Goal: Task Accomplishment & Management: Manage account settings

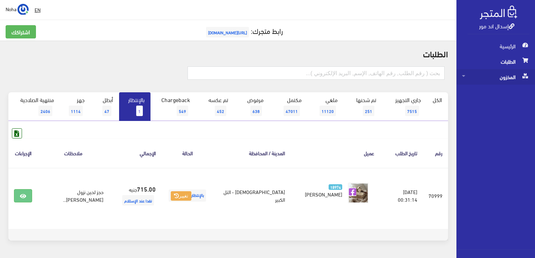
click at [512, 78] on span "المخزون" at bounding box center [495, 76] width 67 height 15
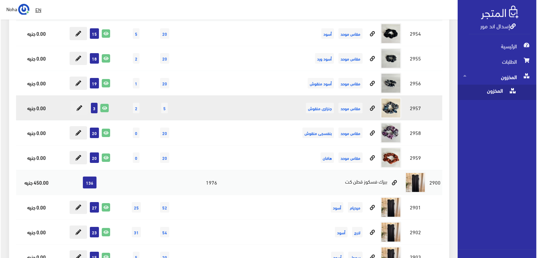
scroll to position [70, 0]
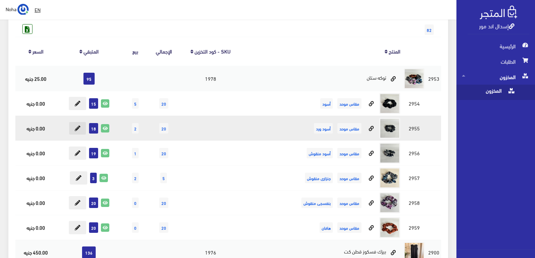
click at [78, 124] on button at bounding box center [77, 128] width 17 height 13
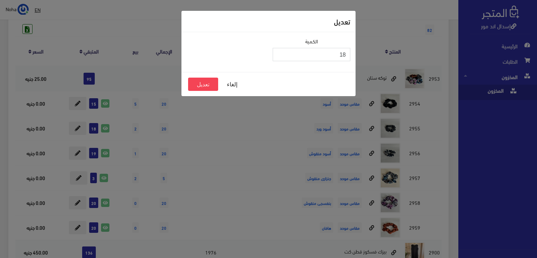
click at [338, 55] on input "18" at bounding box center [311, 54] width 78 height 13
type input "1"
click at [205, 81] on button "تعديل" at bounding box center [203, 84] width 30 height 13
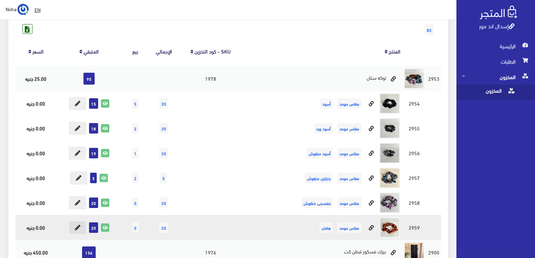
click at [77, 227] on icon at bounding box center [78, 228] width 6 height 6
type input "20"
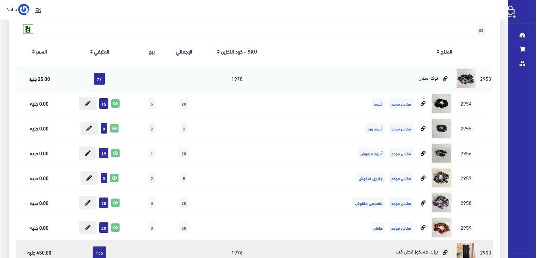
scroll to position [70, 0]
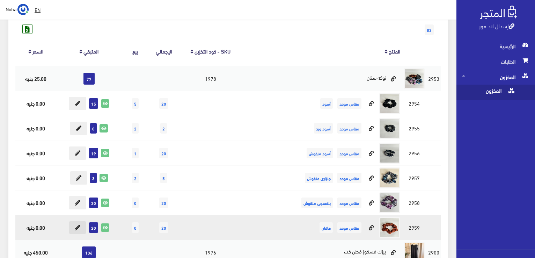
click at [78, 228] on icon at bounding box center [78, 228] width 6 height 6
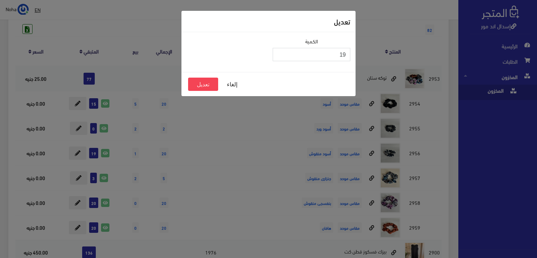
click at [279, 57] on input "19" at bounding box center [311, 54] width 78 height 13
click at [279, 57] on input "18" at bounding box center [311, 54] width 78 height 13
click at [279, 57] on input "17" at bounding box center [311, 54] width 78 height 13
click at [279, 57] on input "16" at bounding box center [311, 54] width 78 height 13
click at [279, 57] on input "15" at bounding box center [311, 54] width 78 height 13
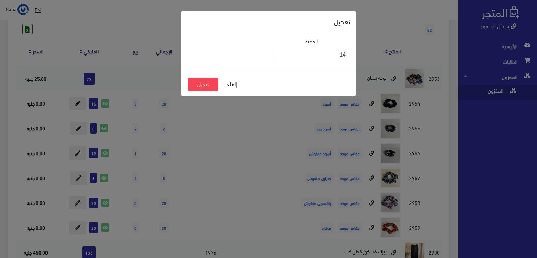
click at [279, 57] on input "14" at bounding box center [311, 54] width 78 height 13
click at [279, 57] on input "13" at bounding box center [311, 54] width 78 height 13
click at [279, 57] on input "12" at bounding box center [311, 54] width 78 height 13
click at [279, 57] on input "11" at bounding box center [311, 54] width 78 height 13
click at [279, 57] on input "10" at bounding box center [311, 54] width 78 height 13
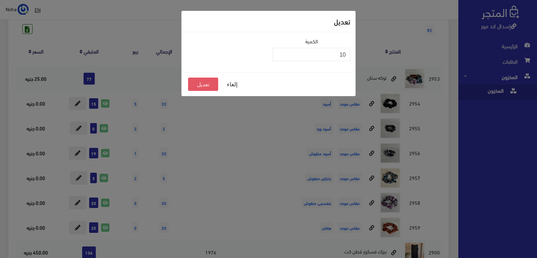
click at [207, 88] on button "تعديل" at bounding box center [203, 84] width 30 height 13
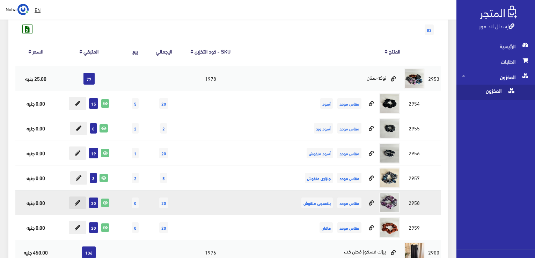
click at [75, 206] on button at bounding box center [77, 202] width 17 height 13
type input "20"
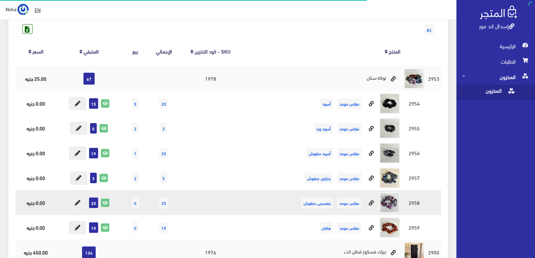
scroll to position [70, 0]
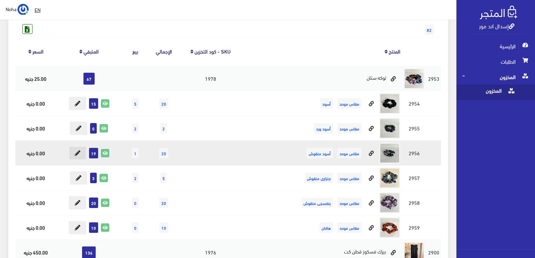
click at [79, 153] on icon at bounding box center [78, 153] width 6 height 6
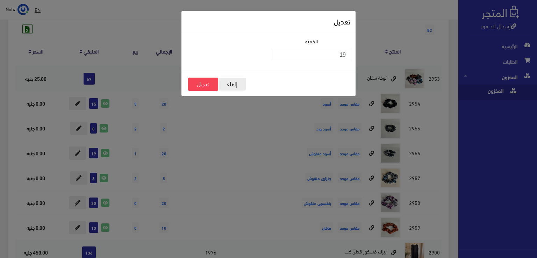
click at [227, 84] on button "إلغاء" at bounding box center [232, 84] width 28 height 13
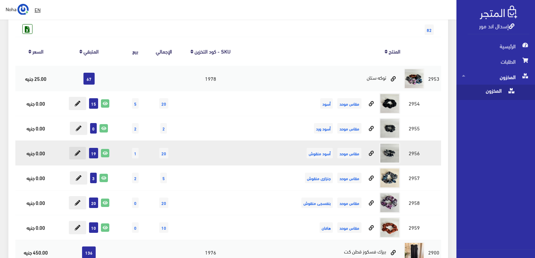
click at [81, 152] on button at bounding box center [77, 152] width 17 height 13
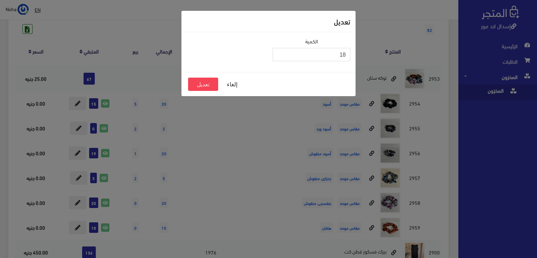
click at [278, 56] on input "18" at bounding box center [311, 54] width 78 height 13
click at [278, 56] on input "17" at bounding box center [311, 54] width 78 height 13
click at [278, 56] on input "16" at bounding box center [311, 54] width 78 height 13
click at [278, 56] on input "15" at bounding box center [311, 54] width 78 height 13
click at [278, 56] on input "14" at bounding box center [311, 54] width 78 height 13
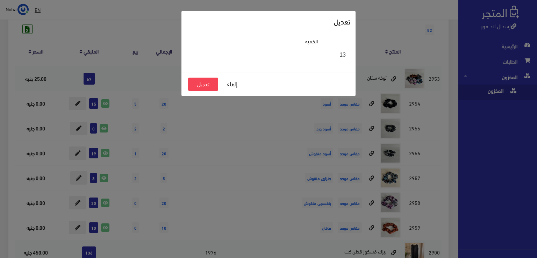
click at [278, 56] on input "13" at bounding box center [311, 54] width 78 height 13
click at [278, 56] on input "12" at bounding box center [311, 54] width 78 height 13
click at [278, 56] on input "11" at bounding box center [311, 54] width 78 height 13
click at [278, 56] on input "10" at bounding box center [311, 54] width 78 height 13
click at [278, 56] on input "9" at bounding box center [311, 54] width 78 height 13
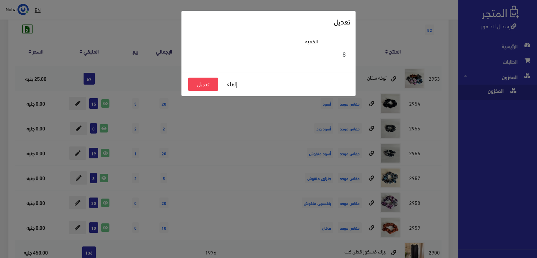
click at [278, 56] on input "8" at bounding box center [311, 54] width 78 height 13
click at [278, 56] on input "7" at bounding box center [311, 54] width 78 height 13
click at [278, 56] on input "6" at bounding box center [311, 54] width 78 height 13
click at [278, 56] on input "5" at bounding box center [311, 54] width 78 height 13
click at [278, 56] on input "4" at bounding box center [311, 54] width 78 height 13
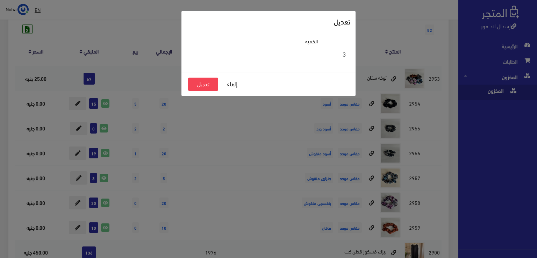
click at [278, 56] on input "3" at bounding box center [311, 54] width 78 height 13
click at [278, 56] on input "2" at bounding box center [311, 54] width 78 height 13
click at [278, 56] on input "1" at bounding box center [311, 54] width 78 height 13
type input "0"
click at [278, 56] on input "0" at bounding box center [311, 54] width 78 height 13
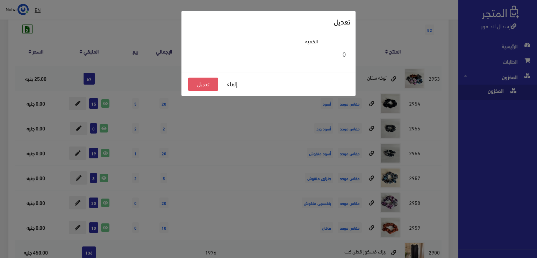
click at [204, 83] on button "تعديل" at bounding box center [203, 84] width 30 height 13
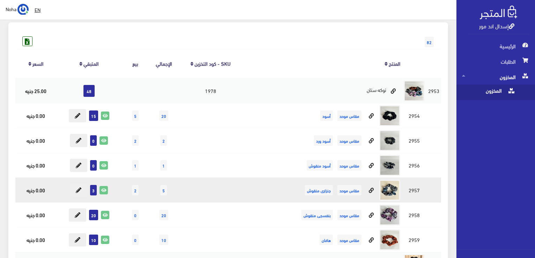
scroll to position [70, 0]
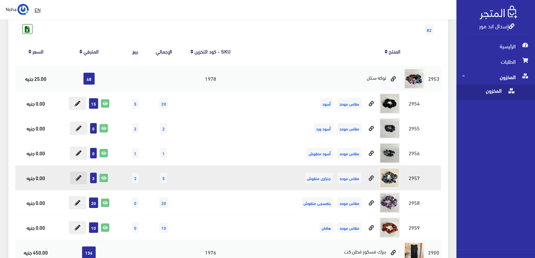
click at [79, 178] on icon at bounding box center [79, 178] width 6 height 6
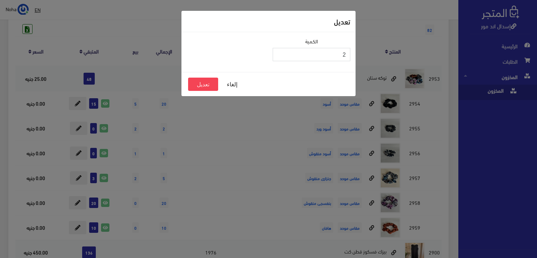
click at [279, 56] on input "2" at bounding box center [311, 54] width 78 height 13
click at [279, 56] on input "1" at bounding box center [311, 54] width 78 height 13
type input "0"
click at [279, 56] on input "0" at bounding box center [311, 54] width 78 height 13
click at [199, 83] on button "تعديل" at bounding box center [203, 84] width 30 height 13
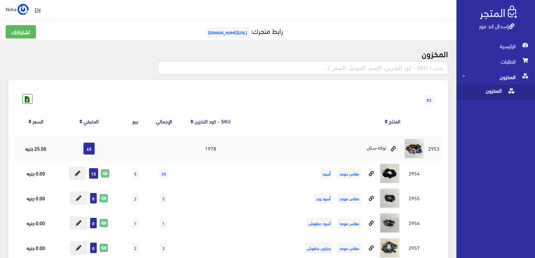
click at [401, 67] on input "text" at bounding box center [303, 67] width 290 height 13
type input "o"
type input "خمار بدون كم"
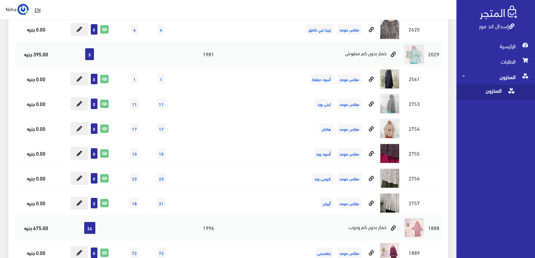
scroll to position [1467, 0]
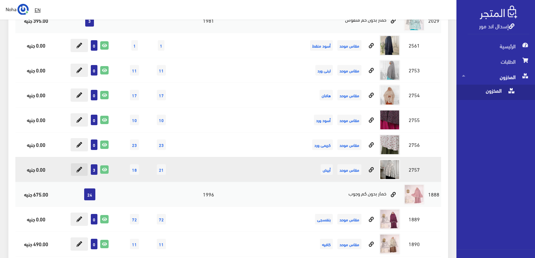
click at [82, 167] on icon at bounding box center [79, 170] width 6 height 6
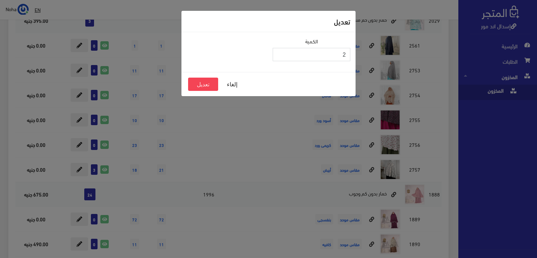
click at [278, 56] on input "2" at bounding box center [311, 54] width 78 height 13
click at [278, 56] on input "1" at bounding box center [311, 54] width 78 height 13
type input "0"
click at [278, 55] on input "0" at bounding box center [311, 54] width 78 height 13
click at [198, 85] on button "تعديل" at bounding box center [203, 84] width 30 height 13
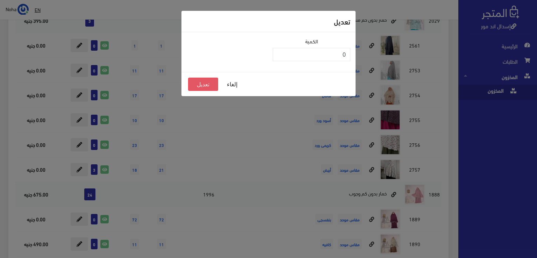
click at [203, 83] on button "تعديل" at bounding box center [203, 84] width 30 height 13
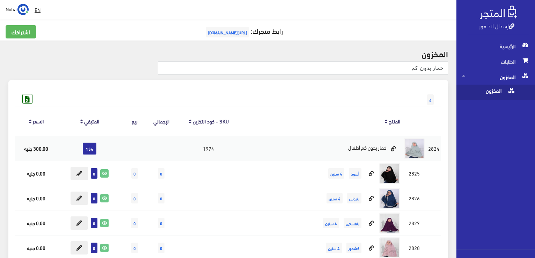
click at [408, 70] on input "خمار بدون كم" at bounding box center [303, 67] width 290 height 13
type input "خ"
type input "فستان"
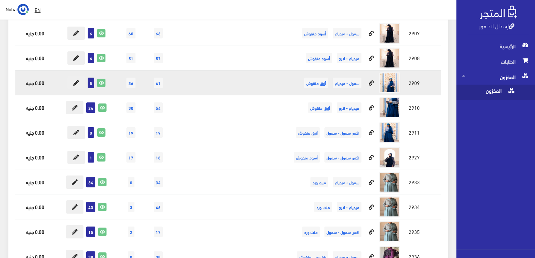
scroll to position [1816, 0]
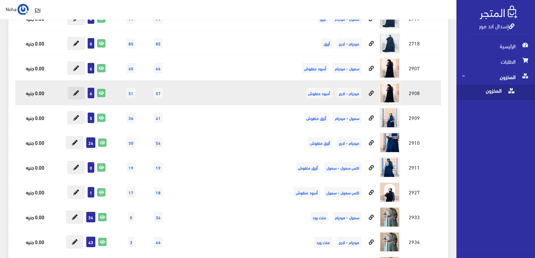
click at [76, 90] on icon at bounding box center [76, 93] width 6 height 6
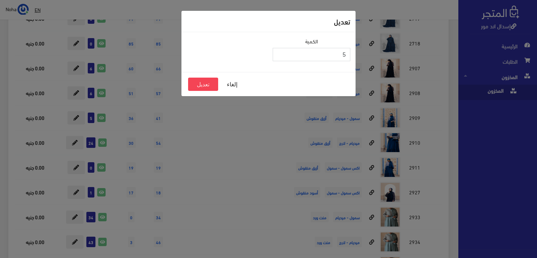
click at [279, 55] on input "5" at bounding box center [311, 54] width 78 height 13
type input "4"
click at [279, 55] on input "4" at bounding box center [311, 54] width 78 height 13
click at [207, 82] on button "تعديل" at bounding box center [203, 84] width 30 height 13
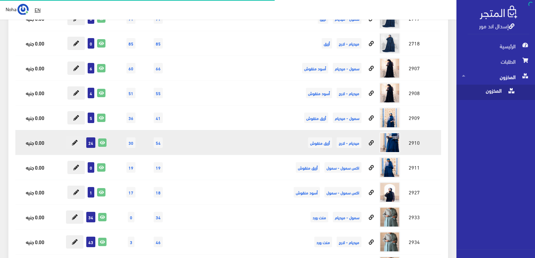
scroll to position [1816, 0]
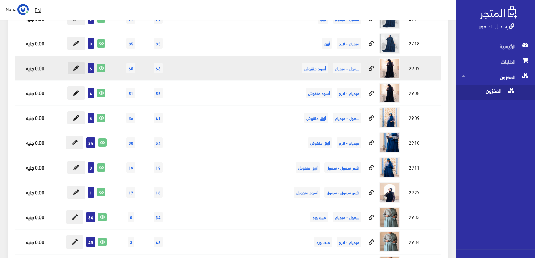
click at [74, 66] on button at bounding box center [75, 67] width 17 height 13
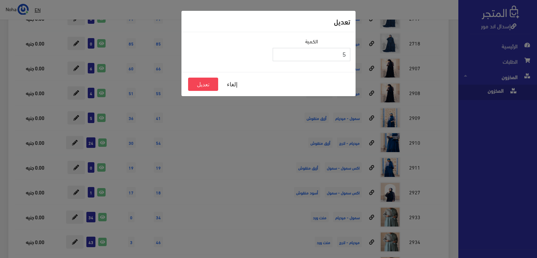
click at [279, 55] on input "5" at bounding box center [311, 54] width 78 height 13
click at [279, 55] on input "4" at bounding box center [311, 54] width 78 height 13
type input "3"
click at [279, 55] on input "3" at bounding box center [311, 54] width 78 height 13
click at [205, 81] on button "تعديل" at bounding box center [203, 84] width 30 height 13
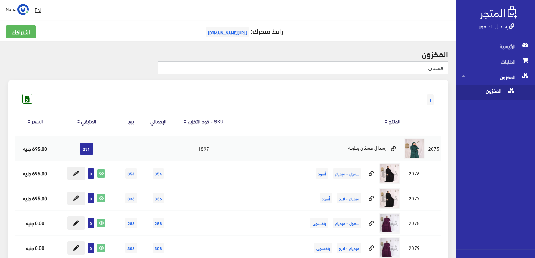
click at [421, 70] on input "فستان" at bounding box center [303, 67] width 290 height 13
type input "ف"
type input "بطرحة بدانتيل"
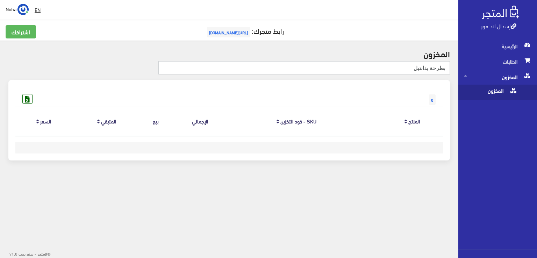
click at [429, 67] on input "بطرحة بدانتيل" at bounding box center [303, 67] width 291 height 13
click at [407, 66] on input "بطرحه بدانتيل" at bounding box center [303, 67] width 291 height 13
type input "بطرحه بدانتيل"
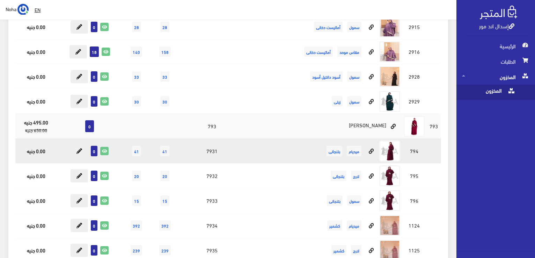
scroll to position [175, 0]
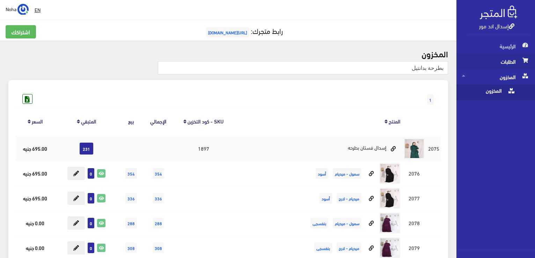
click at [506, 61] on span "الطلبات" at bounding box center [495, 61] width 67 height 15
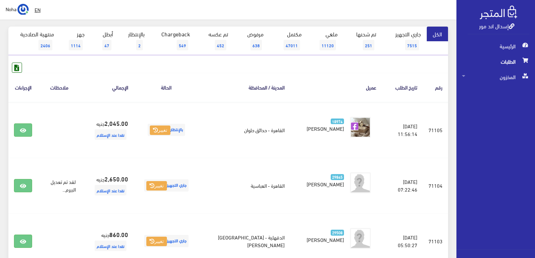
scroll to position [70, 0]
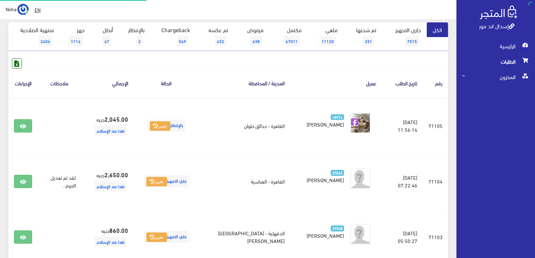
scroll to position [70, 0]
click at [136, 32] on link "بالإنتظار 2" at bounding box center [134, 36] width 31 height 29
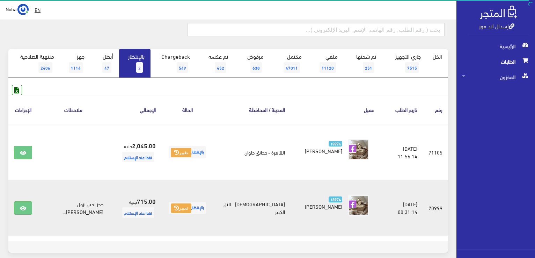
scroll to position [70, 0]
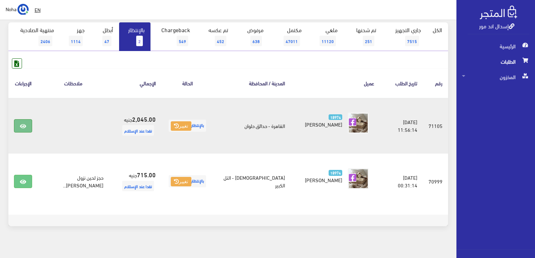
click at [26, 125] on icon at bounding box center [23, 126] width 6 height 6
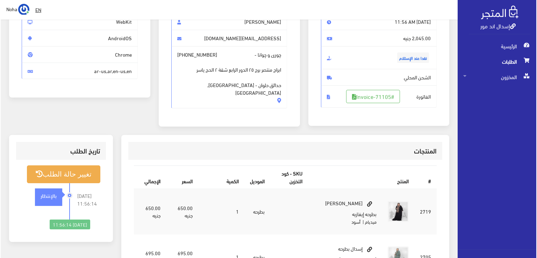
scroll to position [70, 0]
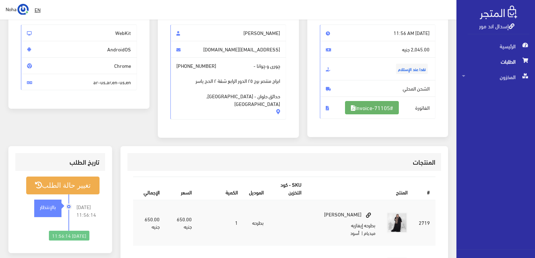
click at [360, 107] on link "#Invoice-71105" at bounding box center [372, 107] width 54 height 13
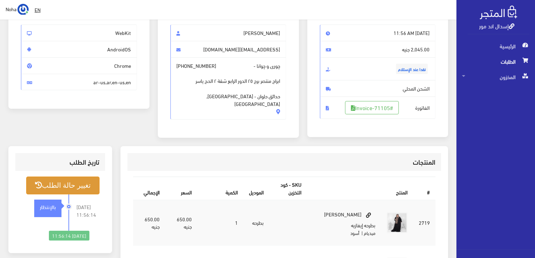
click at [77, 181] on button "تغيير حالة الطلب" at bounding box center [62, 185] width 73 height 18
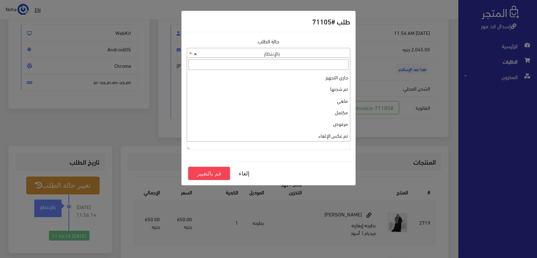
click at [225, 53] on span "× بالإنتظار" at bounding box center [268, 53] width 163 height 10
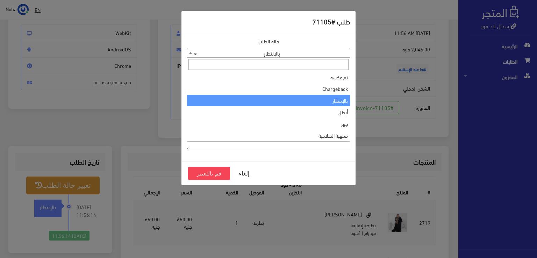
scroll to position [0, 0]
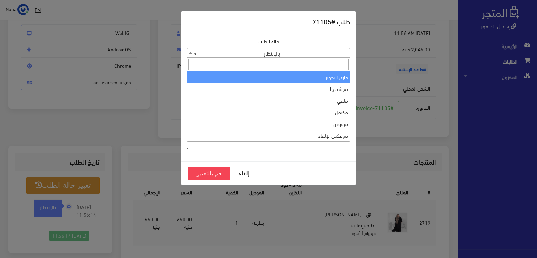
select select "1"
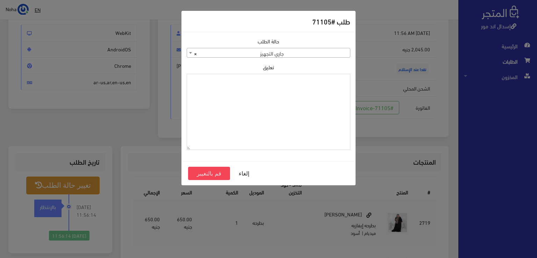
paste textarea "1131883"
type textarea "1131883"
click at [215, 174] on button "قم بالتغيير" at bounding box center [209, 173] width 42 height 13
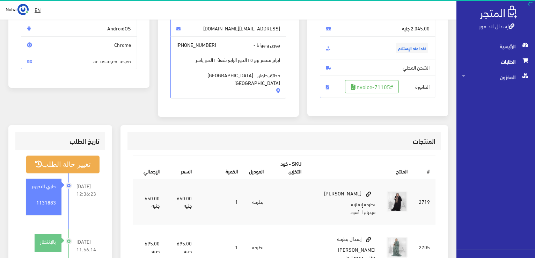
scroll to position [140, 0]
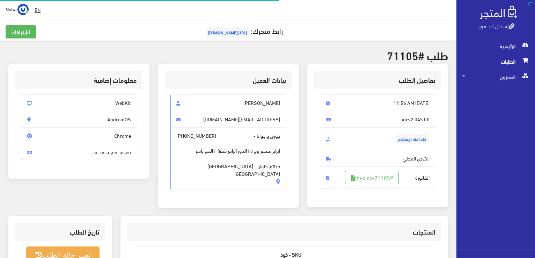
scroll to position [70, 0]
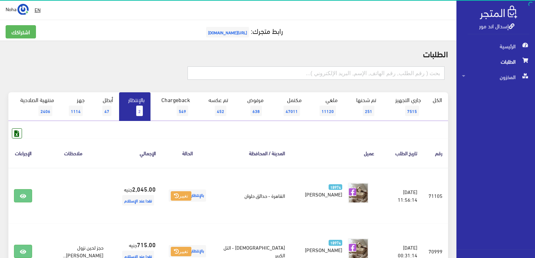
drag, startPoint x: 314, startPoint y: 74, endPoint x: 290, endPoint y: 78, distance: 23.7
click at [314, 74] on input "text" at bounding box center [316, 72] width 257 height 13
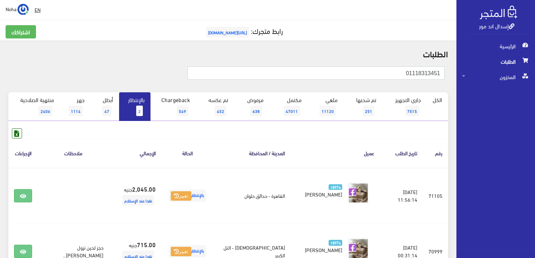
type input "01118313451"
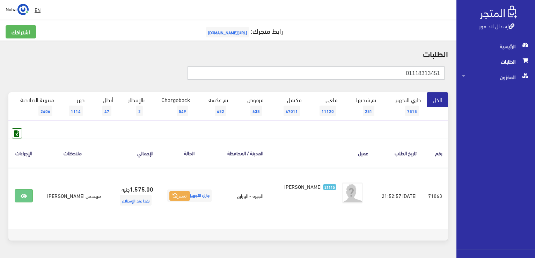
drag, startPoint x: 372, startPoint y: 71, endPoint x: 536, endPoint y: 107, distance: 168.5
click at [535, 107] on html "إسدال اند مور الرئيسية الطلبات" at bounding box center [267, 129] width 535 height 258
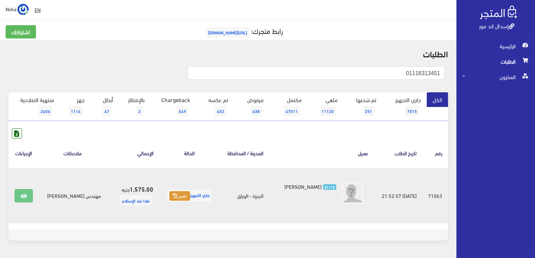
click at [169, 196] on button "تغيير" at bounding box center [179, 196] width 21 height 10
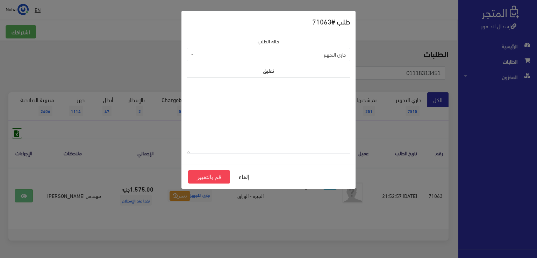
click at [283, 216] on div "طلب # 71063 حالة الطلب جاري التجهيز تم شحنها ملغي مكتمل مرفوض تم عكس الإلغاء فش…" at bounding box center [268, 129] width 537 height 258
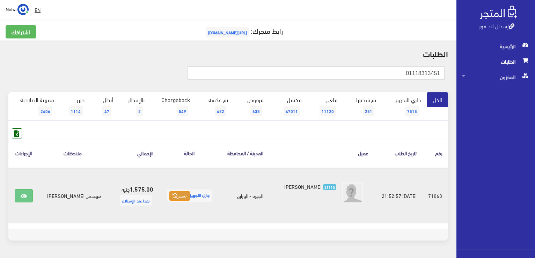
click at [169, 195] on button "تغيير" at bounding box center [179, 196] width 21 height 10
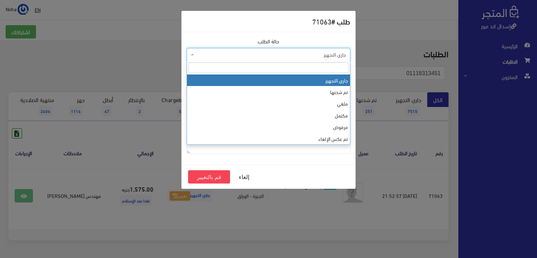
click at [236, 57] on span "جاري التجهيز" at bounding box center [270, 54] width 150 height 7
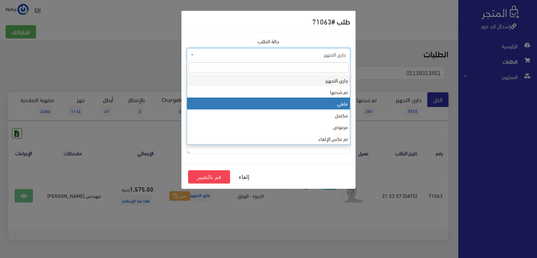
select select "3"
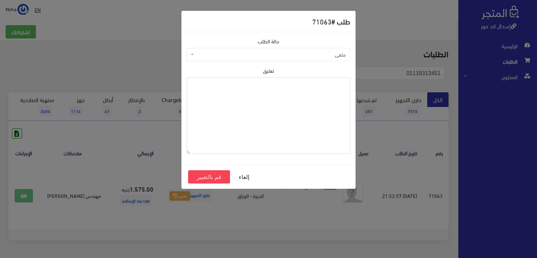
click at [221, 119] on textarea "تعليق" at bounding box center [268, 115] width 163 height 76
type textarea "غيرت العنوان"
click at [219, 178] on button "قم بالتغيير" at bounding box center [209, 176] width 42 height 13
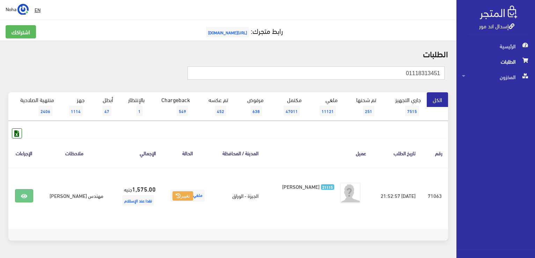
drag, startPoint x: 353, startPoint y: 67, endPoint x: 502, endPoint y: 88, distance: 150.2
click at [508, 90] on div "إسدال اند مور الرئيسية الطلبات المخزون" at bounding box center [267, 139] width 535 height 279
paste input "01060126129"
type input "01060126129"
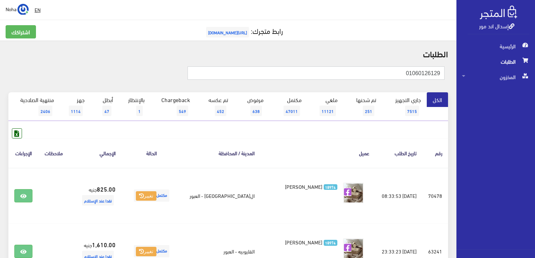
drag, startPoint x: 422, startPoint y: 72, endPoint x: 536, endPoint y: 72, distance: 113.9
click at [535, 72] on html "إسدال اند مور الرئيسية الطلبات" at bounding box center [267, 129] width 535 height 258
paste input "01008059244"
type input "01008059244"
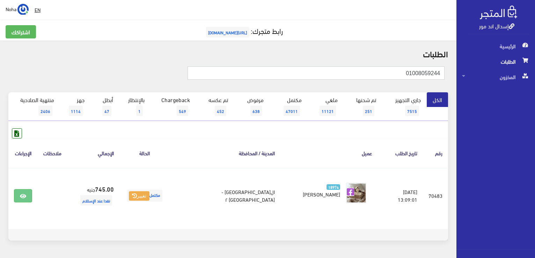
drag, startPoint x: 497, startPoint y: 83, endPoint x: 536, endPoint y: 84, distance: 39.1
click at [535, 84] on html "إسدال اند مور الرئيسية الطلبات" at bounding box center [267, 129] width 535 height 258
paste input "110068680"
type input "01110068680"
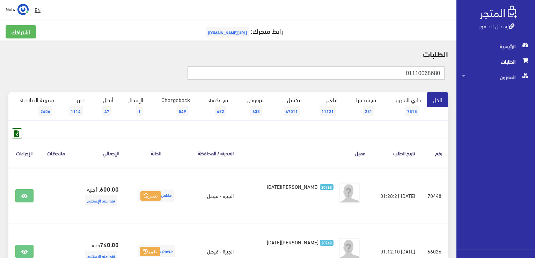
drag, startPoint x: 393, startPoint y: 72, endPoint x: 536, endPoint y: 84, distance: 144.1
click at [535, 84] on html "إسدال اند مور الرئيسية الطلبات" at bounding box center [267, 129] width 535 height 258
paste input "271456471"
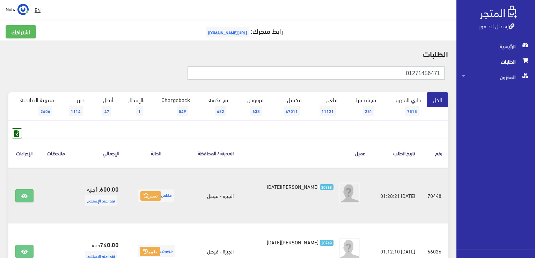
type input "01271456471"
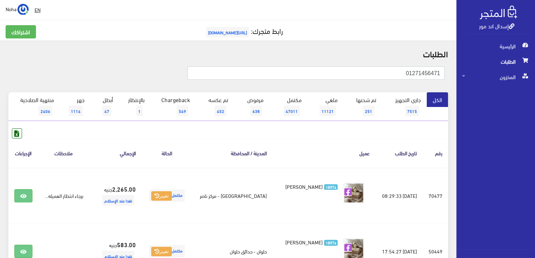
drag, startPoint x: 396, startPoint y: 76, endPoint x: 536, endPoint y: 104, distance: 142.6
click at [535, 104] on html "إسدال اند مور الرئيسية الطلبات" at bounding box center [267, 129] width 535 height 258
paste input "01091559792"
type input "01091559792"
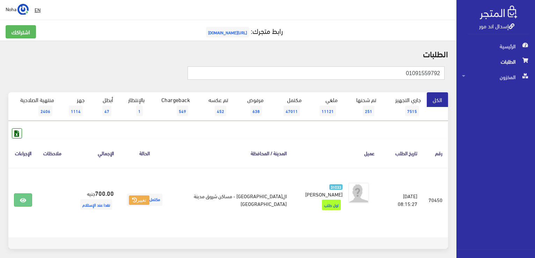
drag, startPoint x: 398, startPoint y: 75, endPoint x: 536, endPoint y: 103, distance: 141.0
click at [535, 103] on html "إسدال اند مور الرئيسية الطلبات" at bounding box center [267, 129] width 535 height 258
paste input "01001438514"
type input "01001438514"
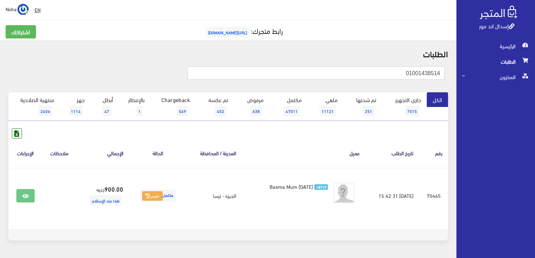
drag, startPoint x: 392, startPoint y: 76, endPoint x: 536, endPoint y: 87, distance: 145.1
click at [535, 87] on html "إسدال اند مور الرئيسية الطلبات" at bounding box center [267, 129] width 535 height 258
paste input "01002371023"
type input "01002371023"
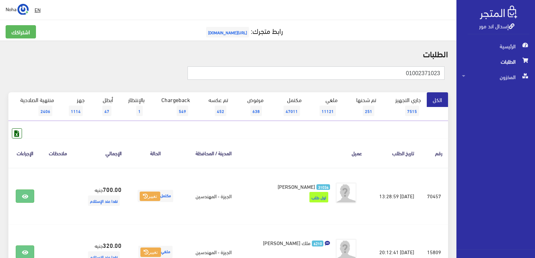
drag, startPoint x: 394, startPoint y: 75, endPoint x: 536, endPoint y: 111, distance: 147.0
click at [535, 111] on html "إسدال اند مور الرئيسية الطلبات" at bounding box center [267, 129] width 535 height 258
paste input "110876182"
type input "01110876182"
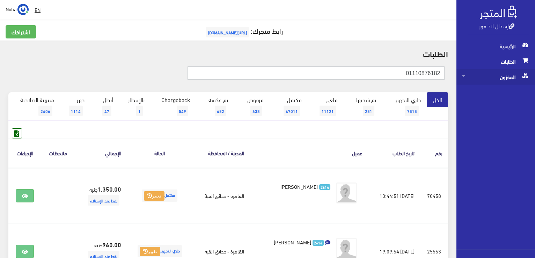
drag, startPoint x: 399, startPoint y: 73, endPoint x: 499, endPoint y: 84, distance: 100.6
click at [499, 84] on div "إسدال اند مور الرئيسية الطلبات المخزون" at bounding box center [267, 195] width 535 height 391
paste input "55627170"
type input "0155627170"
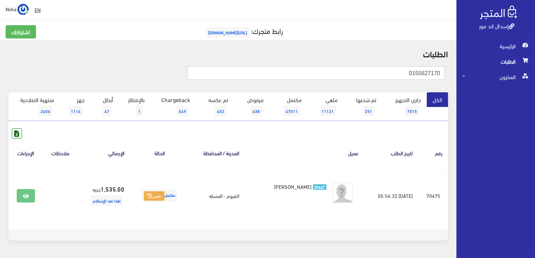
drag, startPoint x: 400, startPoint y: 70, endPoint x: 536, endPoint y: 84, distance: 137.3
click at [535, 84] on html "إسدال اند مور الرئيسية الطلبات" at bounding box center [267, 129] width 535 height 258
paste input "01092627016"
type input "01092627016"
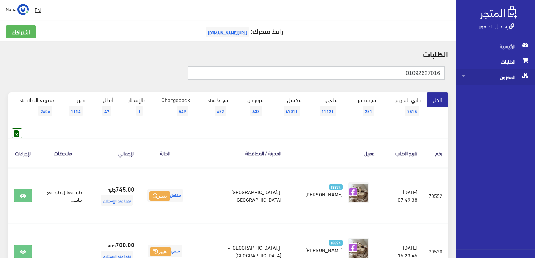
drag, startPoint x: 385, startPoint y: 76, endPoint x: 534, endPoint y: 72, distance: 149.2
click at [535, 73] on html "إسدال اند مور الرئيسية الطلبات" at bounding box center [267, 129] width 535 height 258
paste input "01061960068"
type input "01061960068"
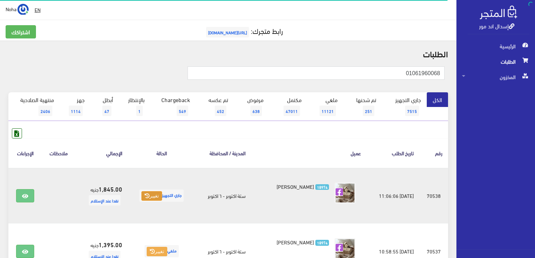
click at [156, 196] on button "تغيير" at bounding box center [151, 196] width 21 height 10
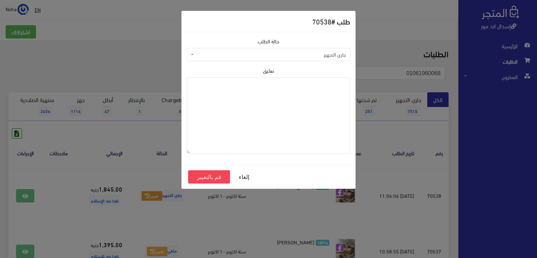
click at [215, 60] on body "إسدال اند مور الرئيسية الطلبات EN" at bounding box center [268, 167] width 537 height 335
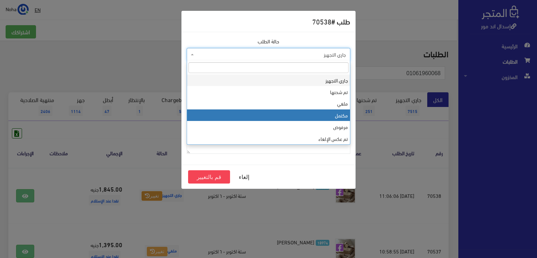
select select "4"
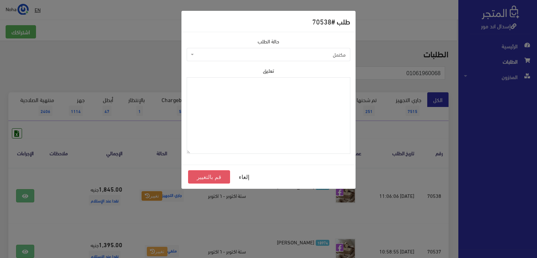
click at [200, 176] on button "قم بالتغيير" at bounding box center [209, 176] width 42 height 13
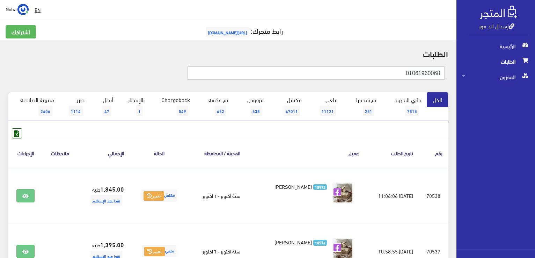
click at [535, 79] on html "إسدال اند مور الرئيسية الطلبات" at bounding box center [267, 129] width 535 height 258
paste input "01024313080"
type input "01024313080"
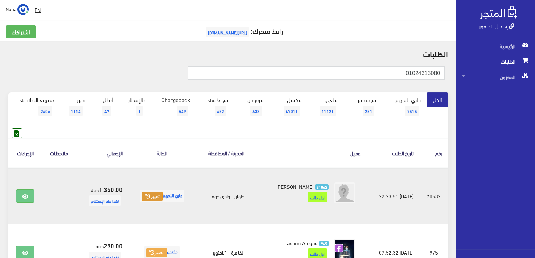
click at [151, 196] on button "تغيير" at bounding box center [152, 196] width 21 height 10
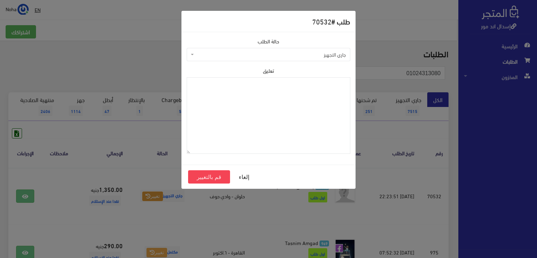
click at [233, 56] on span "جاري التجهيز" at bounding box center [270, 54] width 150 height 7
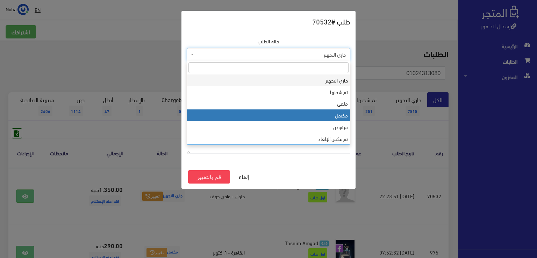
select select "4"
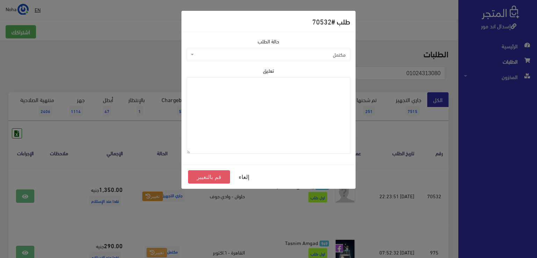
click at [210, 177] on button "قم بالتغيير" at bounding box center [209, 176] width 42 height 13
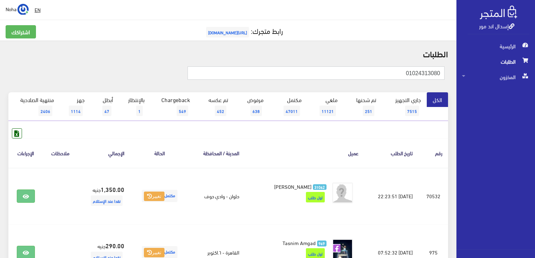
drag, startPoint x: 387, startPoint y: 71, endPoint x: 507, endPoint y: 89, distance: 122.0
click at [507, 89] on div "إسدال اند مور الرئيسية الطلبات المخزون" at bounding box center [267, 168] width 535 height 336
paste input "18814666"
type input "01018814666"
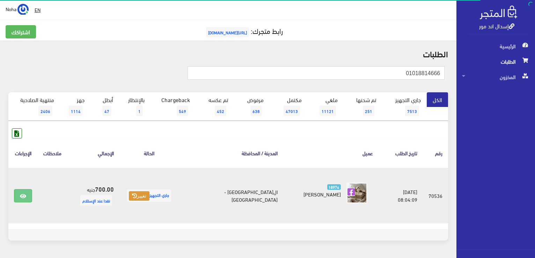
click at [150, 192] on button "تغيير" at bounding box center [139, 196] width 21 height 10
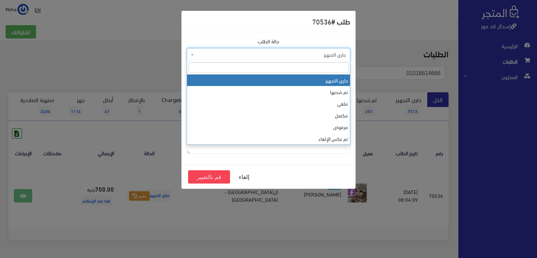
click at [224, 56] on span "جاري التجهيز" at bounding box center [270, 54] width 150 height 7
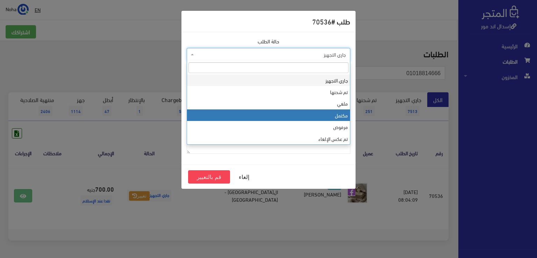
select select "4"
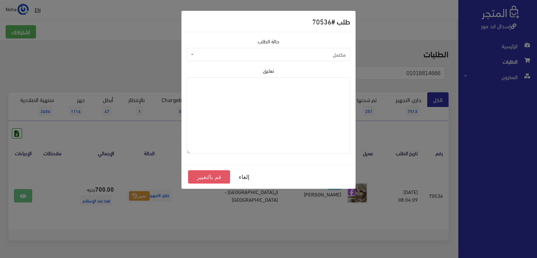
click at [200, 176] on button "قم بالتغيير" at bounding box center [209, 176] width 42 height 13
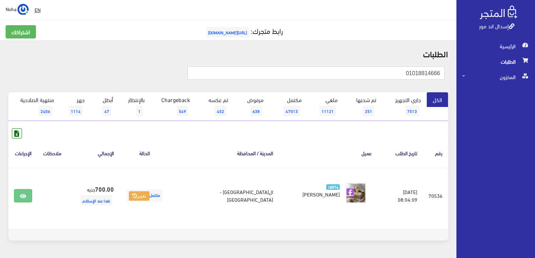
drag, startPoint x: 383, startPoint y: 74, endPoint x: 536, endPoint y: 71, distance: 153.4
click at [535, 71] on html "إسدال اند مور الرئيسية الطلبات" at bounding box center [267, 129] width 535 height 258
paste input "0608850"
type input "01006088506"
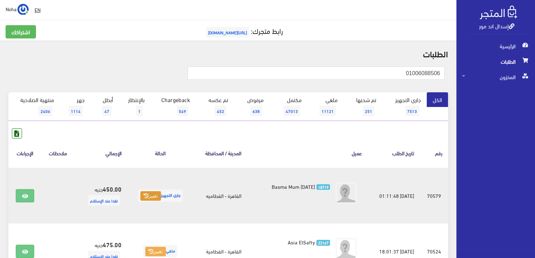
click at [150, 197] on button "تغيير" at bounding box center [150, 196] width 21 height 10
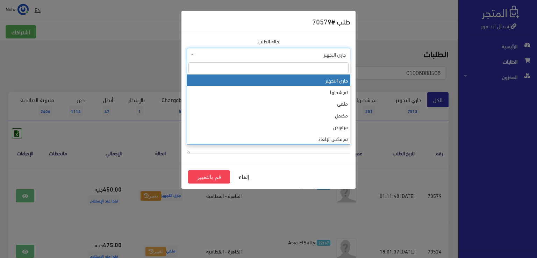
click at [213, 56] on span "جاري التجهيز" at bounding box center [270, 54] width 150 height 7
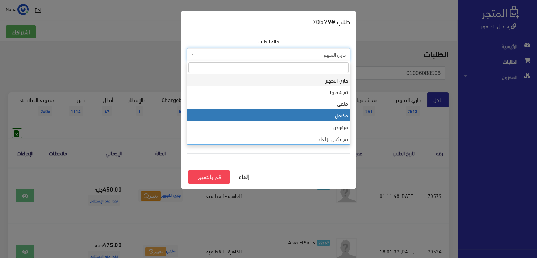
select select "4"
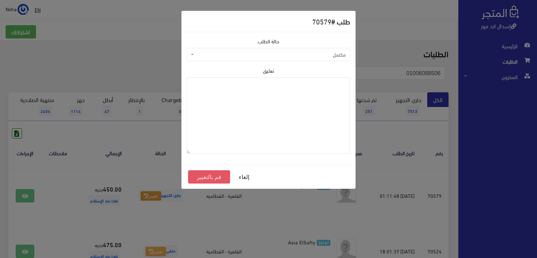
click at [206, 178] on button "قم بالتغيير" at bounding box center [209, 176] width 42 height 13
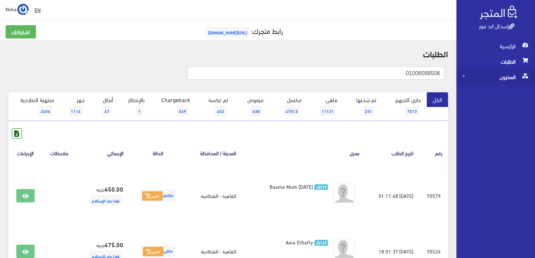
drag, startPoint x: 400, startPoint y: 73, endPoint x: 497, endPoint y: 71, distance: 97.8
click at [497, 71] on div "إسدال اند مور الرئيسية الطلبات المخزون" at bounding box center [267, 195] width 535 height 391
paste input "156986043"
type input "01156986043"
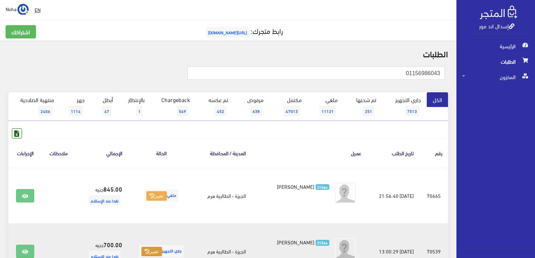
click at [159, 254] on button "تغيير" at bounding box center [151, 252] width 21 height 10
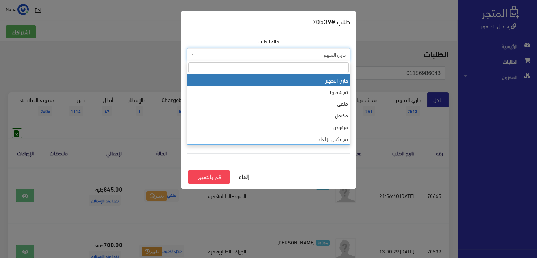
click at [281, 54] on span "جاري التجهيز" at bounding box center [270, 54] width 150 height 7
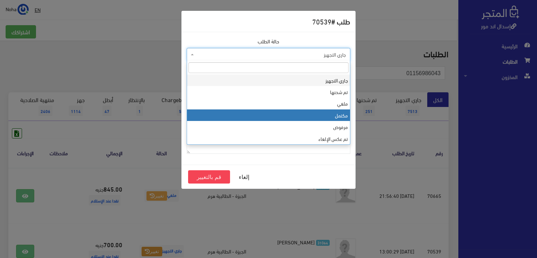
select select "4"
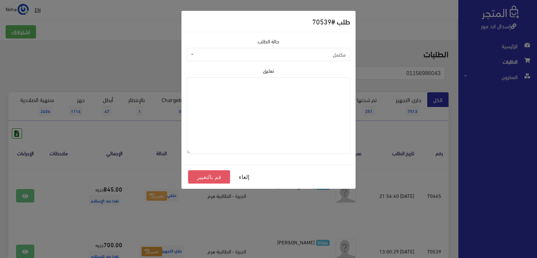
click at [212, 176] on button "قم بالتغيير" at bounding box center [209, 176] width 42 height 13
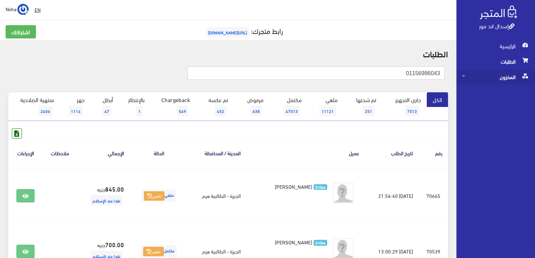
drag, startPoint x: 398, startPoint y: 74, endPoint x: 511, endPoint y: 80, distance: 113.0
click at [511, 80] on div "إسدال اند مور الرئيسية الطلبات المخزون" at bounding box center [267, 167] width 535 height 335
paste input "01033512231"
type input "01033512231"
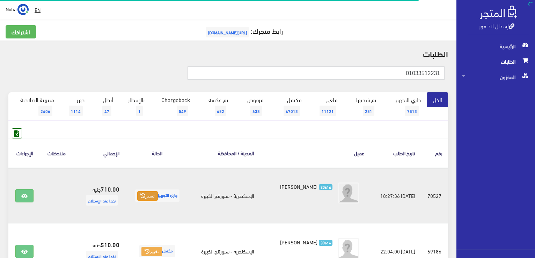
click at [151, 191] on button "تغيير" at bounding box center [147, 196] width 21 height 10
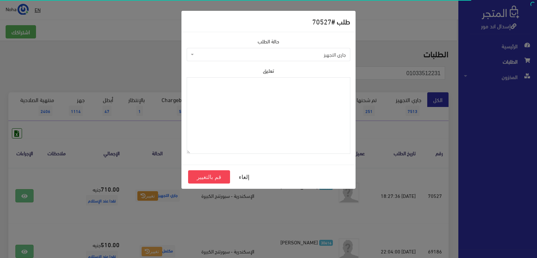
click at [231, 59] on span "جاري التجهيز" at bounding box center [268, 54] width 163 height 13
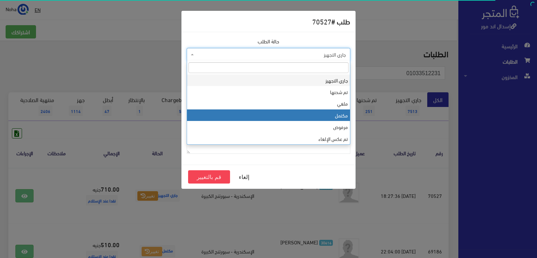
drag, startPoint x: 232, startPoint y: 110, endPoint x: 230, endPoint y: 115, distance: 5.2
select select "4"
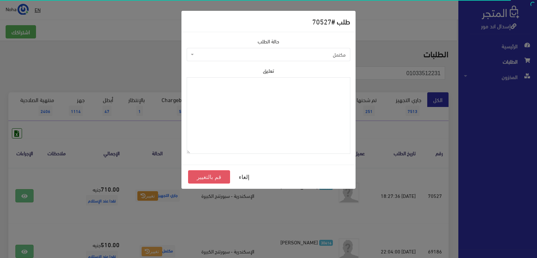
click at [207, 180] on button "قم بالتغيير" at bounding box center [209, 176] width 42 height 13
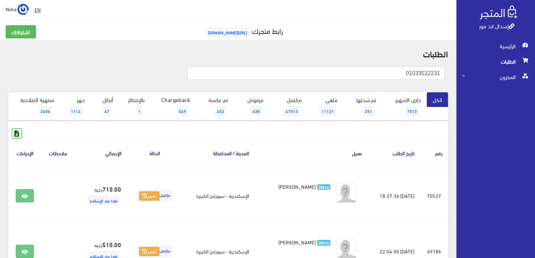
drag, startPoint x: 414, startPoint y: 74, endPoint x: 536, endPoint y: 81, distance: 122.8
click at [535, 81] on html "إسدال اند مور الرئيسية الطلبات" at bounding box center [267, 129] width 535 height 258
paste input "112302333"
type input "01112302333"
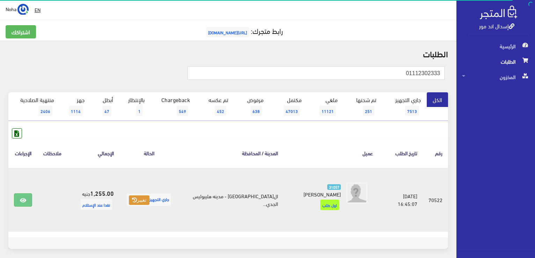
click at [137, 197] on icon at bounding box center [134, 199] width 5 height 5
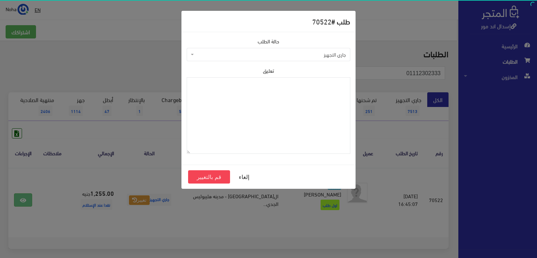
click at [246, 55] on span "جاري التجهيز" at bounding box center [270, 54] width 150 height 7
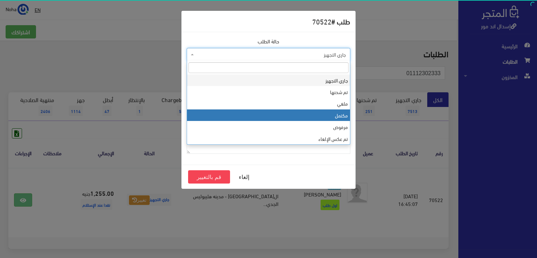
drag, startPoint x: 244, startPoint y: 113, endPoint x: 242, endPoint y: 120, distance: 7.2
select select "4"
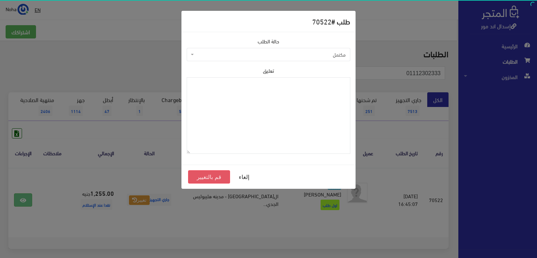
click at [216, 179] on button "قم بالتغيير" at bounding box center [209, 176] width 42 height 13
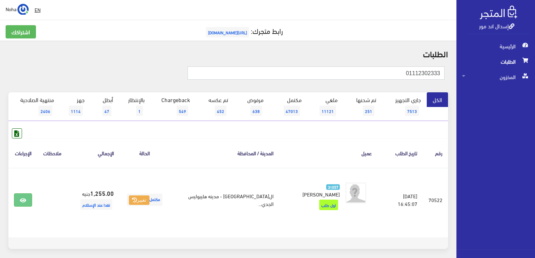
drag, startPoint x: 380, startPoint y: 70, endPoint x: 536, endPoint y: 85, distance: 156.8
click at [535, 85] on html "إسدال اند مور الرئيسية الطلبات" at bounding box center [267, 129] width 535 height 258
paste input "02669966"
type input "01102669966"
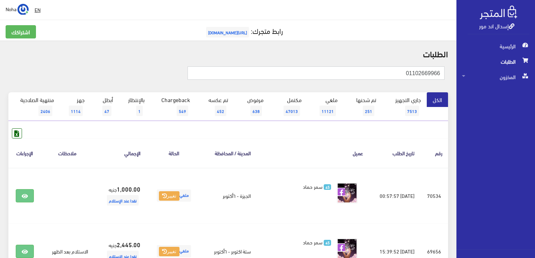
drag, startPoint x: 388, startPoint y: 73, endPoint x: 402, endPoint y: 70, distance: 14.5
paste input "01006228904"
type input "01006228904"
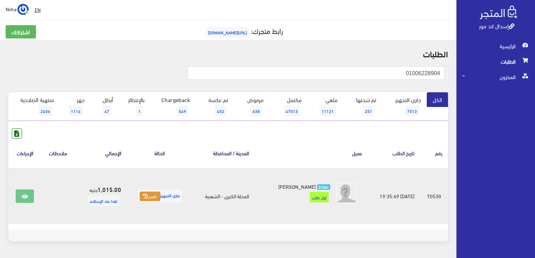
click at [150, 196] on button "تغيير" at bounding box center [150, 196] width 21 height 10
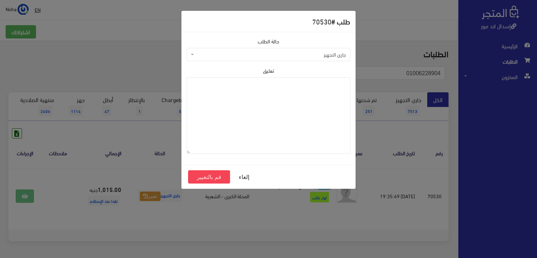
click at [220, 58] on span "جاري التجهيز" at bounding box center [268, 54] width 163 height 13
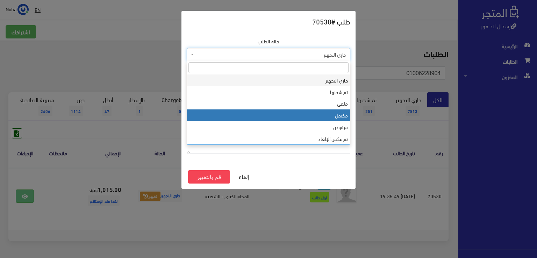
select select "4"
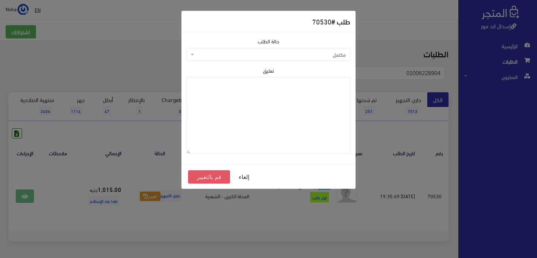
click at [217, 174] on button "قم بالتغيير" at bounding box center [209, 176] width 42 height 13
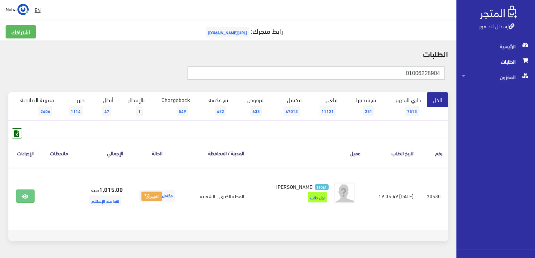
drag, startPoint x: 380, startPoint y: 69, endPoint x: 536, endPoint y: 89, distance: 157.4
click at [535, 89] on html "إسدال اند مور الرئيسية الطلبات" at bounding box center [267, 129] width 535 height 258
paste input "19116807"
type input "01019116807"
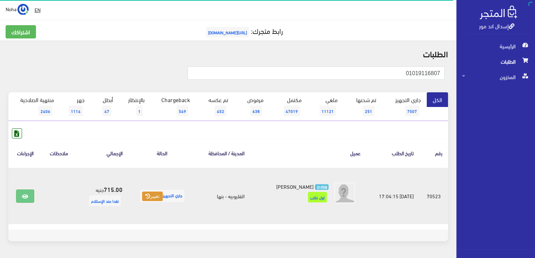
click at [148, 193] on button "تغيير" at bounding box center [152, 196] width 21 height 10
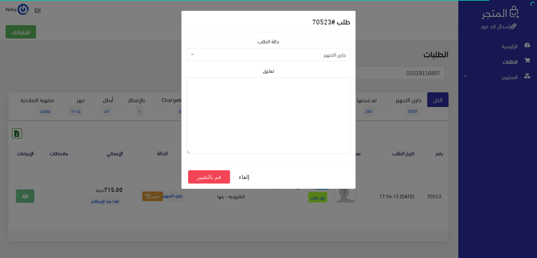
click at [250, 55] on span "جاري التجهيز" at bounding box center [270, 54] width 150 height 7
select select "4"
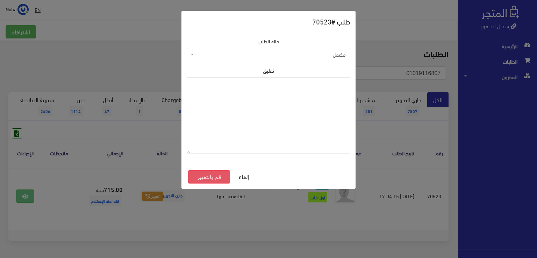
click at [207, 177] on button "قم بالتغيير" at bounding box center [209, 176] width 42 height 13
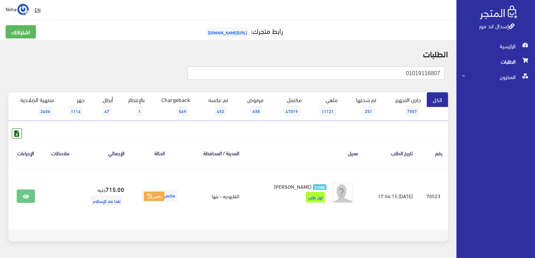
drag, startPoint x: 496, startPoint y: 86, endPoint x: 506, endPoint y: 87, distance: 10.2
click at [506, 87] on div "إسدال اند مور الرئيسية الطلبات المخزون" at bounding box center [267, 140] width 535 height 280
paste input "01102182096"
type input "01102182096"
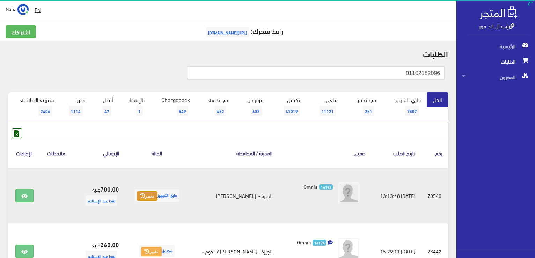
click at [141, 196] on icon at bounding box center [142, 195] width 5 height 5
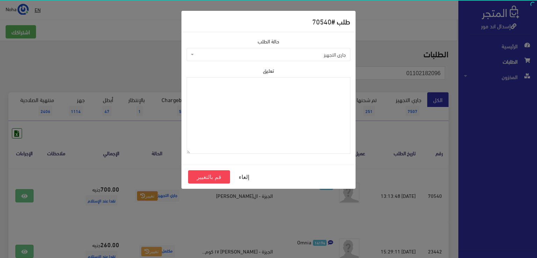
click at [237, 53] on span "جاري التجهيز" at bounding box center [270, 54] width 150 height 7
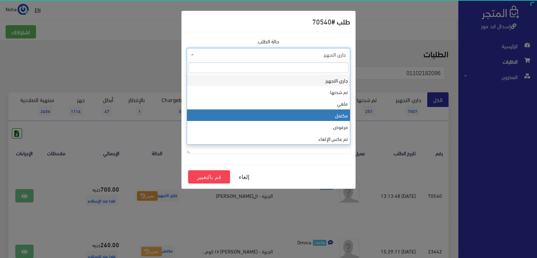
select select "4"
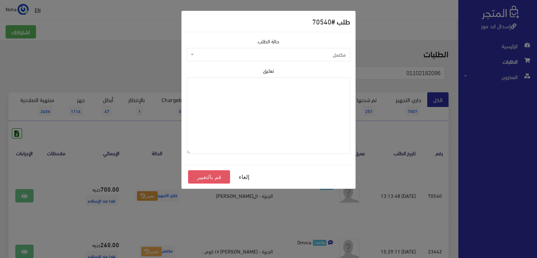
click at [217, 179] on button "قم بالتغيير" at bounding box center [209, 176] width 42 height 13
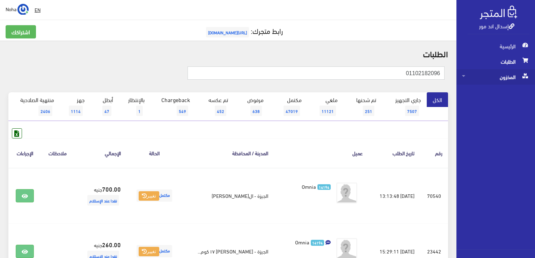
drag, startPoint x: 399, startPoint y: 71, endPoint x: 480, endPoint y: 78, distance: 81.0
click at [480, 79] on div "إسدال اند مور الرئيسية الطلبات المخزون" at bounding box center [267, 167] width 535 height 335
paste input "006629092"
type input "01006629092"
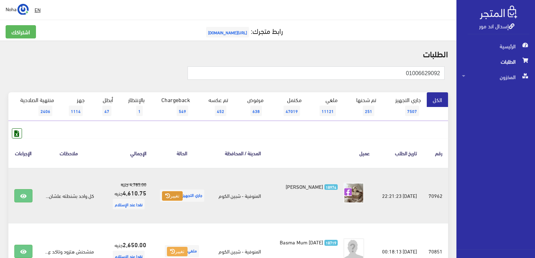
click at [166, 193] on icon at bounding box center [167, 195] width 5 height 5
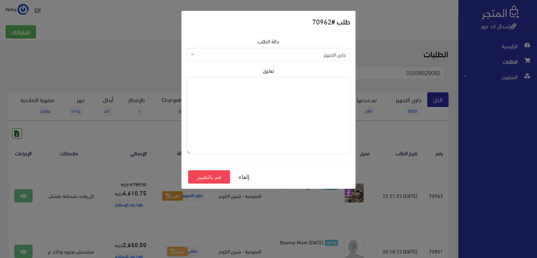
click at [211, 220] on div "طلب # 70962 حالة الطلب جاري التجهيز تم شحنها ملغي مكتمل مرفوض تم عكس الإلغاء فش…" at bounding box center [268, 129] width 537 height 258
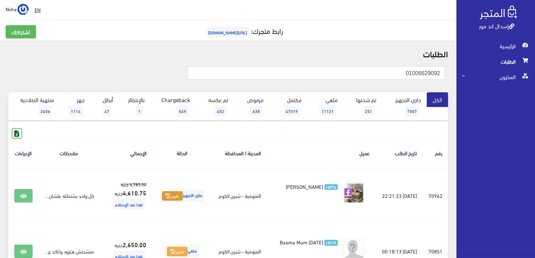
drag, startPoint x: 338, startPoint y: 57, endPoint x: 333, endPoint y: 60, distance: 6.5
click at [338, 57] on h2 "الطلبات" at bounding box center [228, 53] width 440 height 9
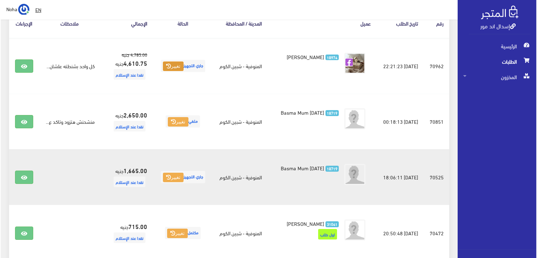
scroll to position [140, 0]
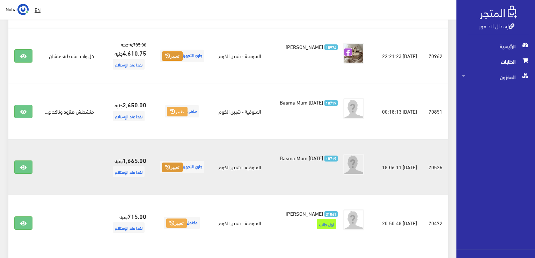
click at [168, 169] on button "تغيير" at bounding box center [172, 167] width 21 height 10
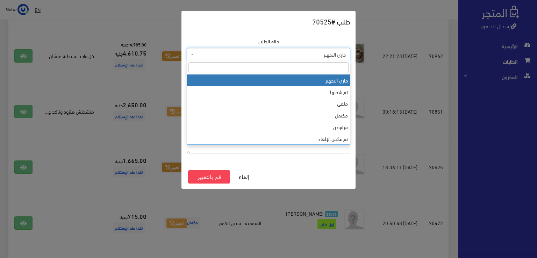
click at [223, 52] on span "جاري التجهيز" at bounding box center [270, 54] width 150 height 7
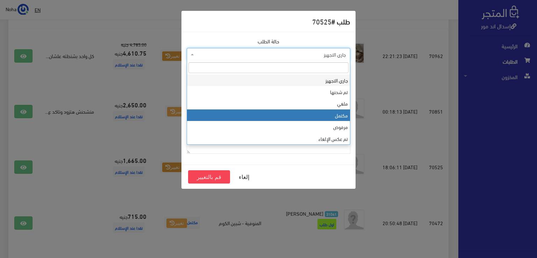
select select "4"
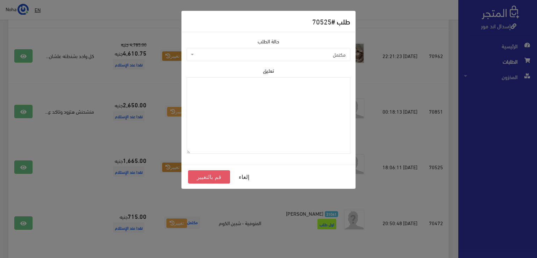
click at [214, 179] on button "قم بالتغيير" at bounding box center [209, 176] width 42 height 13
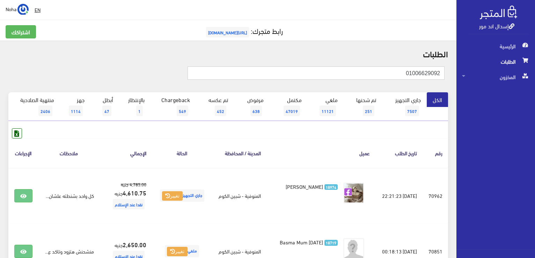
drag, startPoint x: 331, startPoint y: 79, endPoint x: 316, endPoint y: 85, distance: 16.7
click at [331, 79] on input "01006629092" at bounding box center [316, 72] width 257 height 13
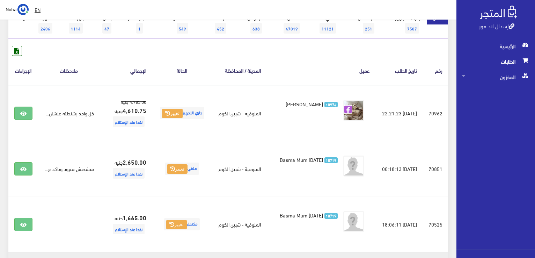
scroll to position [210, 0]
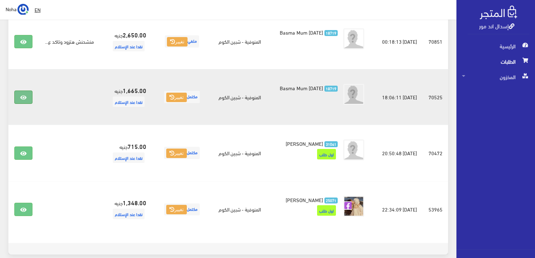
click at [25, 97] on icon at bounding box center [23, 98] width 6 height 6
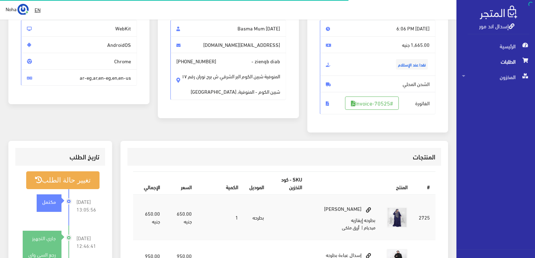
scroll to position [105, 0]
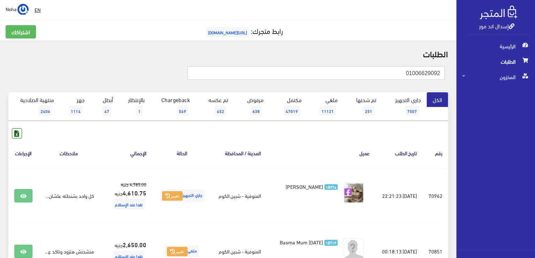
drag, startPoint x: 383, startPoint y: 76, endPoint x: 523, endPoint y: 88, distance: 140.3
click at [523, 88] on div "إسدال اند مور الرئيسية الطلبات المخزون" at bounding box center [267, 251] width 535 height 503
paste input "01033443066"
type input "01033443066"
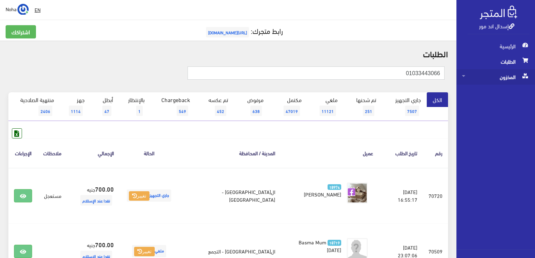
drag, startPoint x: 378, startPoint y: 67, endPoint x: 487, endPoint y: 73, distance: 108.8
click at [487, 73] on div "إسدال اند مور الرئيسية الطلبات المخزون" at bounding box center [267, 167] width 535 height 335
paste input "150405109"
type input "01150405109"
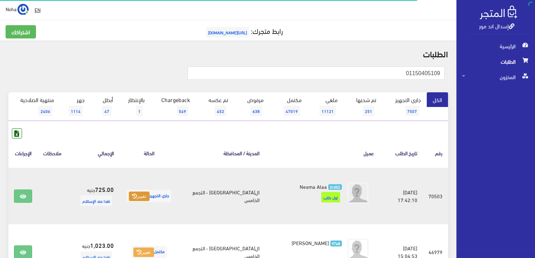
click at [149, 199] on button "تغيير" at bounding box center [139, 196] width 21 height 10
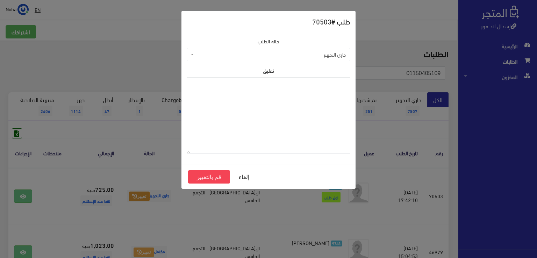
click at [220, 59] on span "جاري التجهيز" at bounding box center [268, 54] width 163 height 13
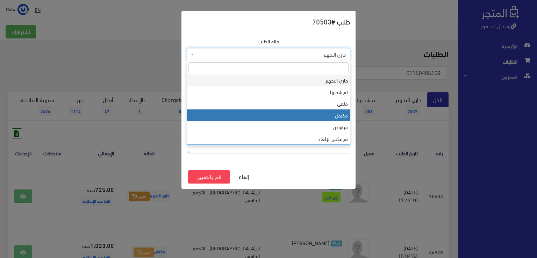
select select "4"
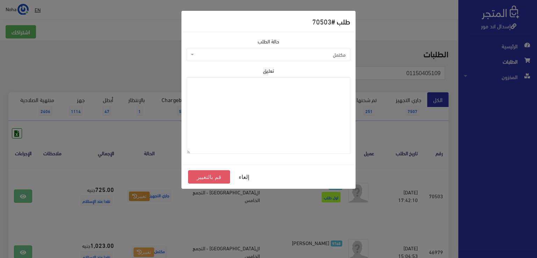
click at [218, 177] on button "قم بالتغيير" at bounding box center [209, 176] width 42 height 13
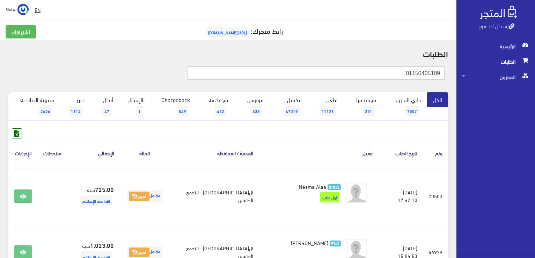
drag, startPoint x: 388, startPoint y: 70, endPoint x: 494, endPoint y: 61, distance: 105.9
click at [494, 61] on div "إسدال اند مور الرئيسية الطلبات المخزون" at bounding box center [267, 255] width 535 height 511
paste input "01010054231"
type input "01010054231"
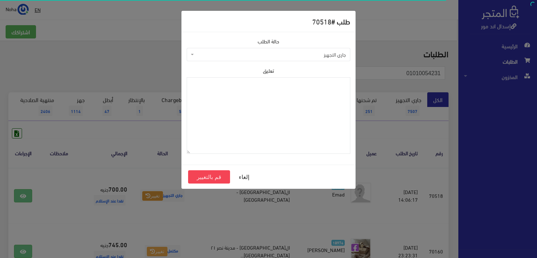
click at [256, 54] on span "جاري التجهيز" at bounding box center [270, 54] width 150 height 7
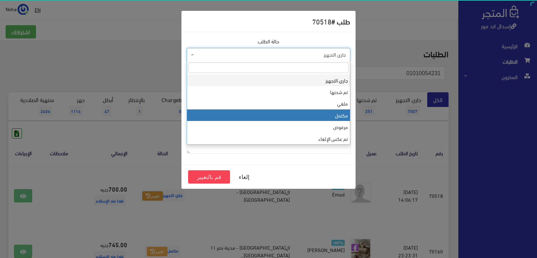
select select "4"
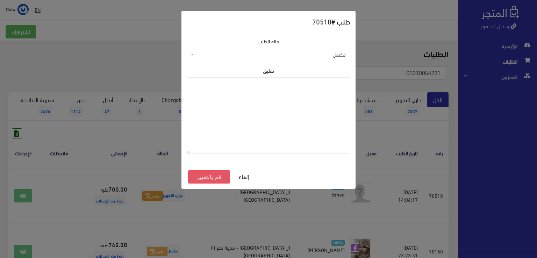
click at [210, 173] on button "قم بالتغيير" at bounding box center [209, 176] width 42 height 13
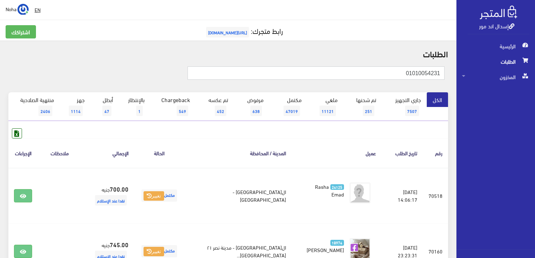
drag, startPoint x: 392, startPoint y: 72, endPoint x: 533, endPoint y: 90, distance: 142.0
paste input "09796262"
type input "01009796262"
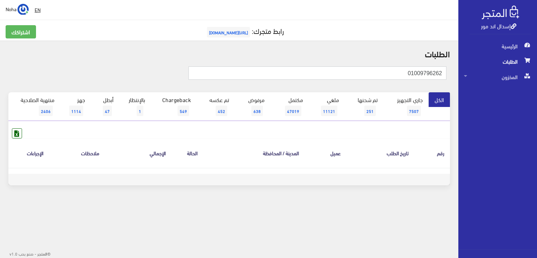
drag, startPoint x: 387, startPoint y: 76, endPoint x: 536, endPoint y: 115, distance: 153.9
click at [536, 115] on div "إسدال اند مور الرئيسية الطلبات المخزون" at bounding box center [268, 112] width 537 height 224
paste input "92627016"
type input "01092627016"
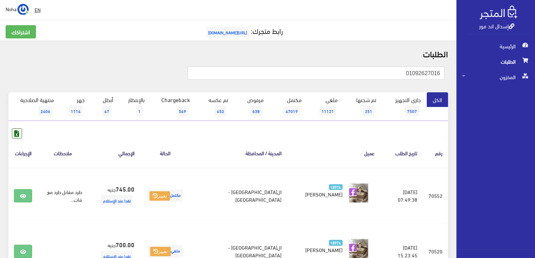
drag, startPoint x: 383, startPoint y: 76, endPoint x: 536, endPoint y: 82, distance: 153.5
click at [535, 82] on html "إسدال اند مور الرئيسية الطلبات" at bounding box center [267, 129] width 535 height 258
paste input "01005063417"
type input "01005063417"
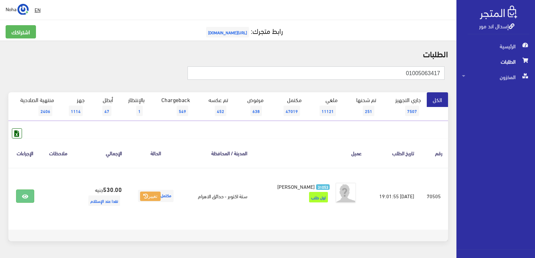
drag, startPoint x: 333, startPoint y: 75, endPoint x: 473, endPoint y: 62, distance: 140.7
click at [473, 62] on div "إسدال اند مور الرئيسية الطلبات المخزون" at bounding box center [267, 140] width 535 height 280
paste input "3851446"
type input "01003851446"
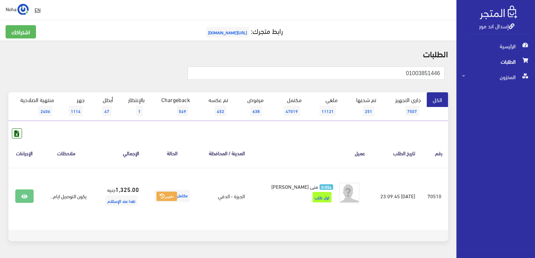
click at [329, 151] on th "عميل" at bounding box center [310, 152] width 120 height 29
drag, startPoint x: 355, startPoint y: 72, endPoint x: 196, endPoint y: 10, distance: 171.0
click at [486, 75] on div "إسدال اند مور الرئيسية الطلبات المخزون" at bounding box center [267, 140] width 535 height 280
paste input "01015315980"
type input "01015315980"
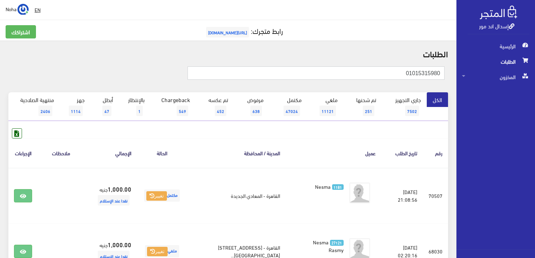
drag, startPoint x: 351, startPoint y: 76, endPoint x: 535, endPoint y: 74, distance: 184.4
click at [535, 74] on html "إسدال اند مور الرئيسية الطلبات" at bounding box center [267, 129] width 535 height 258
paste input "0054231"
type input "01010054231"
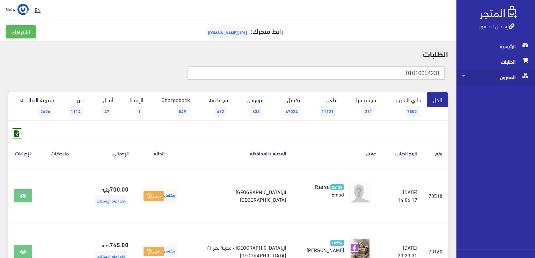
drag, startPoint x: 430, startPoint y: 78, endPoint x: 486, endPoint y: 84, distance: 56.2
paste input "01140330375"
type input "01140330375"
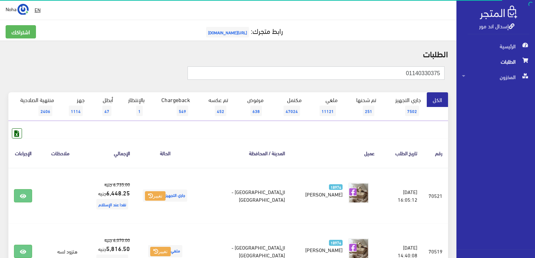
click at [352, 72] on input "01140330375" at bounding box center [316, 72] width 257 height 13
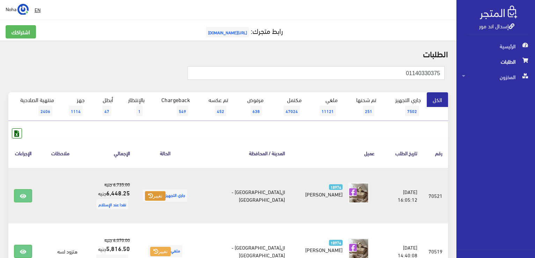
click at [153, 196] on button "تغيير" at bounding box center [155, 196] width 21 height 10
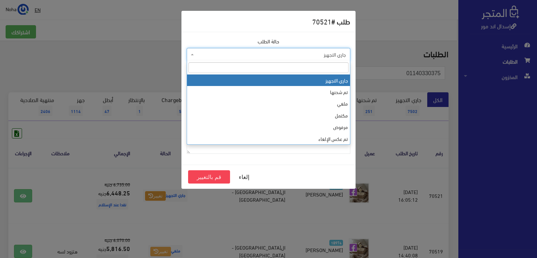
click at [224, 51] on span "جاري التجهيز" at bounding box center [270, 54] width 150 height 7
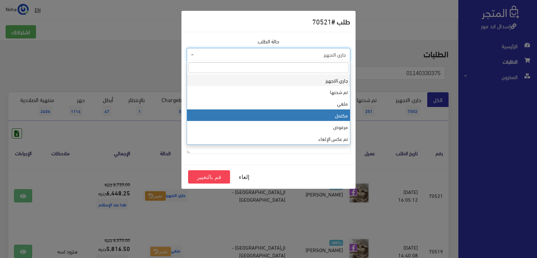
select select "4"
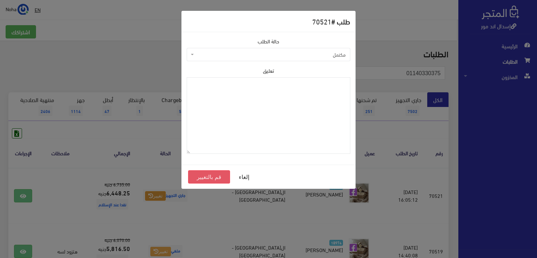
click at [191, 181] on button "قم بالتغيير" at bounding box center [209, 176] width 42 height 13
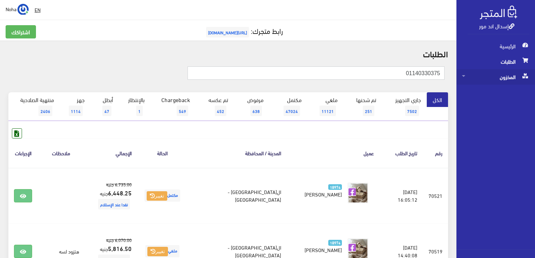
drag, startPoint x: 342, startPoint y: 73, endPoint x: 511, endPoint y: 81, distance: 168.9
paste input "06566265"
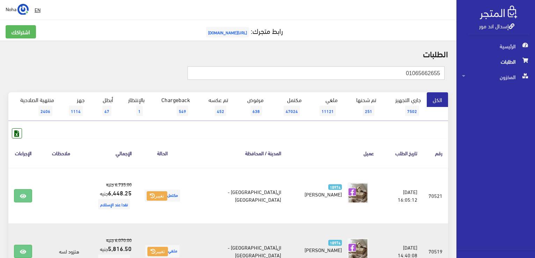
type input "01065662655"
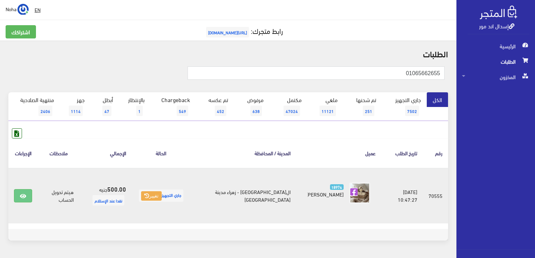
drag, startPoint x: 297, startPoint y: 214, endPoint x: 294, endPoint y: 219, distance: 5.5
click at [297, 214] on td "18974 [PERSON_NAME]" at bounding box center [338, 196] width 85 height 56
drag, startPoint x: 28, startPoint y: 195, endPoint x: 30, endPoint y: 185, distance: 10.0
click at [28, 195] on link at bounding box center [23, 195] width 18 height 13
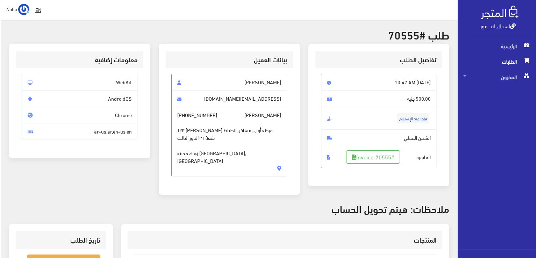
scroll to position [105, 0]
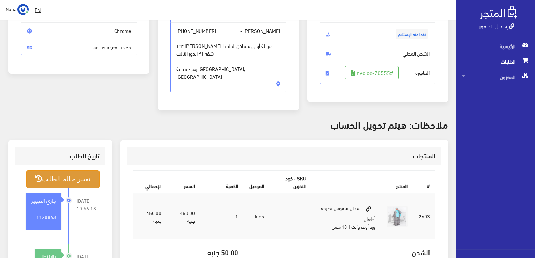
click at [90, 175] on button "تغيير حالة الطلب" at bounding box center [62, 179] width 73 height 18
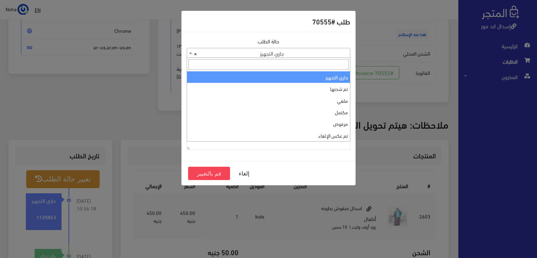
click at [258, 54] on span "× جاري التجهيز" at bounding box center [268, 53] width 163 height 10
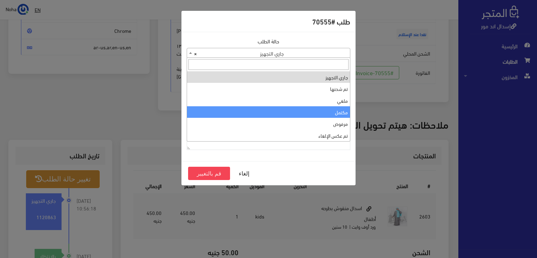
select select "4"
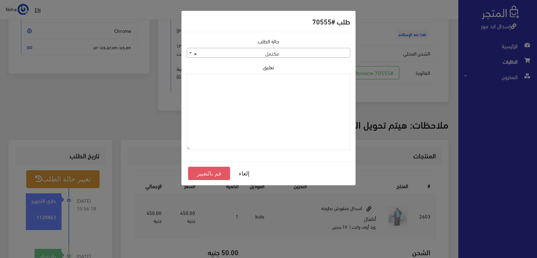
drag, startPoint x: 209, startPoint y: 171, endPoint x: 210, endPoint y: 160, distance: 10.9
click at [209, 170] on button "قم بالتغيير" at bounding box center [209, 173] width 42 height 13
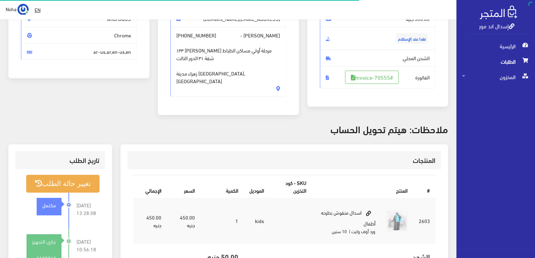
scroll to position [100, 0]
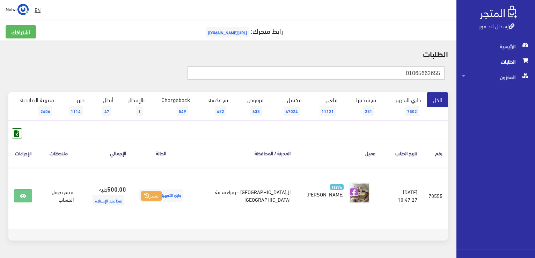
drag, startPoint x: 369, startPoint y: 71, endPoint x: 536, endPoint y: 84, distance: 168.2
click at [535, 84] on html "إسدال اند مور الرئيسية الطلبات" at bounding box center [267, 129] width 535 height 258
paste input "02221764"
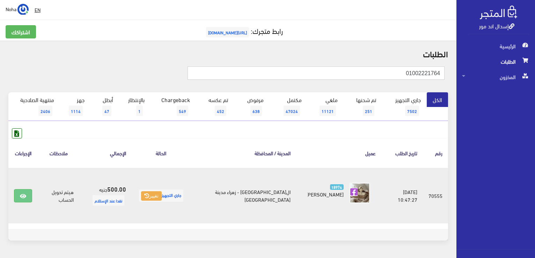
type input "01002221764"
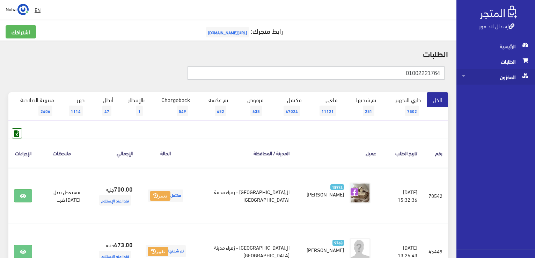
drag, startPoint x: 401, startPoint y: 75, endPoint x: 488, endPoint y: 71, distance: 87.1
paste input "01014913611"
type input "01014913611"
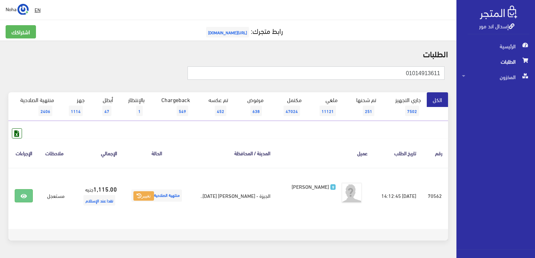
drag, startPoint x: 403, startPoint y: 72, endPoint x: 413, endPoint y: 65, distance: 12.5
click at [515, 79] on div "إسدال اند مور الرئيسية الطلبات المخزون" at bounding box center [267, 139] width 535 height 279
paste input "225794549"
type input "01225794549"
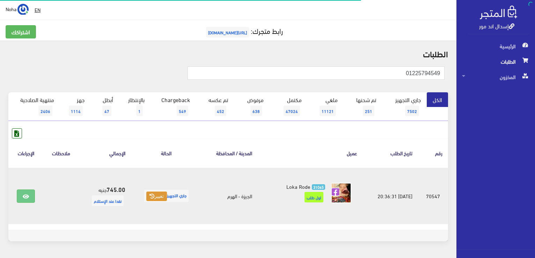
click at [146, 197] on button "تغيير" at bounding box center [156, 196] width 21 height 10
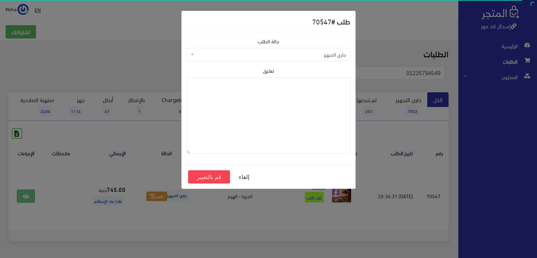
click at [242, 51] on span "جاري التجهيز" at bounding box center [270, 54] width 150 height 7
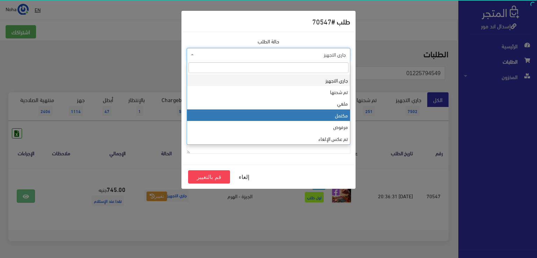
select select "4"
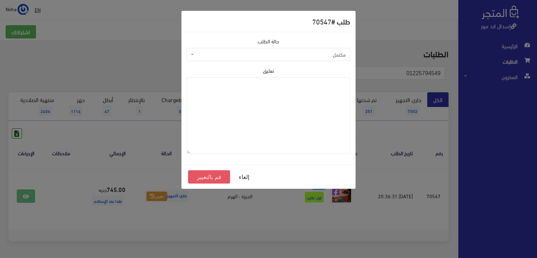
click button "قم بالتغيير"
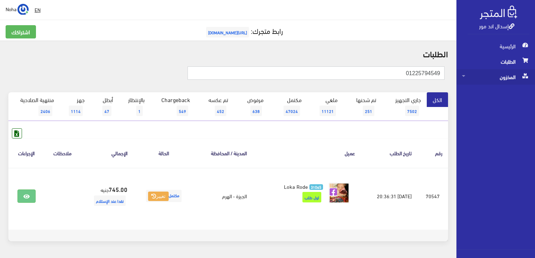
drag, startPoint x: 401, startPoint y: 74, endPoint x: 519, endPoint y: 79, distance: 118.1
click at [519, 79] on div "إسدال اند مور الرئيسية الطلبات المخزون" at bounding box center [267, 140] width 535 height 280
paste input "01110360403"
type input "01110360403"
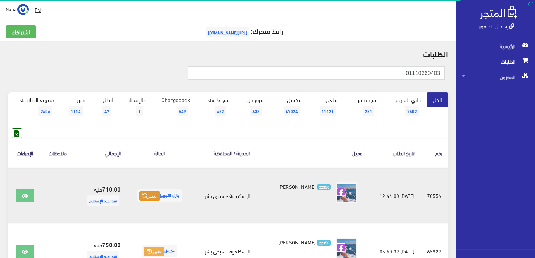
click at [141, 197] on button "تغيير" at bounding box center [149, 196] width 21 height 10
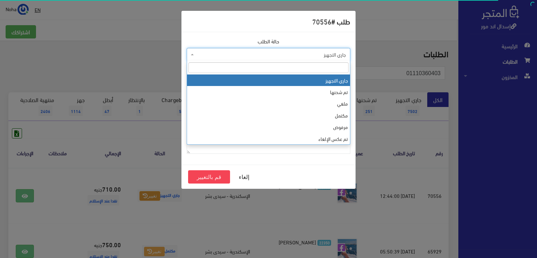
click at [229, 55] on span "جاري التجهيز" at bounding box center [270, 54] width 150 height 7
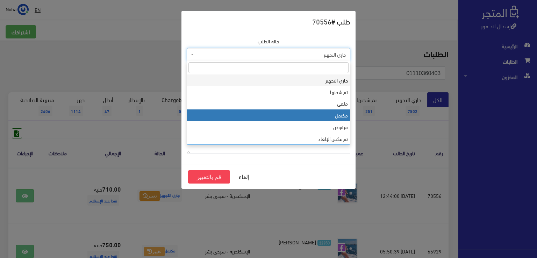
select select "4"
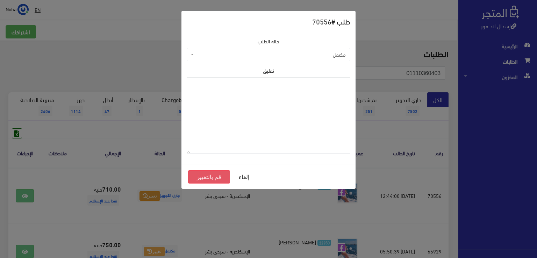
click at [213, 173] on button "قم بالتغيير" at bounding box center [209, 176] width 42 height 13
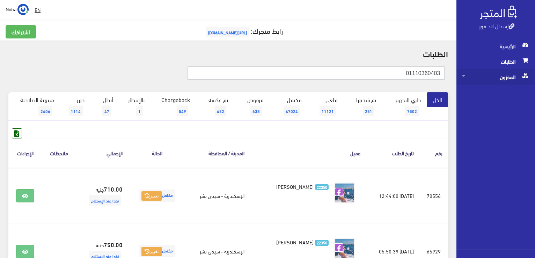
drag, startPoint x: 401, startPoint y: 73, endPoint x: 467, endPoint y: 75, distance: 65.3
click at [467, 75] on div "إسدال اند مور الرئيسية الطلبات المخزون" at bounding box center [267, 195] width 535 height 391
paste input "01119994436"
type input "0"
paste input "01119994436"
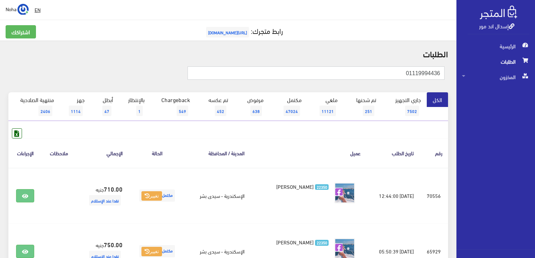
type input "01119994436"
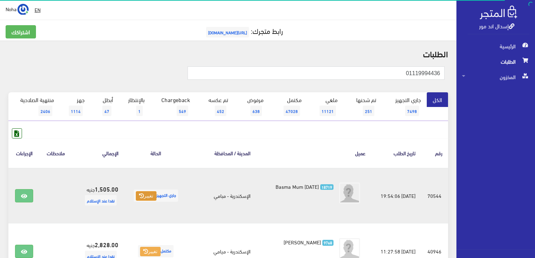
click at [148, 194] on button "تغيير" at bounding box center [146, 196] width 21 height 10
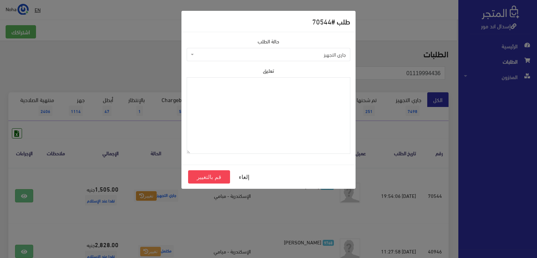
click at [236, 52] on span "جاري التجهيز" at bounding box center [270, 54] width 150 height 7
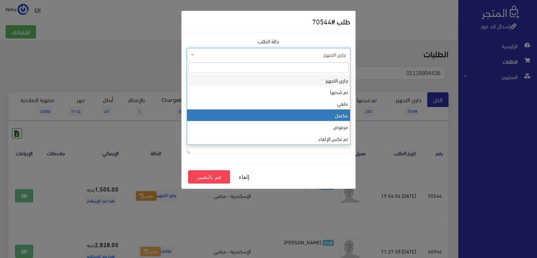
select select "4"
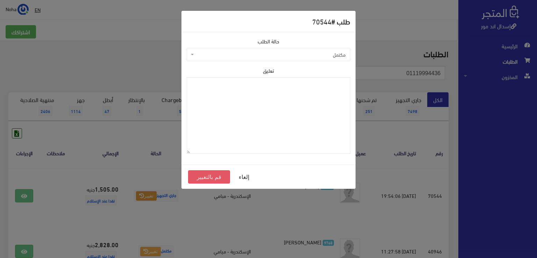
click at [207, 177] on button "قم بالتغيير" at bounding box center [209, 176] width 42 height 13
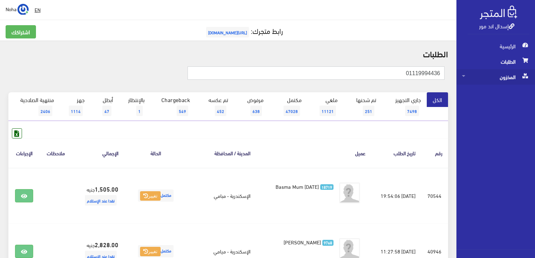
drag, startPoint x: 420, startPoint y: 67, endPoint x: 475, endPoint y: 71, distance: 54.9
paste input "3686012"
type input "01113686012"
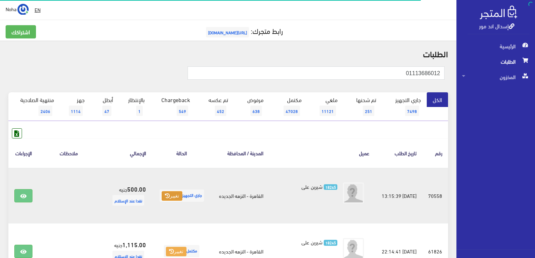
click at [165, 195] on icon at bounding box center [167, 195] width 5 height 5
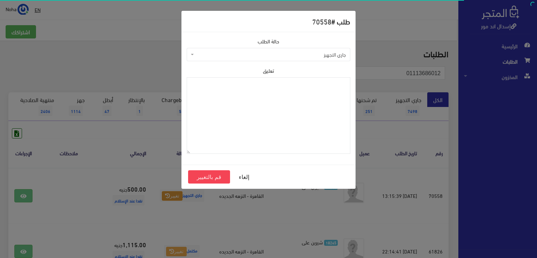
click at [250, 52] on span "جاري التجهيز" at bounding box center [270, 54] width 150 height 7
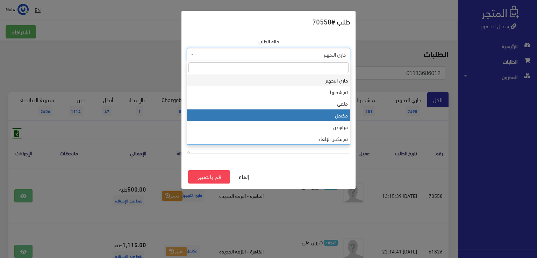
select select "4"
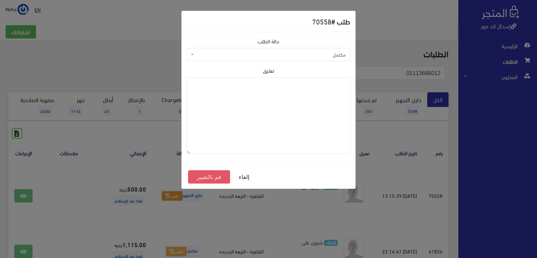
click at [217, 176] on button "قم بالتغيير" at bounding box center [209, 176] width 42 height 13
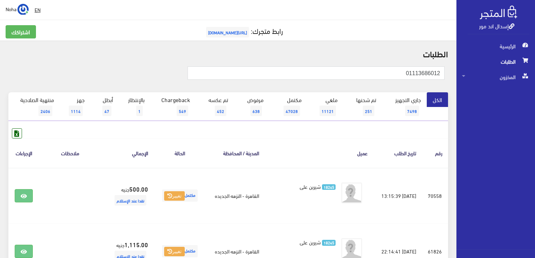
click at [391, 80] on form "01113686012" at bounding box center [316, 75] width 257 height 19
drag, startPoint x: 392, startPoint y: 73, endPoint x: 536, endPoint y: 68, distance: 144.3
click at [535, 68] on html "إسدال اند مور الرئيسية الطلبات" at bounding box center [267, 129] width 535 height 258
paste input "223666366"
type input "01223666366"
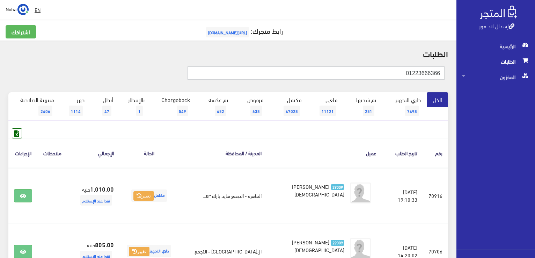
drag, startPoint x: 366, startPoint y: 75, endPoint x: 536, endPoint y: 67, distance: 170.3
click at [535, 67] on html "إسدال اند مور الرئيسية الطلبات" at bounding box center [267, 129] width 535 height 258
paste input "01034053415"
type input "01034053415"
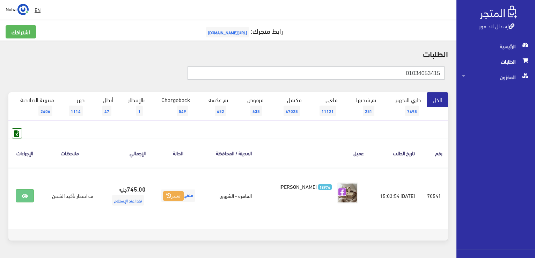
drag, startPoint x: 364, startPoint y: 74, endPoint x: 536, endPoint y: 84, distance: 172.9
click at [535, 84] on html "إسدال اند مور الرئيسية الطلبات" at bounding box center [267, 129] width 535 height 258
paste input "01066749714"
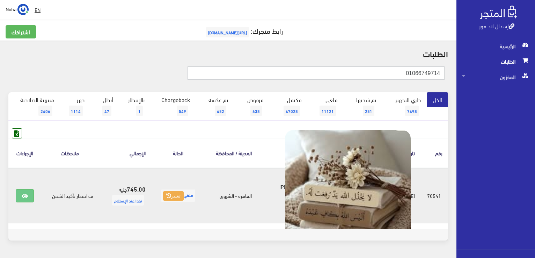
type input "01066749714"
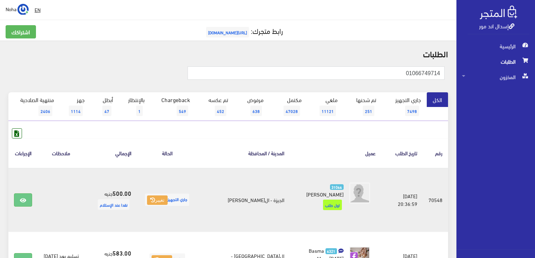
click at [307, 190] on li "31066 Nesma Rashwan اول طلب" at bounding box center [336, 197] width 80 height 35
click at [168, 195] on button "تغيير" at bounding box center [157, 200] width 21 height 10
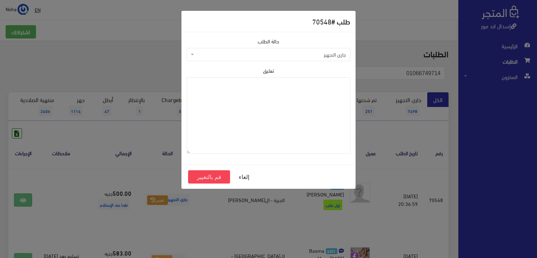
click at [250, 53] on span "جاري التجهيز" at bounding box center [270, 54] width 150 height 7
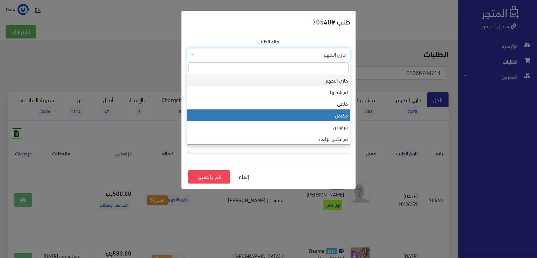
drag, startPoint x: 273, startPoint y: 119, endPoint x: 272, endPoint y: 130, distance: 11.2
select select "4"
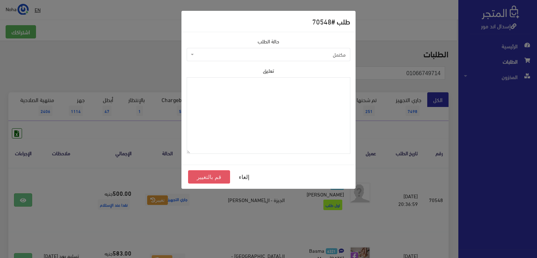
click at [202, 178] on button "قم بالتغيير" at bounding box center [209, 176] width 42 height 13
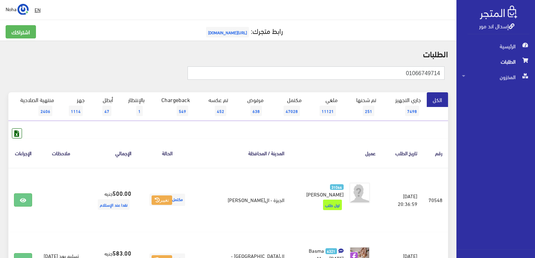
drag, startPoint x: 404, startPoint y: 74, endPoint x: 536, endPoint y: 86, distance: 132.9
click at [535, 86] on html "إسدال اند مور الرئيسية الطلبات" at bounding box center [267, 129] width 535 height 258
paste input "01092627016"
type input "0 0109262701"
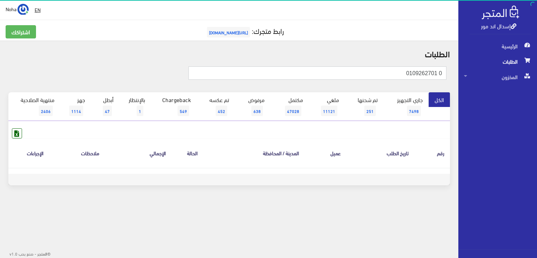
drag, startPoint x: 397, startPoint y: 72, endPoint x: 536, endPoint y: 94, distance: 140.8
click at [536, 94] on div "إسدال اند مور الرئيسية الطلبات المخزون" at bounding box center [268, 112] width 537 height 224
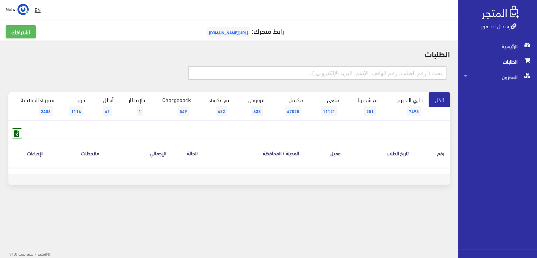
paste input "0 01092627016"
drag, startPoint x: 436, startPoint y: 74, endPoint x: 509, endPoint y: 73, distance: 73.0
click at [509, 73] on div "إسدال اند مور الرئيسية الطلبات المخزون" at bounding box center [268, 112] width 537 height 224
type input "01092627016"
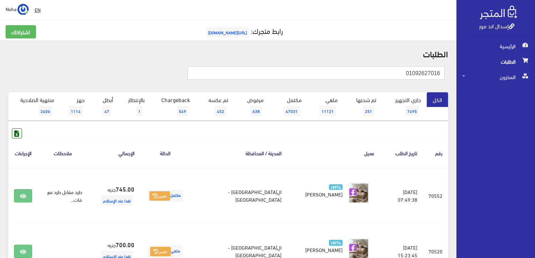
drag, startPoint x: 372, startPoint y: 72, endPoint x: 536, endPoint y: 70, distance: 164.5
click at [535, 70] on html "إسدال اند مور الرئيسية الطلبات" at bounding box center [267, 129] width 535 height 258
paste input "01555166159"
type input "01555166159"
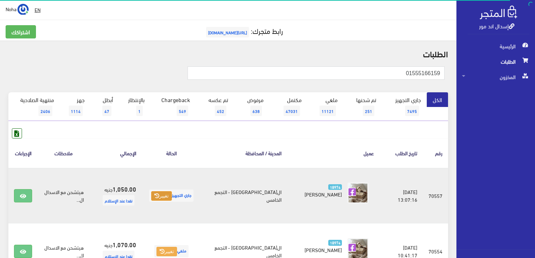
click at [172, 196] on button "تغيير" at bounding box center [161, 196] width 21 height 10
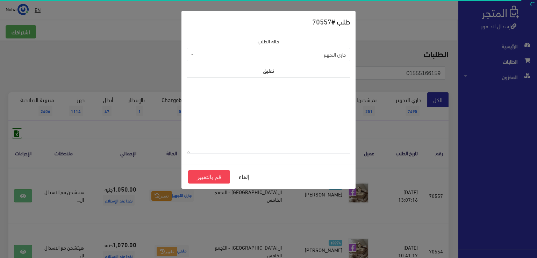
click at [208, 53] on span "جاري التجهيز" at bounding box center [270, 54] width 150 height 7
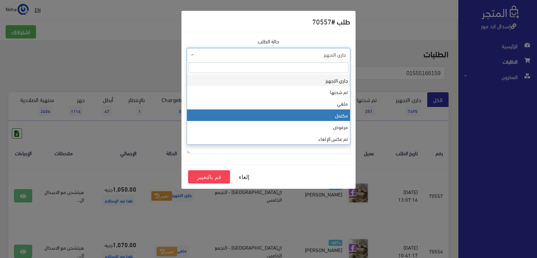
select select "4"
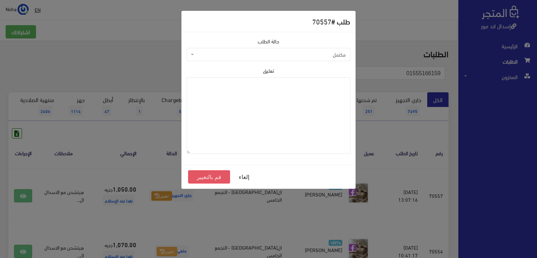
click at [210, 175] on button "قم بالتغيير" at bounding box center [209, 176] width 42 height 13
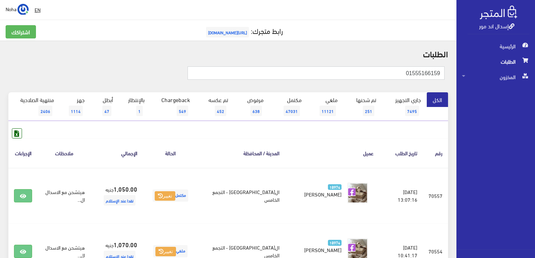
drag, startPoint x: 392, startPoint y: 76, endPoint x: 471, endPoint y: 85, distance: 79.1
paste input "01003449444"
type input "01003449444"
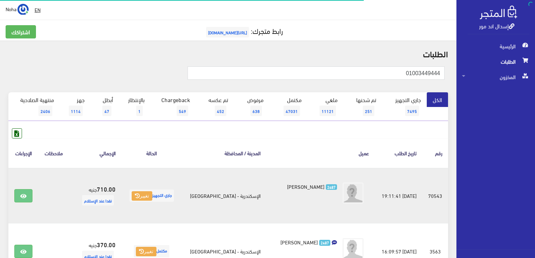
click at [312, 210] on td "2487 [PERSON_NAME]" at bounding box center [320, 196] width 109 height 56
click at [148, 197] on button "تغيير" at bounding box center [142, 196] width 21 height 10
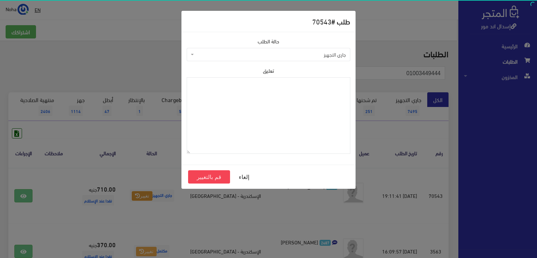
click at [192, 50] on span "جاري التجهيز" at bounding box center [268, 54] width 163 height 13
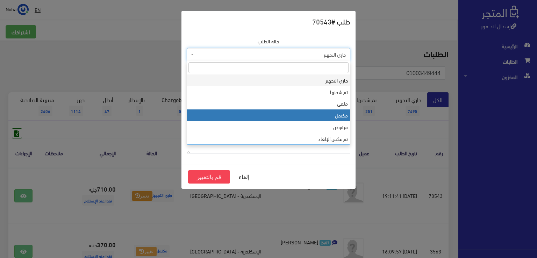
select select "4"
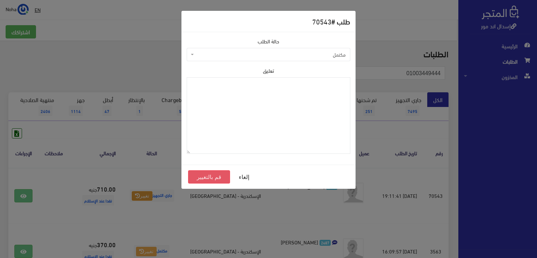
click at [211, 177] on button "قم بالتغيير" at bounding box center [209, 176] width 42 height 13
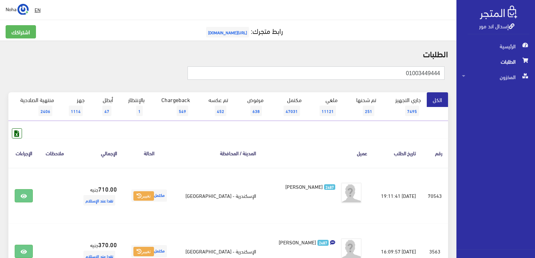
drag, startPoint x: 388, startPoint y: 76, endPoint x: 501, endPoint y: 68, distance: 113.1
click at [501, 68] on div "إسدال اند مور الرئيسية الطلبات المخزون" at bounding box center [267, 167] width 535 height 335
paste input "8269199"
type input "01008269199"
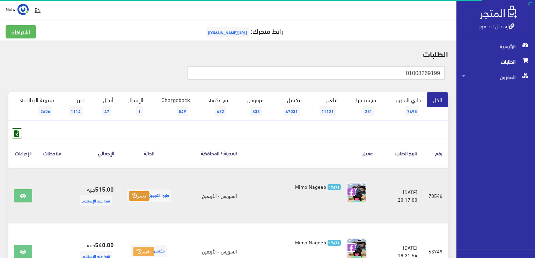
click at [146, 194] on button "تغيير" at bounding box center [139, 196] width 21 height 10
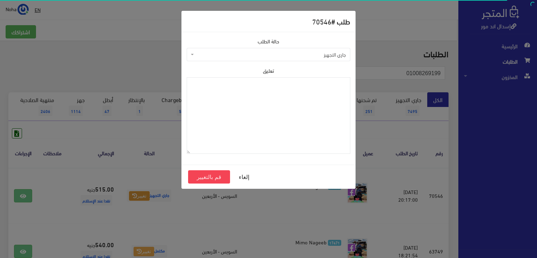
click at [264, 55] on span "جاري التجهيز" at bounding box center [270, 54] width 150 height 7
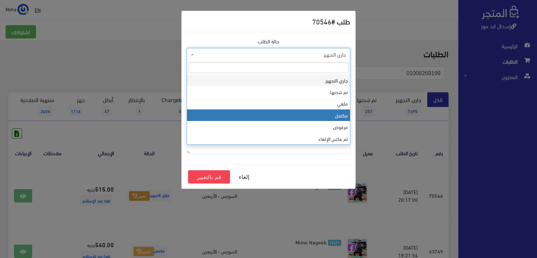
select select "4"
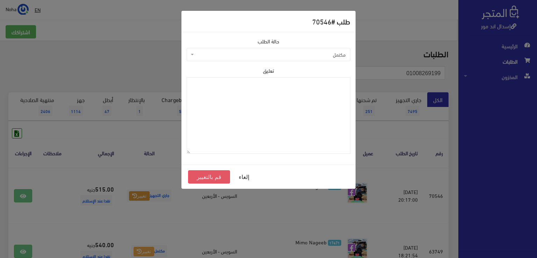
click at [208, 176] on button "قم بالتغيير" at bounding box center [209, 176] width 42 height 13
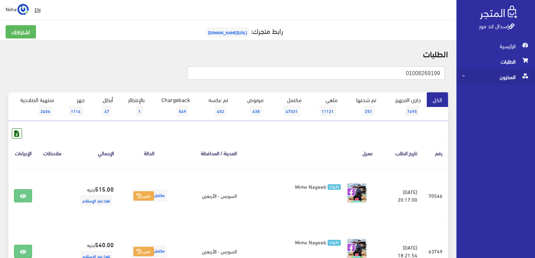
drag, startPoint x: 364, startPoint y: 75, endPoint x: 475, endPoint y: 69, distance: 110.9
click at [483, 71] on div "إسدال اند مور الرئيسية الطلبات المخزون" at bounding box center [267, 255] width 535 height 511
paste input "94876208"
type input "01094876208"
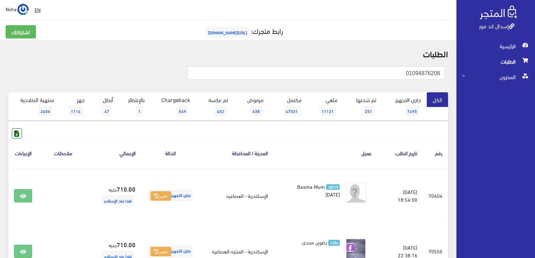
click at [297, 139] on th "عميل" at bounding box center [326, 152] width 104 height 29
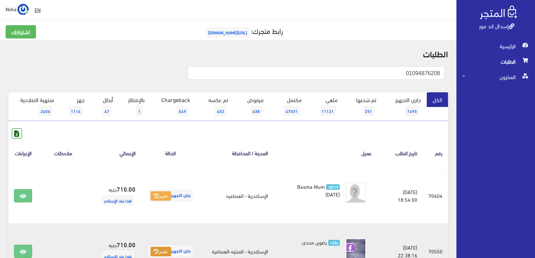
click at [165, 251] on button "تغيير" at bounding box center [161, 252] width 21 height 10
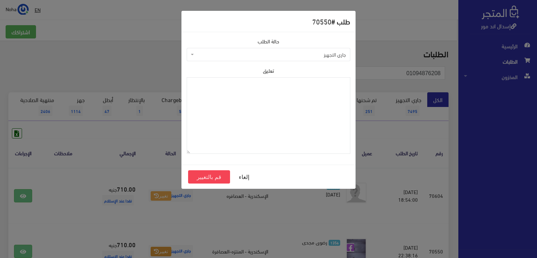
click at [232, 59] on span "جاري التجهيز" at bounding box center [268, 54] width 163 height 13
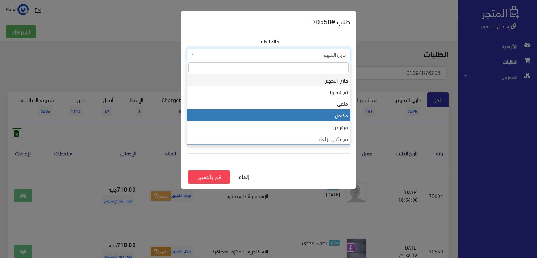
select select "4"
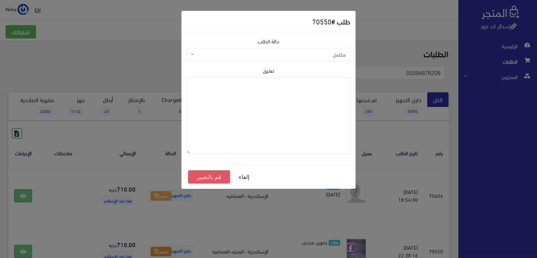
click at [214, 177] on button "قم بالتغيير" at bounding box center [209, 176] width 42 height 13
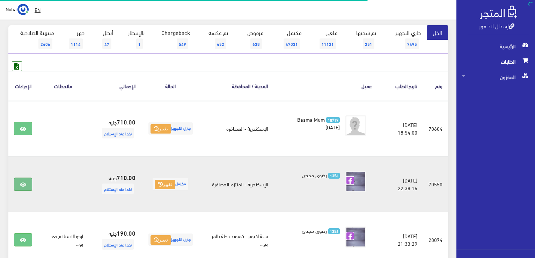
scroll to position [70, 0]
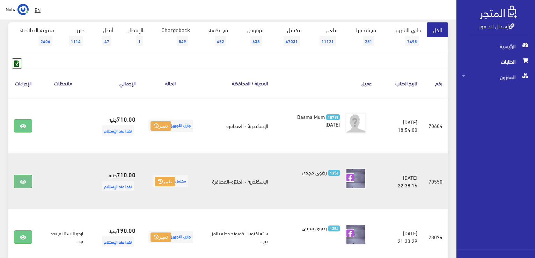
click at [27, 186] on link at bounding box center [23, 181] width 18 height 13
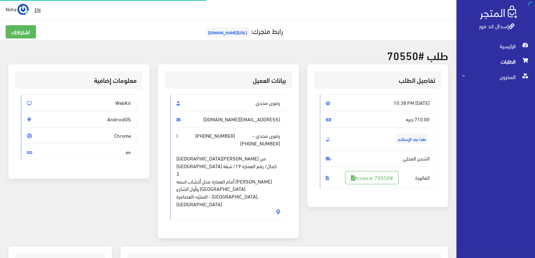
scroll to position [175, 0]
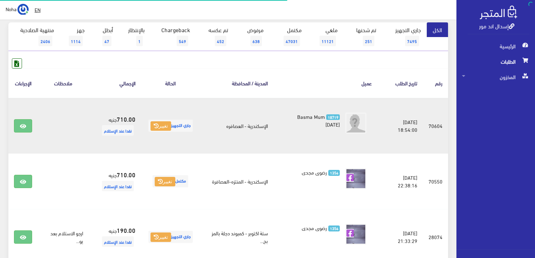
scroll to position [70, 0]
click at [24, 125] on icon at bounding box center [23, 126] width 6 height 6
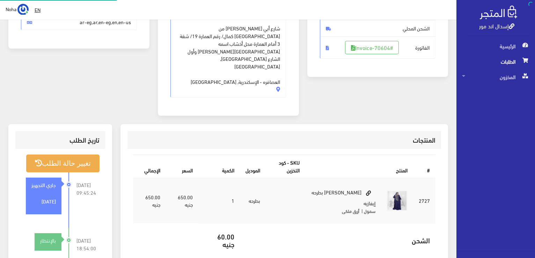
scroll to position [175, 0]
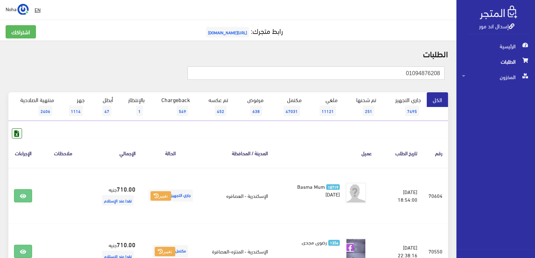
drag, startPoint x: 379, startPoint y: 75, endPoint x: 536, endPoint y: 92, distance: 157.7
click at [535, 92] on html "إسدال اند مور الرئيسية الطلبات" at bounding box center [267, 129] width 535 height 258
paste input "1747637"
type input "01017476378"
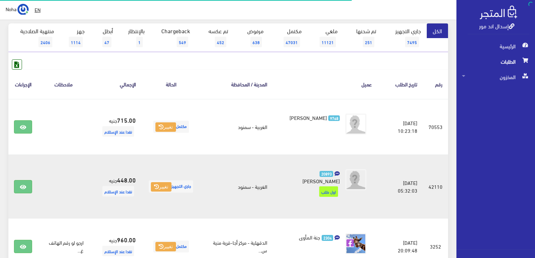
scroll to position [70, 0]
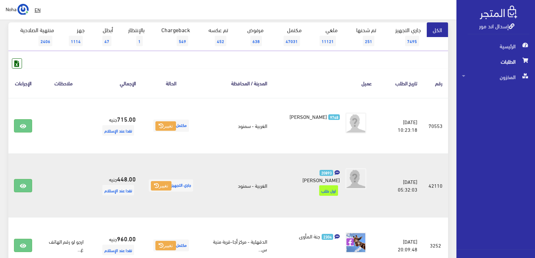
click at [305, 160] on td "20893 [PERSON_NAME]" at bounding box center [325, 185] width 105 height 64
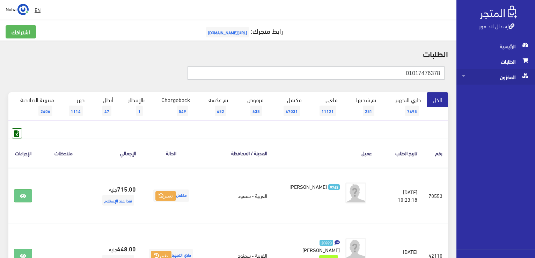
scroll to position [0, 0]
drag, startPoint x: 358, startPoint y: 73, endPoint x: 494, endPoint y: 83, distance: 136.3
click at [494, 83] on div "إسدال اند مور الرئيسية الطلبات المخزون" at bounding box center [267, 199] width 535 height 399
paste input "119988356"
type input "01119988356"
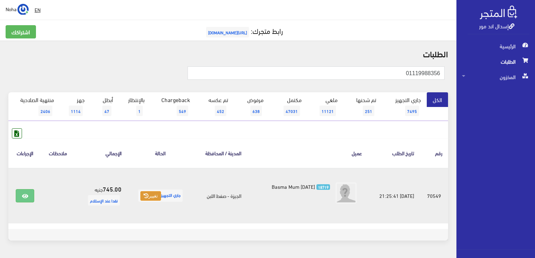
click at [148, 198] on button "تغيير" at bounding box center [150, 196] width 21 height 10
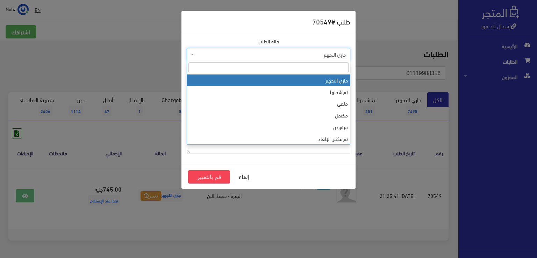
click at [258, 53] on span "جاري التجهيز" at bounding box center [270, 54] width 150 height 7
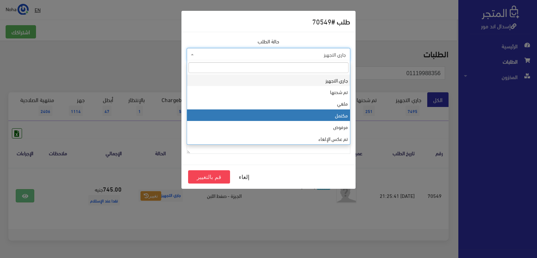
select select "4"
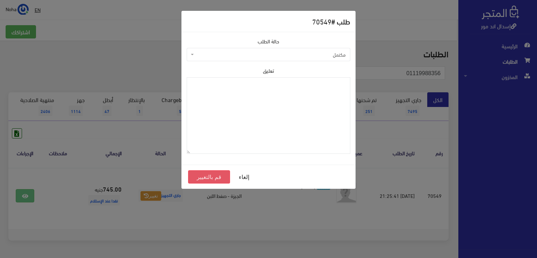
click at [206, 177] on button "قم بالتغيير" at bounding box center [209, 176] width 42 height 13
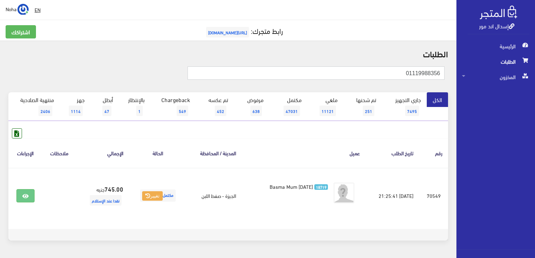
drag, startPoint x: 391, startPoint y: 70, endPoint x: 527, endPoint y: 66, distance: 135.6
click at [527, 66] on div "إسدال اند مور الرئيسية الطلبات المخزون" at bounding box center [267, 139] width 535 height 279
paste input "002617617"
type input "01002617617"
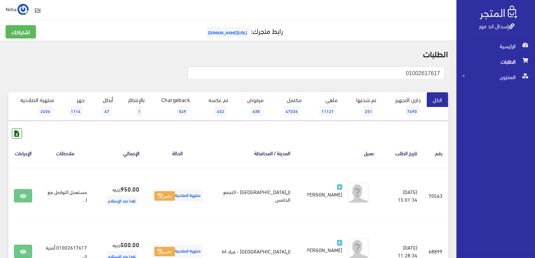
drag, startPoint x: 322, startPoint y: 150, endPoint x: 317, endPoint y: 150, distance: 5.3
click at [322, 150] on th "عميل" at bounding box center [338, 152] width 84 height 29
drag, startPoint x: 328, startPoint y: 77, endPoint x: 406, endPoint y: 76, distance: 77.9
click at [406, 76] on input "01002617617" at bounding box center [316, 72] width 257 height 13
drag, startPoint x: 395, startPoint y: 78, endPoint x: 446, endPoint y: 94, distance: 52.8
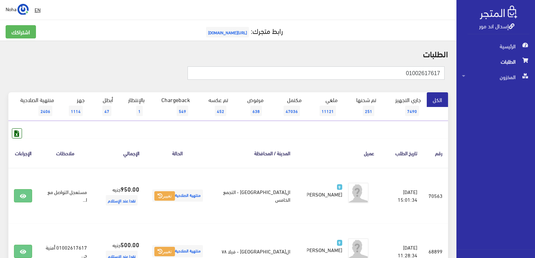
click at [483, 87] on div "إسدال اند مور الرئيسية الطلبات المخزون" at bounding box center [267, 167] width 535 height 335
paste input "01021126183"
type input "01021126183"
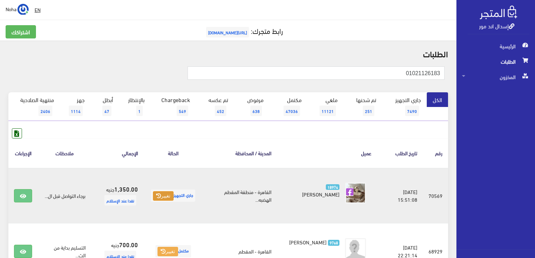
click at [158, 195] on icon at bounding box center [158, 195] width 5 height 5
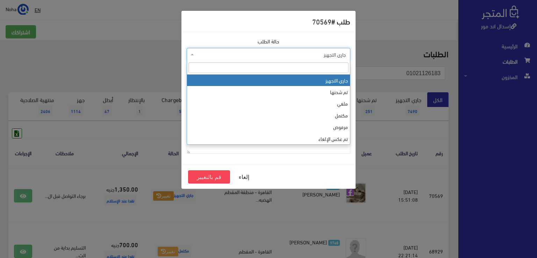
click at [319, 58] on span "جاري التجهيز" at bounding box center [268, 54] width 163 height 13
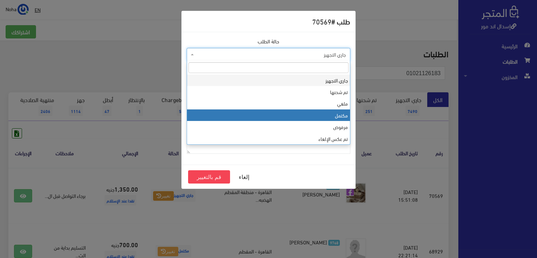
select select "4"
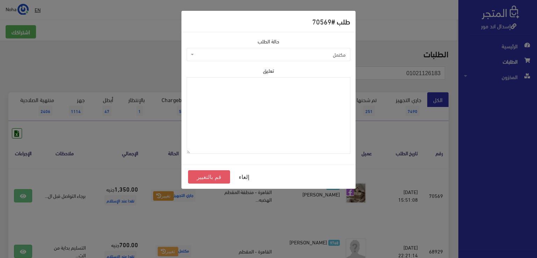
click at [219, 179] on button "قم بالتغيير" at bounding box center [209, 176] width 42 height 13
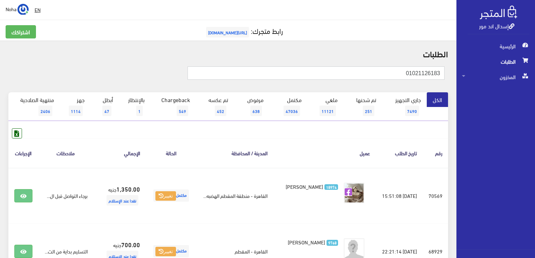
drag, startPoint x: 384, startPoint y: 68, endPoint x: 518, endPoint y: 92, distance: 136.2
click at [518, 92] on div "إسدال اند مور الرئيسية الطلبات المخزون" at bounding box center [267, 167] width 535 height 335
paste input "95856016"
type input "01095856016"
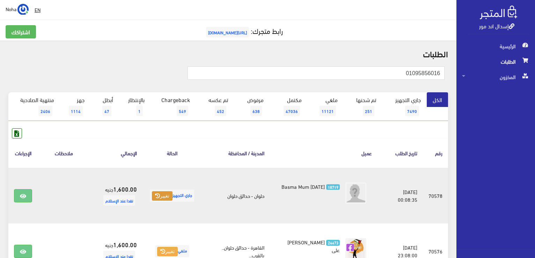
click at [166, 196] on button "تغيير" at bounding box center [162, 196] width 21 height 10
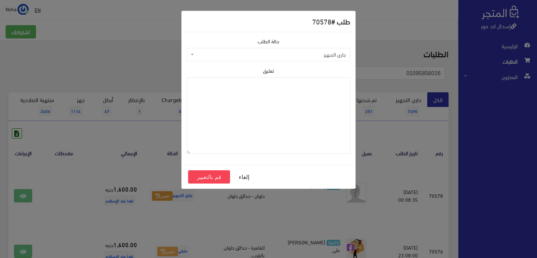
click at [263, 53] on span "جاري التجهيز" at bounding box center [270, 54] width 150 height 7
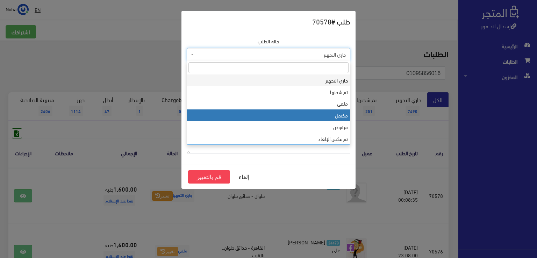
select select "4"
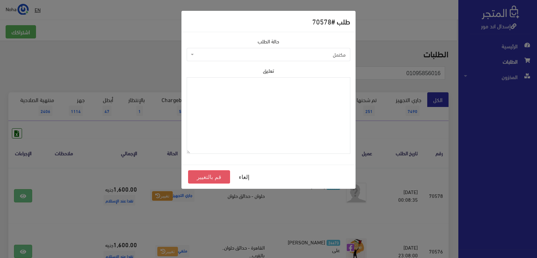
click at [214, 177] on button "قم بالتغيير" at bounding box center [209, 176] width 42 height 13
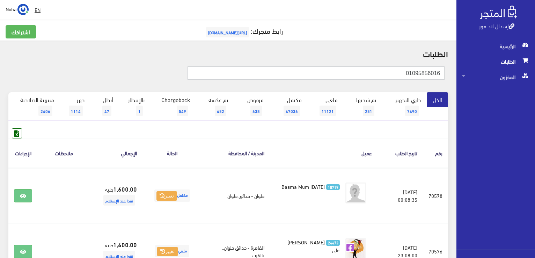
drag, startPoint x: 404, startPoint y: 70, endPoint x: 533, endPoint y: 86, distance: 130.7
paste input "224202172"
type input "01224202172"
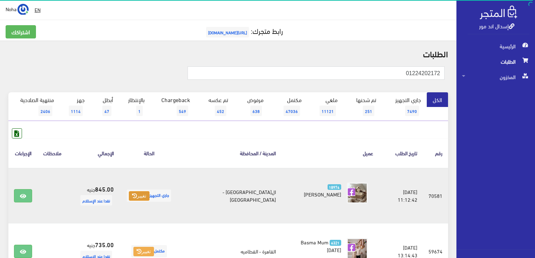
click at [137, 193] on icon at bounding box center [134, 195] width 5 height 5
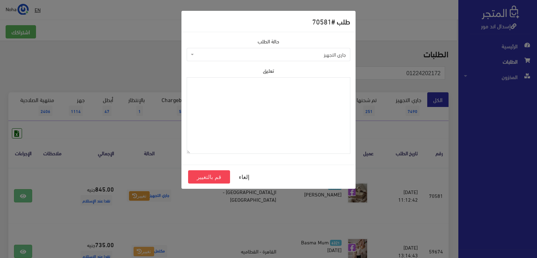
click at [242, 54] on span "جاري التجهيز" at bounding box center [270, 54] width 150 height 7
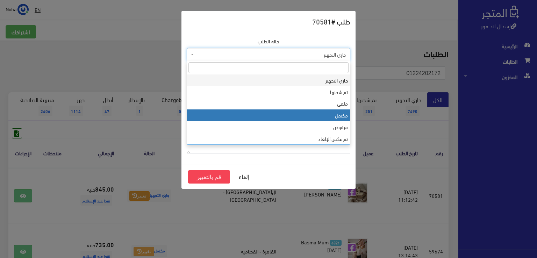
select select "4"
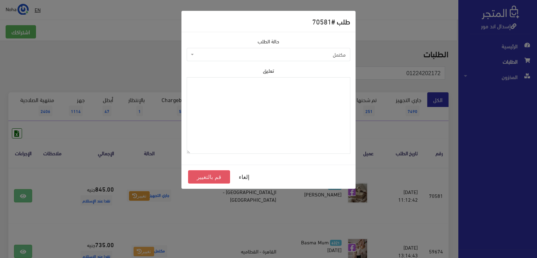
click at [221, 175] on button "قم بالتغيير" at bounding box center [209, 176] width 42 height 13
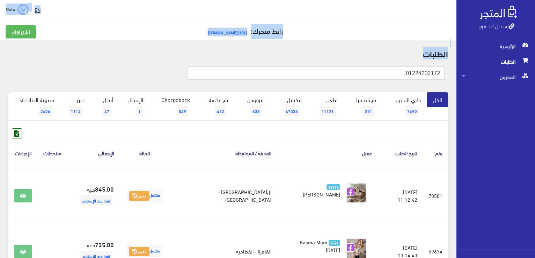
drag, startPoint x: 339, startPoint y: 65, endPoint x: 419, endPoint y: 76, distance: 80.8
click at [461, 70] on div "إسدال اند مور الرئيسية الطلبات المخزون" at bounding box center [267, 167] width 535 height 335
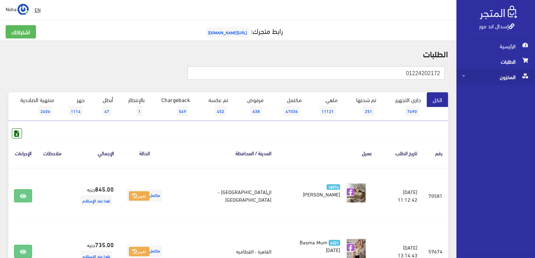
drag, startPoint x: 388, startPoint y: 74, endPoint x: 528, endPoint y: 80, distance: 140.5
click at [528, 80] on div "إسدال اند مور الرئيسية الطلبات المخزون" at bounding box center [267, 167] width 535 height 335
paste input "01223779286"
type input "01223779286"
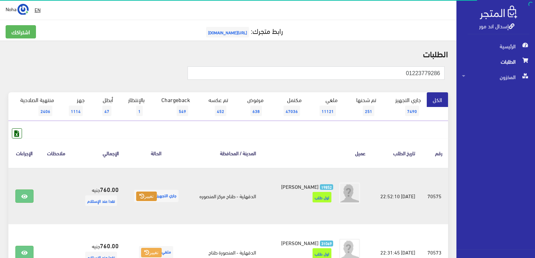
click at [141, 195] on button "تغيير" at bounding box center [146, 196] width 21 height 10
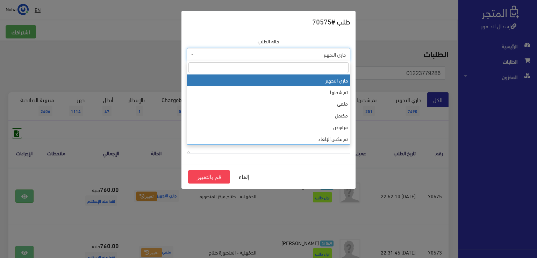
click at [234, 55] on span "جاري التجهيز" at bounding box center [270, 54] width 150 height 7
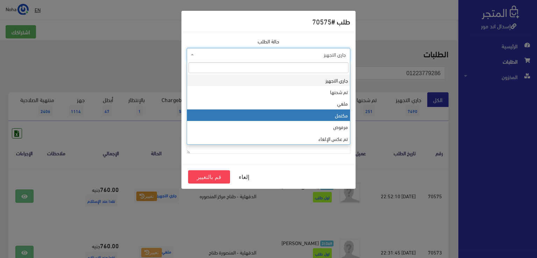
drag, startPoint x: 233, startPoint y: 109, endPoint x: 226, endPoint y: 116, distance: 8.9
select select "4"
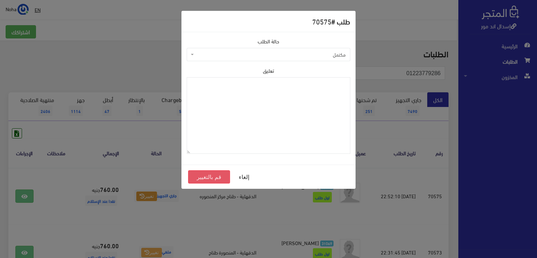
click at [216, 178] on button "قم بالتغيير" at bounding box center [209, 176] width 42 height 13
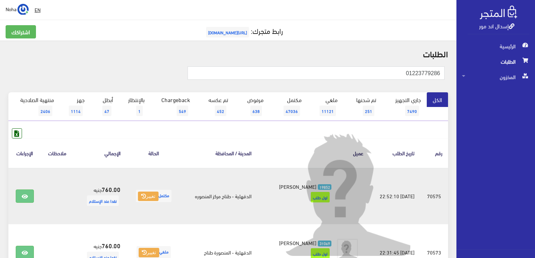
click at [289, 216] on img at bounding box center [348, 193] width 126 height 126
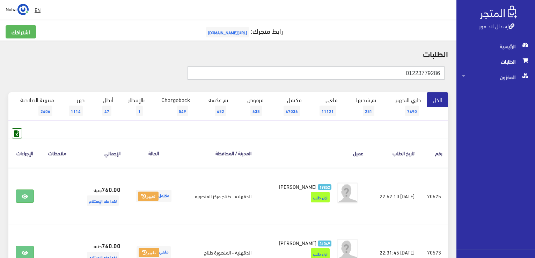
click at [344, 70] on input "01223779286" at bounding box center [316, 72] width 257 height 13
drag, startPoint x: 391, startPoint y: 73, endPoint x: 411, endPoint y: 74, distance: 19.9
click at [418, 75] on input "01223779286" at bounding box center [316, 72] width 257 height 13
drag, startPoint x: 380, startPoint y: 76, endPoint x: 488, endPoint y: 79, distance: 107.6
click at [531, 85] on div "إسدال اند مور الرئيسية الطلبات المخزون" at bounding box center [267, 168] width 535 height 336
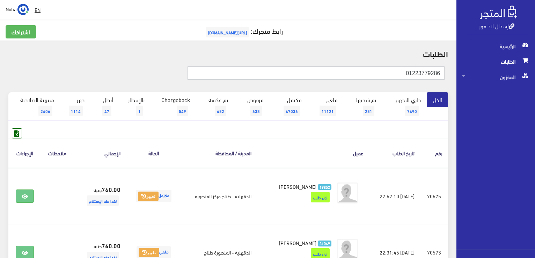
paste input "01204224458"
type input "01204224458"
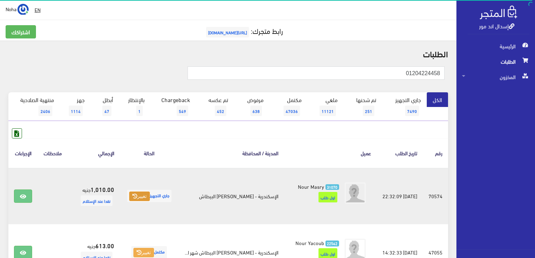
click at [145, 193] on button "تغيير" at bounding box center [139, 196] width 21 height 10
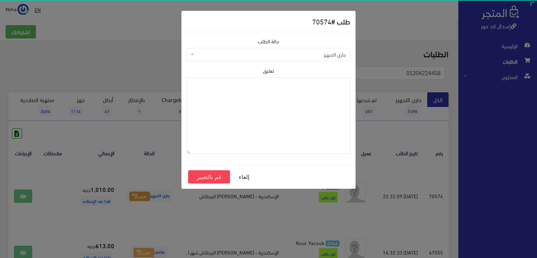
click at [214, 56] on span "جاري التجهيز" at bounding box center [270, 54] width 150 height 7
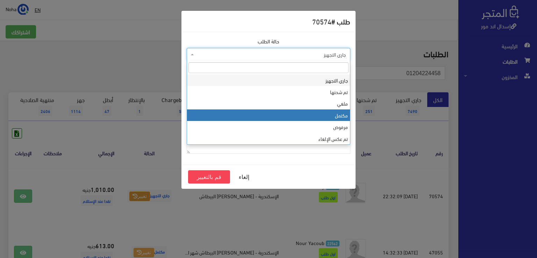
select select "4"
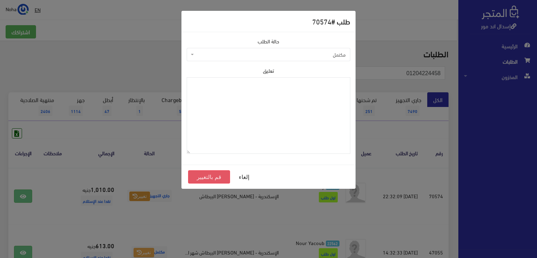
click at [209, 175] on button "قم بالتغيير" at bounding box center [209, 176] width 42 height 13
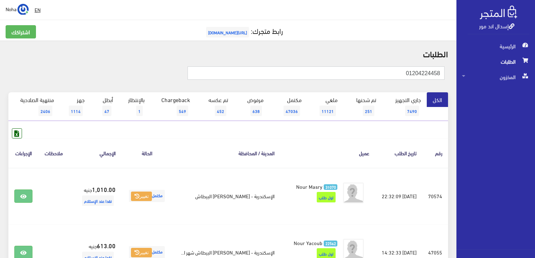
drag, startPoint x: 395, startPoint y: 73, endPoint x: 445, endPoint y: 71, distance: 50.0
click at [445, 71] on div "01204224458" at bounding box center [302, 75] width 294 height 19
paste input "032683799"
type input "01032683799"
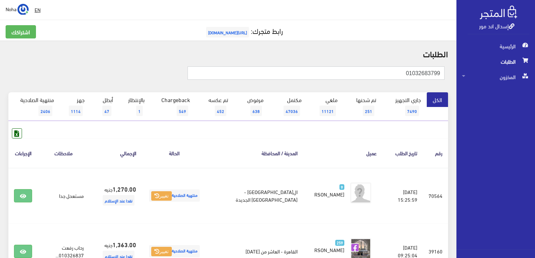
drag, startPoint x: 400, startPoint y: 73, endPoint x: 482, endPoint y: 56, distance: 83.6
click at [482, 56] on div "إسدال اند مور الرئيسية الطلبات المخزون" at bounding box center [267, 195] width 535 height 391
paste input "66701453"
type input "01066701453"
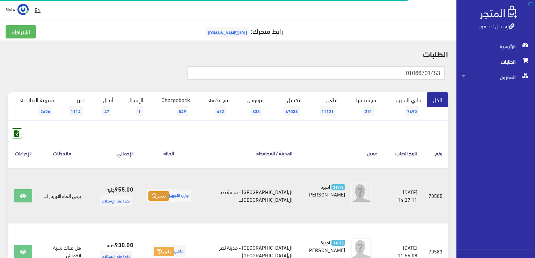
click at [169, 191] on button "تغيير" at bounding box center [158, 196] width 21 height 10
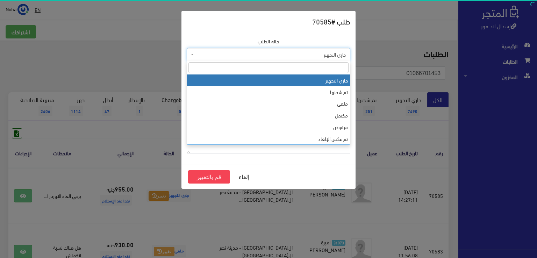
click at [219, 54] on span "جاري التجهيز" at bounding box center [270, 54] width 150 height 7
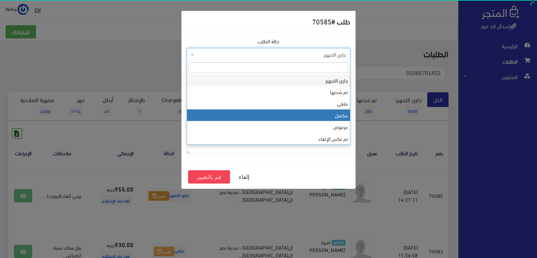
select select "4"
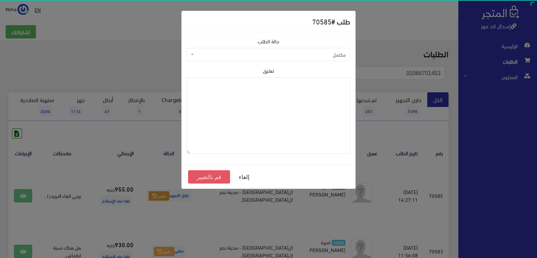
click at [203, 178] on button "قم بالتغيير" at bounding box center [209, 176] width 42 height 13
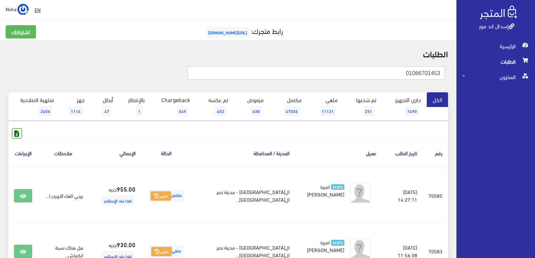
drag, startPoint x: 497, startPoint y: 72, endPoint x: 444, endPoint y: 75, distance: 53.6
click at [518, 74] on div "إسدال اند مور الرئيسية الطلبات المخزون" at bounding box center [267, 195] width 535 height 391
paste input "158572722"
type input "01158572722"
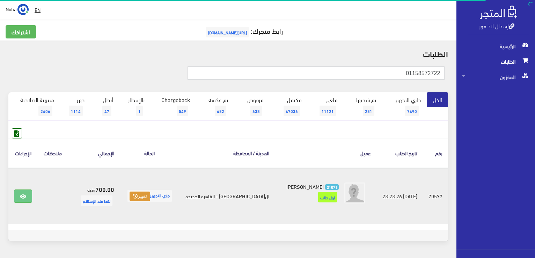
click at [149, 197] on button "تغيير" at bounding box center [140, 196] width 21 height 10
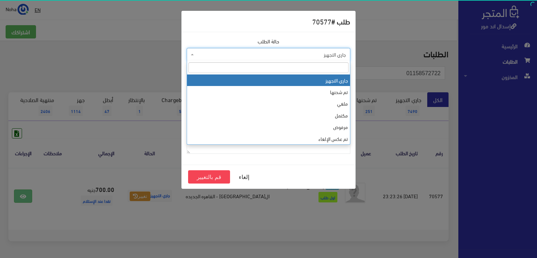
click at [233, 58] on span "جاري التجهيز" at bounding box center [268, 54] width 163 height 13
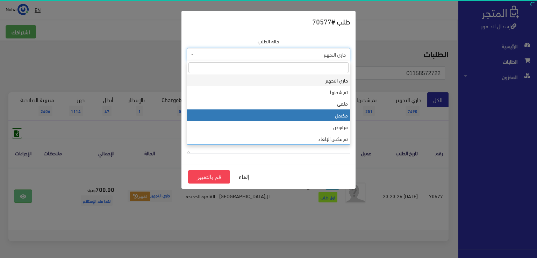
drag, startPoint x: 257, startPoint y: 111, endPoint x: 254, endPoint y: 113, distance: 3.6
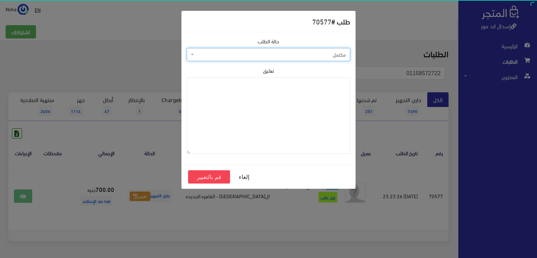
select select "4"
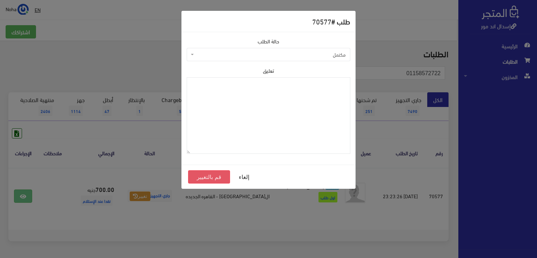
click at [217, 175] on button "قم بالتغيير" at bounding box center [209, 176] width 42 height 13
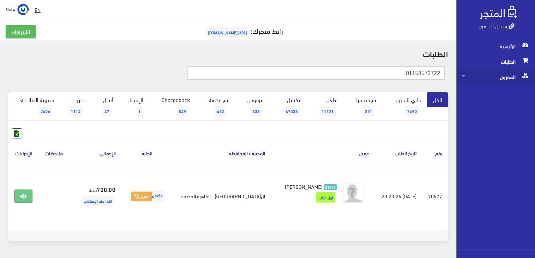
drag, startPoint x: 398, startPoint y: 72, endPoint x: 518, endPoint y: 77, distance: 119.9
click at [518, 77] on div "إسدال اند مور الرئيسية الطلبات المخزون" at bounding box center [267, 140] width 535 height 280
paste input "2044554"
type input "01152044554"
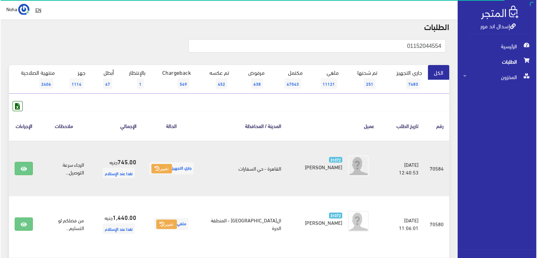
scroll to position [35, 0]
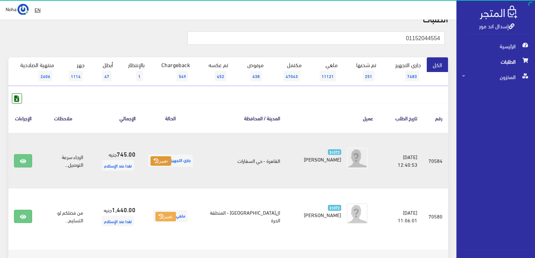
click at [166, 161] on button "تغيير" at bounding box center [161, 161] width 21 height 10
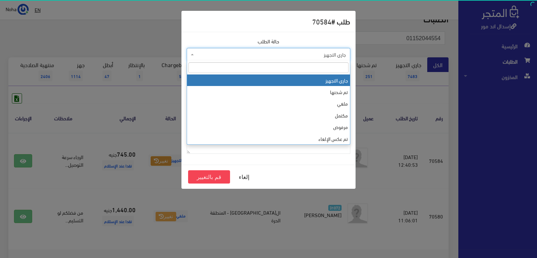
click at [264, 57] on span "جاري التجهيز" at bounding box center [270, 54] width 150 height 7
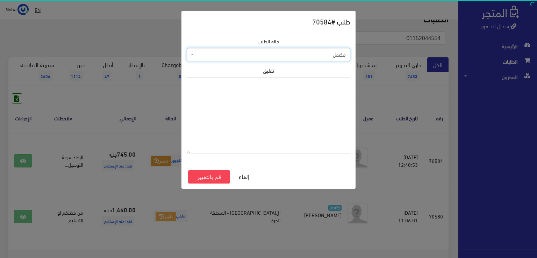
select select "4"
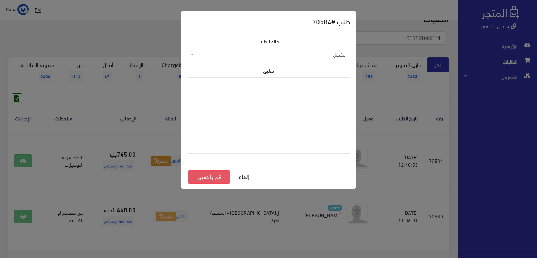
click at [208, 178] on button "قم بالتغيير" at bounding box center [209, 176] width 42 height 13
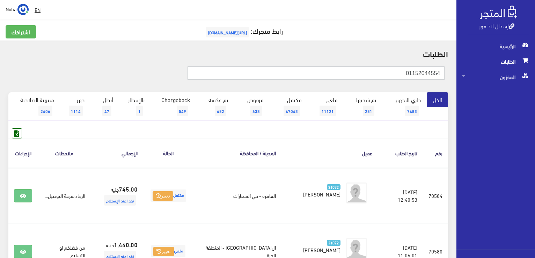
drag, startPoint x: 378, startPoint y: 75, endPoint x: 419, endPoint y: 63, distance: 42.4
click at [505, 74] on div "إسدال اند مور الرئيسية الطلبات المخزون" at bounding box center [267, 167] width 535 height 335
paste input "01006088506"
type input "01006088506"
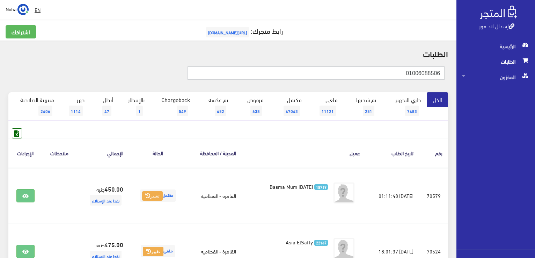
drag, startPoint x: 366, startPoint y: 71, endPoint x: 388, endPoint y: 61, distance: 23.6
click at [535, 105] on html "إسدال اند مور الرئيسية الطلبات" at bounding box center [267, 129] width 535 height 258
paste input "19336334"
type input "01019336334"
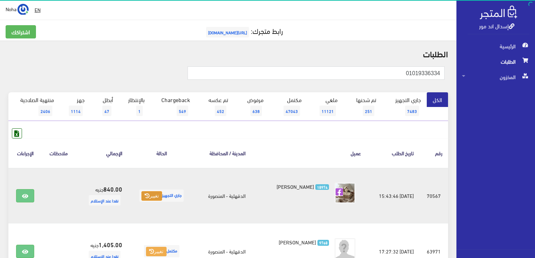
click at [145, 194] on icon at bounding box center [147, 195] width 5 height 5
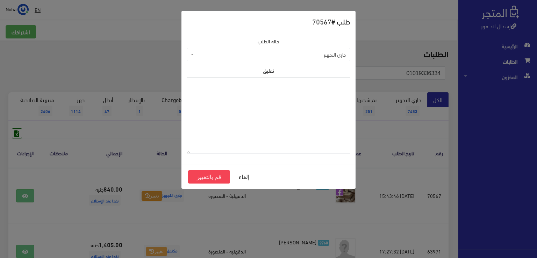
click at [277, 55] on span "جاري التجهيز" at bounding box center [270, 54] width 150 height 7
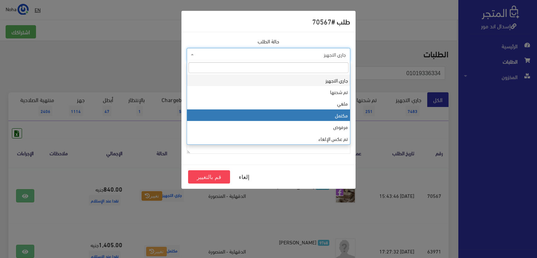
select select "4"
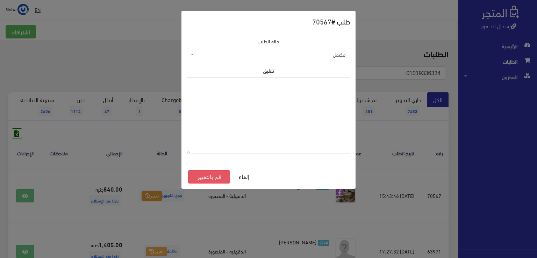
click at [224, 175] on button "قم بالتغيير" at bounding box center [209, 176] width 42 height 13
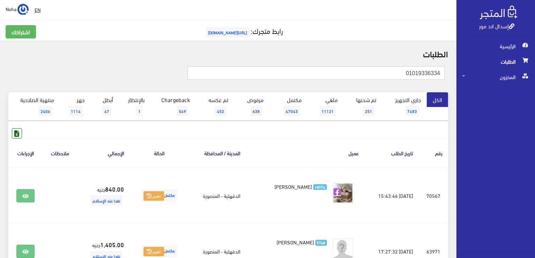
drag, startPoint x: 405, startPoint y: 77, endPoint x: 471, endPoint y: 67, distance: 66.8
click at [495, 67] on div "إسدال اند مور الرئيسية الطلبات المخزون" at bounding box center [267, 195] width 535 height 391
paste input "69264739"
type input "01069264739"
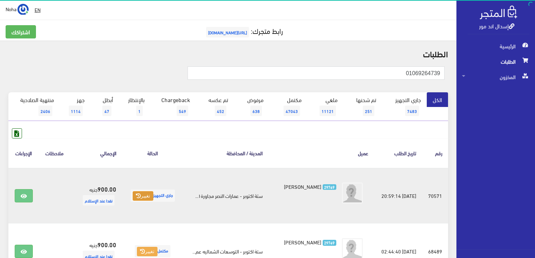
click at [141, 196] on button "تغيير" at bounding box center [143, 196] width 21 height 10
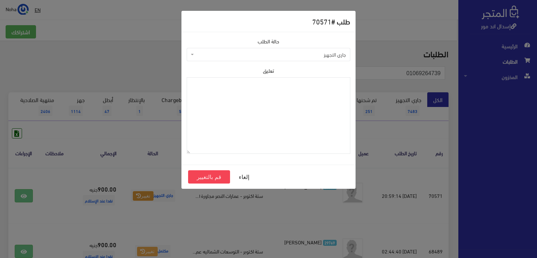
click at [246, 51] on span "جاري التجهيز" at bounding box center [270, 54] width 150 height 7
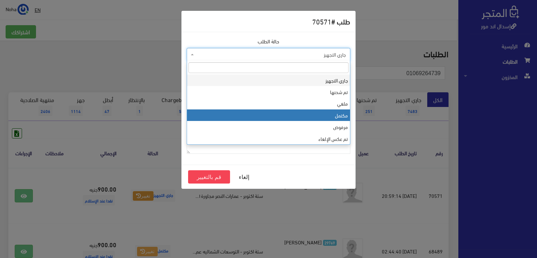
select select "4"
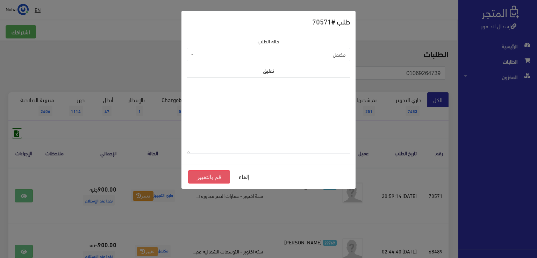
click at [201, 175] on button "قم بالتغيير" at bounding box center [209, 176] width 42 height 13
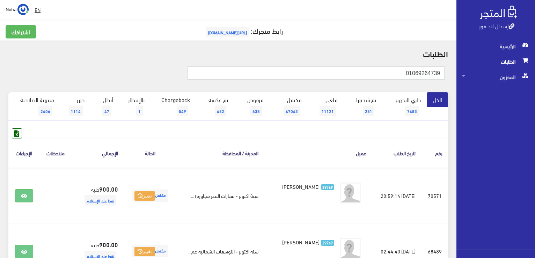
drag, startPoint x: 378, startPoint y: 72, endPoint x: 525, endPoint y: 79, distance: 147.6
click at [535, 79] on html "إسدال اند مور الرئيسية الطلبات" at bounding box center [267, 129] width 535 height 258
paste input "01152565808"
type input "01152565808"
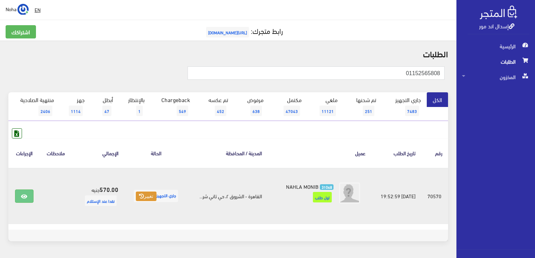
click at [147, 197] on button "تغيير" at bounding box center [146, 196] width 21 height 10
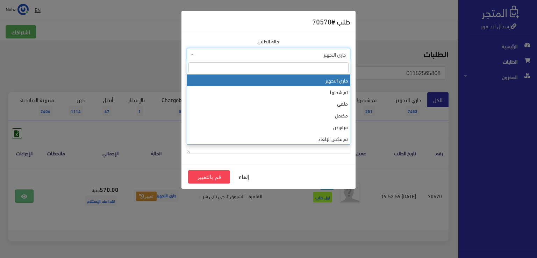
click at [281, 57] on span "جاري التجهيز" at bounding box center [270, 54] width 150 height 7
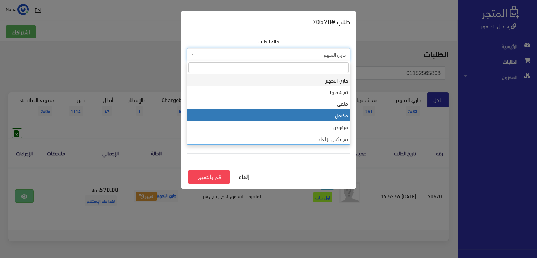
select select "4"
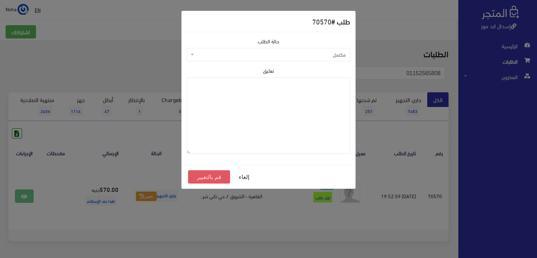
click at [210, 178] on button "قم بالتغيير" at bounding box center [209, 176] width 42 height 13
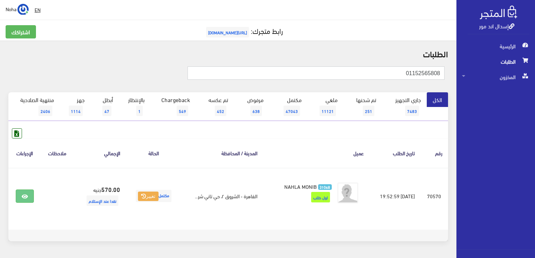
drag, startPoint x: 393, startPoint y: 70, endPoint x: 536, endPoint y: 80, distance: 143.2
click at [535, 80] on html "إسدال اند مور الرئيسية الطلبات" at bounding box center [267, 129] width 535 height 258
paste input "01282654391"
type input "01282654391"
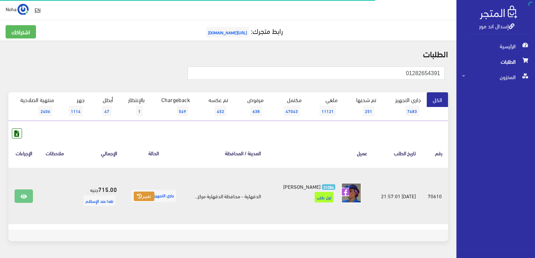
click at [141, 194] on button "تغيير" at bounding box center [144, 196] width 21 height 10
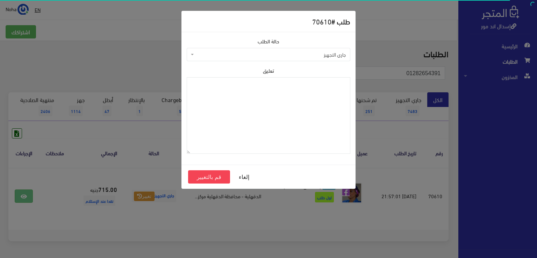
click at [207, 52] on span "جاري التجهيز" at bounding box center [270, 54] width 150 height 7
select select "4"
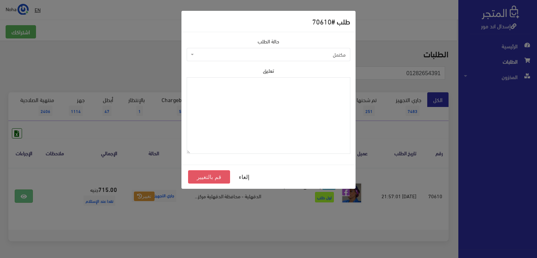
click at [205, 178] on button "قم بالتغيير" at bounding box center [209, 176] width 42 height 13
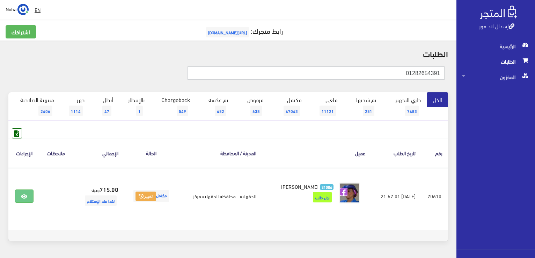
drag, startPoint x: 525, startPoint y: 101, endPoint x: 536, endPoint y: 107, distance: 13.0
click at [535, 107] on html "إسدال اند مور الرئيسية الطلبات" at bounding box center [267, 129] width 535 height 258
paste input "148335114"
type input "01148335114"
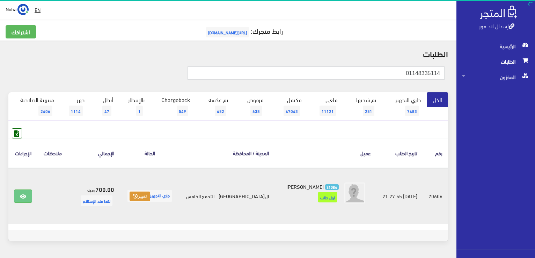
click at [150, 197] on button "تغيير" at bounding box center [140, 196] width 21 height 10
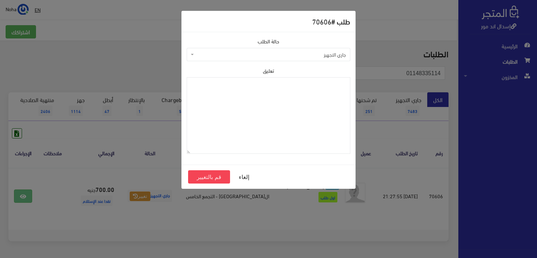
click at [233, 53] on span "جاري التجهيز" at bounding box center [270, 54] width 150 height 7
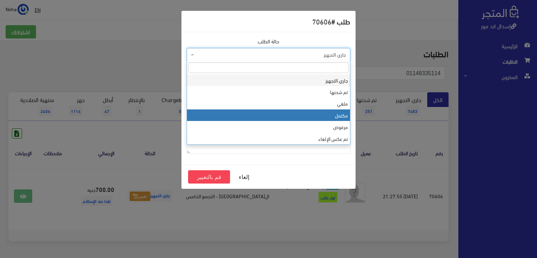
select select "4"
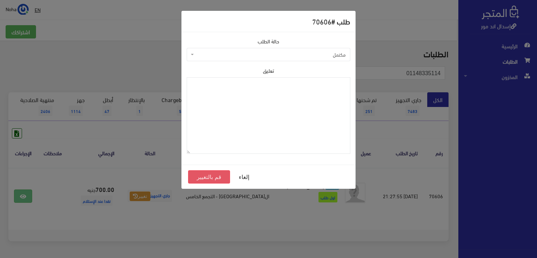
click at [199, 177] on button "قم بالتغيير" at bounding box center [209, 176] width 42 height 13
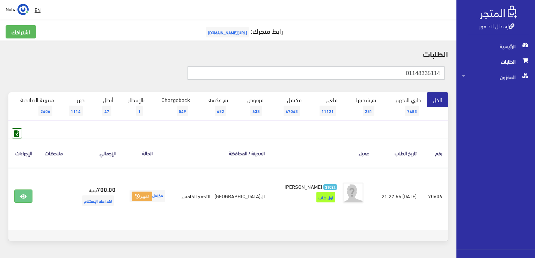
drag, startPoint x: 406, startPoint y: 74, endPoint x: 413, endPoint y: 87, distance: 14.4
click at [533, 75] on div "إسدال اند مور الرئيسية الطلبات المخزون" at bounding box center [267, 140] width 535 height 280
paste input "01005064585"
type input "01005064585"
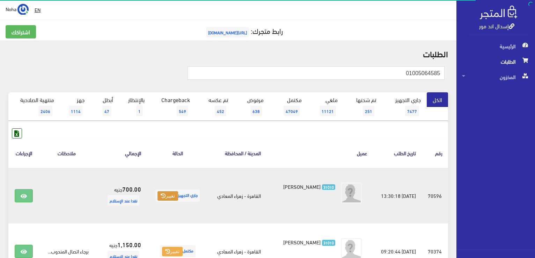
click at [172, 192] on button "تغيير" at bounding box center [168, 196] width 21 height 10
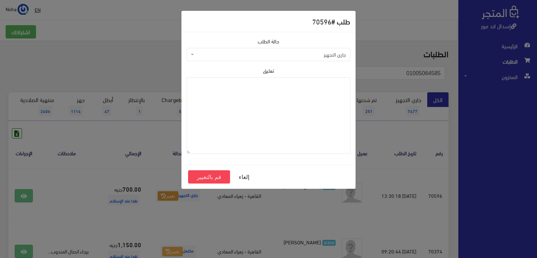
click at [245, 55] on span "جاري التجهيز" at bounding box center [270, 54] width 150 height 7
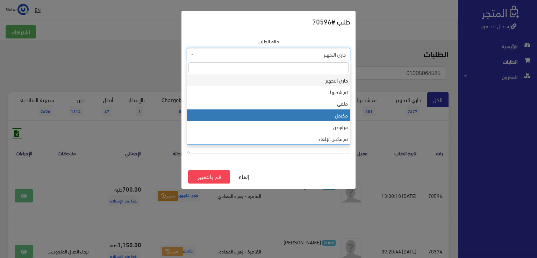
select select "4"
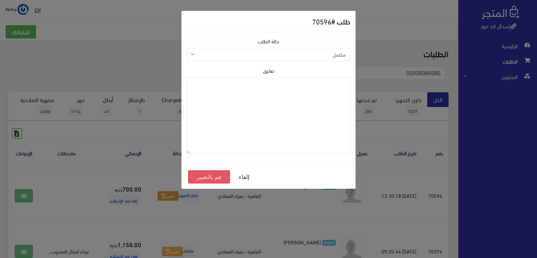
click at [206, 172] on button "قم بالتغيير" at bounding box center [209, 176] width 42 height 13
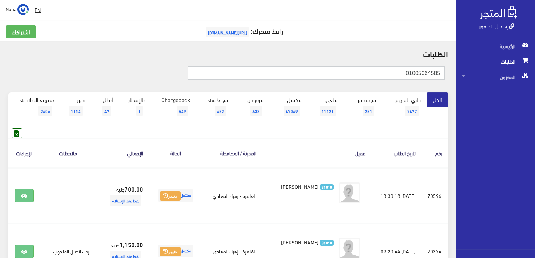
drag, startPoint x: 405, startPoint y: 71, endPoint x: 410, endPoint y: 81, distance: 11.6
click at [535, 89] on html "إسدال اند مور الرئيسية الطلبات" at bounding box center [267, 129] width 535 height 258
paste input "93046176"
type input "01093046176"
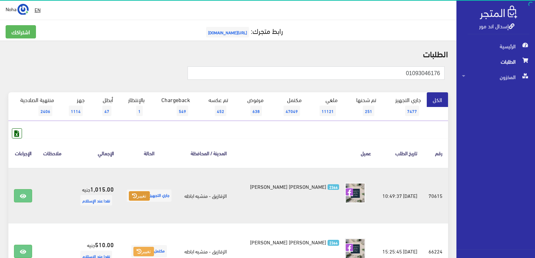
click at [137, 196] on icon at bounding box center [134, 195] width 5 height 5
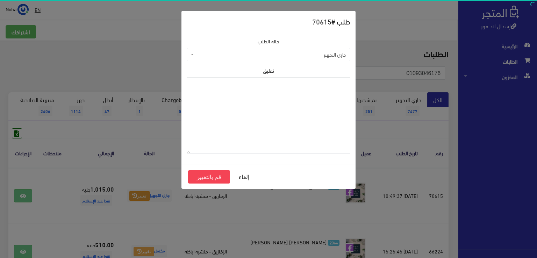
click at [207, 56] on span "جاري التجهيز" at bounding box center [270, 54] width 150 height 7
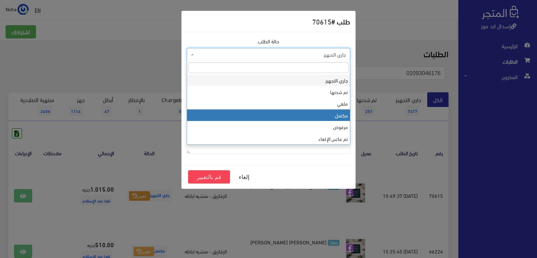
select select "4"
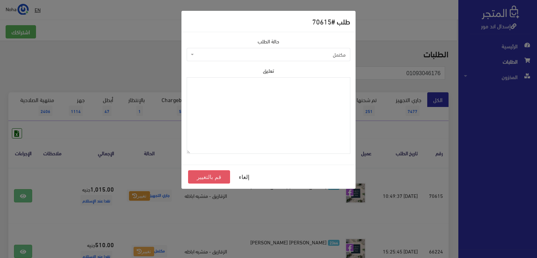
click at [208, 176] on button "قم بالتغيير" at bounding box center [209, 176] width 42 height 13
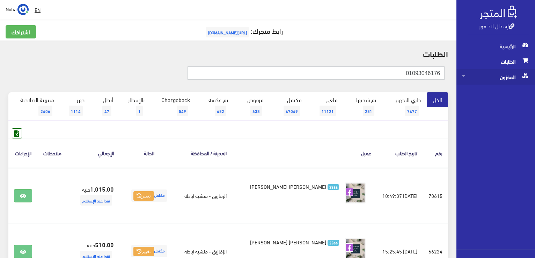
drag, startPoint x: 398, startPoint y: 74, endPoint x: 485, endPoint y: 69, distance: 87.1
paste input "144445463"
type input "01144445463"
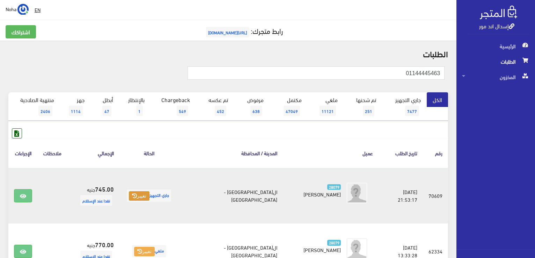
click at [150, 198] on button "تغيير" at bounding box center [139, 196] width 21 height 10
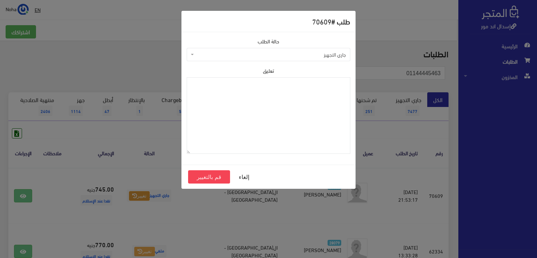
click at [242, 52] on span "جاري التجهيز" at bounding box center [270, 54] width 150 height 7
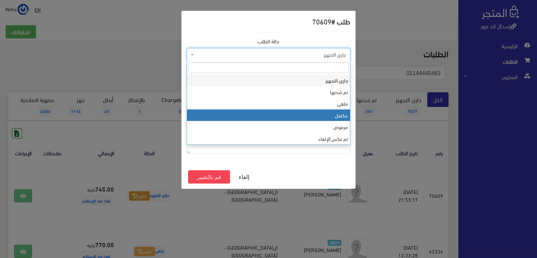
select select "4"
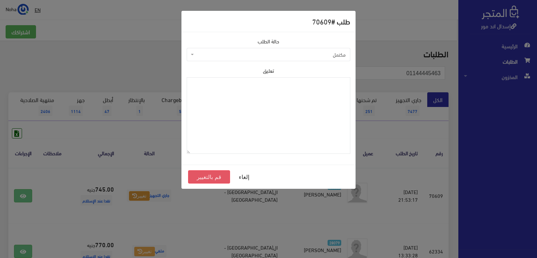
click at [205, 178] on button "قم بالتغيير" at bounding box center [209, 176] width 42 height 13
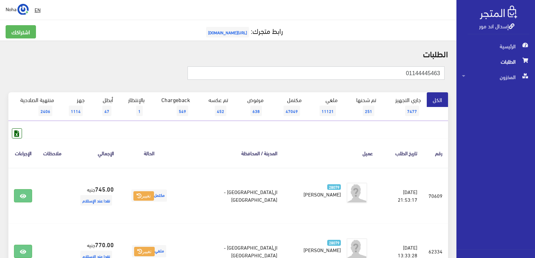
drag, startPoint x: 392, startPoint y: 72, endPoint x: 399, endPoint y: 74, distance: 7.0
click at [490, 80] on div "إسدال اند مور الرئيسية الطلبات المخزون" at bounding box center [267, 259] width 535 height 518
paste input "01271142108"
type input "01271142108"
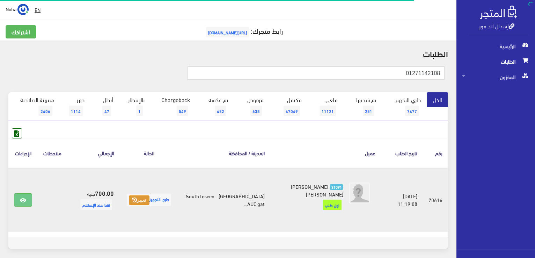
click at [143, 197] on button "تغيير" at bounding box center [139, 200] width 21 height 10
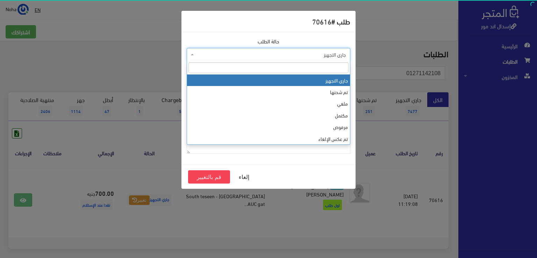
click at [239, 54] on span "جاري التجهيز" at bounding box center [270, 54] width 150 height 7
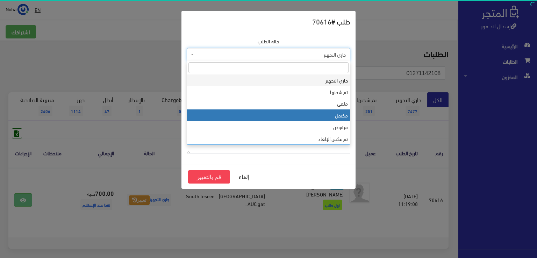
select select "4"
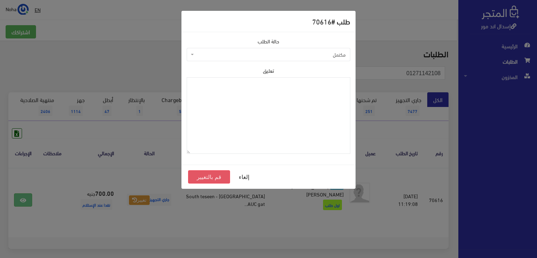
click at [221, 178] on button "قم بالتغيير" at bounding box center [209, 176] width 42 height 13
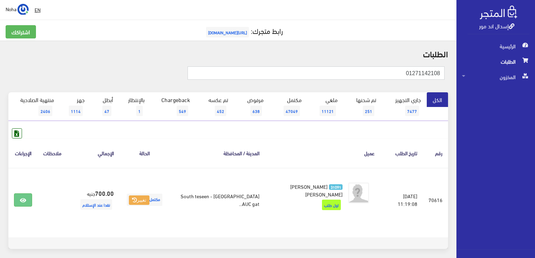
drag, startPoint x: 386, startPoint y: 73, endPoint x: 536, endPoint y: 77, distance: 150.6
click at [535, 77] on html "إسدال اند مور الرئيسية الطلبات" at bounding box center [267, 129] width 535 height 258
paste input "01006796893"
type input "01006796893"
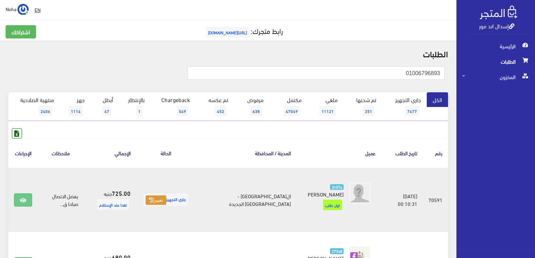
click at [166, 196] on button "تغيير" at bounding box center [156, 200] width 21 height 10
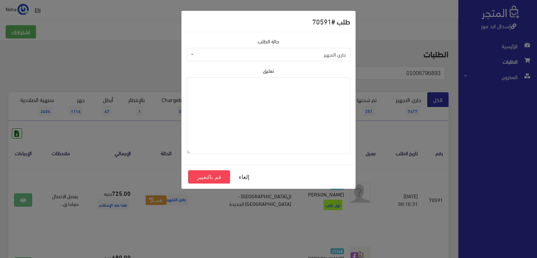
click at [254, 53] on span "جاري التجهيز" at bounding box center [270, 54] width 150 height 7
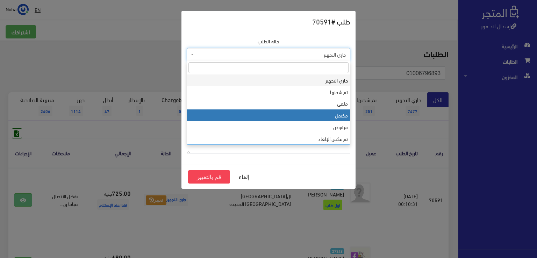
select select "4"
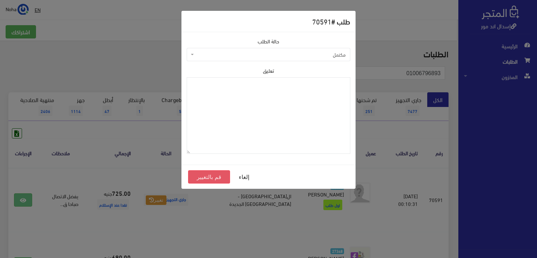
click at [217, 177] on button "قم بالتغيير" at bounding box center [209, 176] width 42 height 13
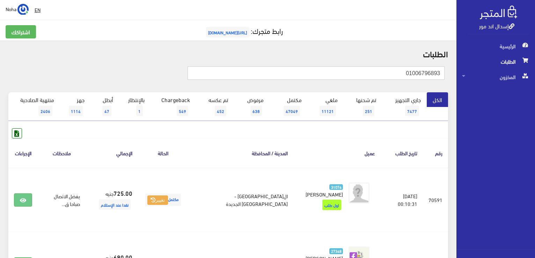
drag, startPoint x: 395, startPoint y: 75, endPoint x: 421, endPoint y: 70, distance: 25.6
click at [499, 82] on div "إسدال اند مور الرئيسية الطلبات المخزون" at bounding box center [267, 176] width 535 height 352
paste input "14244477"
type input "01014244477"
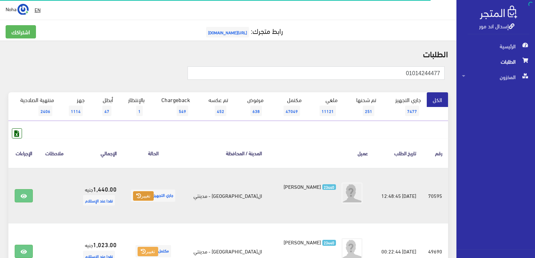
click at [150, 196] on button "تغيير" at bounding box center [143, 196] width 21 height 10
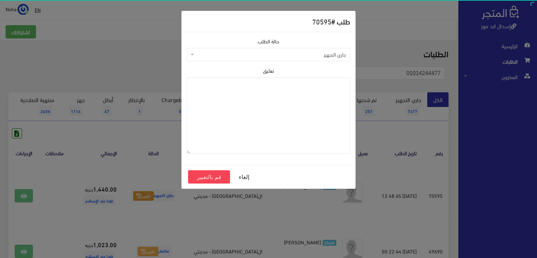
click at [237, 54] on span "جاري التجهيز" at bounding box center [270, 54] width 150 height 7
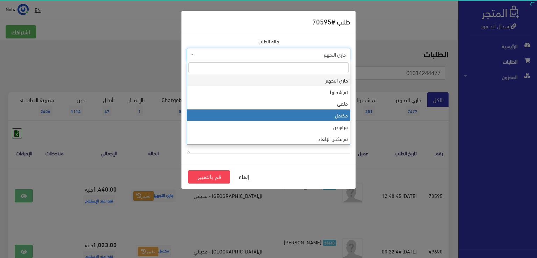
drag, startPoint x: 232, startPoint y: 114, endPoint x: 215, endPoint y: 148, distance: 38.7
select select "4"
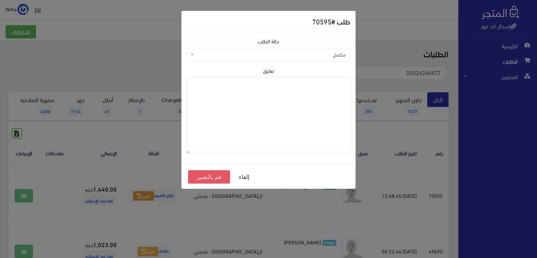
click at [206, 177] on button "قم بالتغيير" at bounding box center [209, 176] width 42 height 13
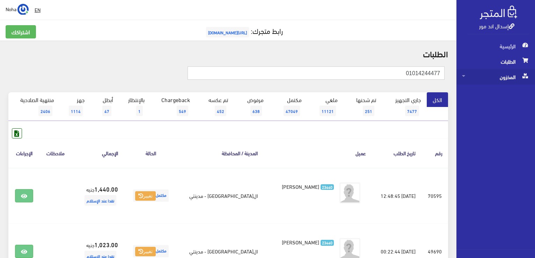
drag, startPoint x: 391, startPoint y: 70, endPoint x: 497, endPoint y: 76, distance: 106.0
click at [535, 77] on html "إسدال اند مور الرئيسية الطلبات" at bounding box center [267, 129] width 535 height 258
paste input "01019199218"
type input "01019199218"
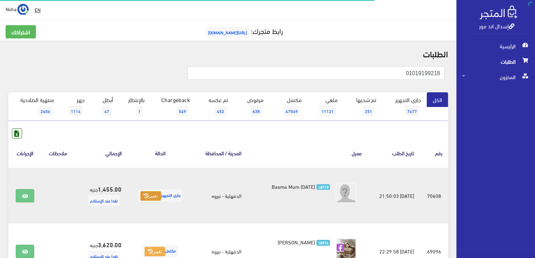
click at [144, 197] on button "تغيير" at bounding box center [150, 196] width 21 height 10
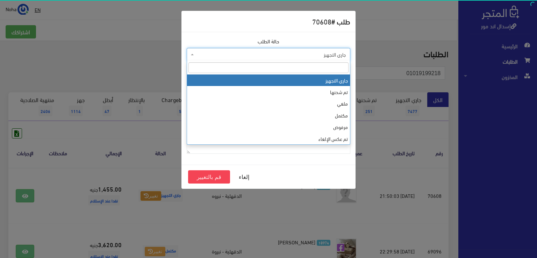
click at [230, 55] on span "جاري التجهيز" at bounding box center [270, 54] width 150 height 7
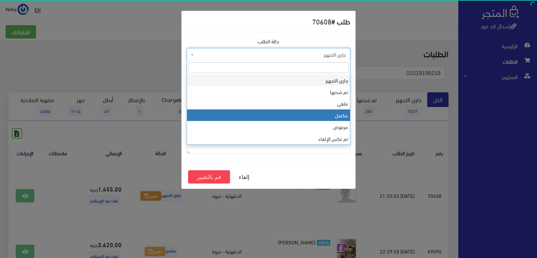
select select "4"
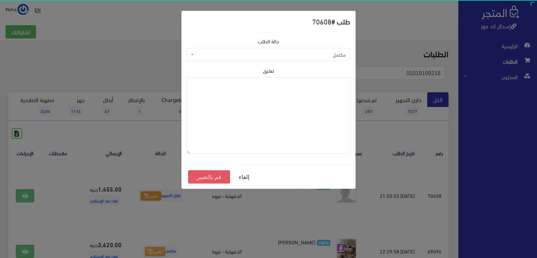
drag, startPoint x: 200, startPoint y: 176, endPoint x: 202, endPoint y: 172, distance: 4.7
click at [200, 175] on button "قم بالتغيير" at bounding box center [209, 176] width 42 height 13
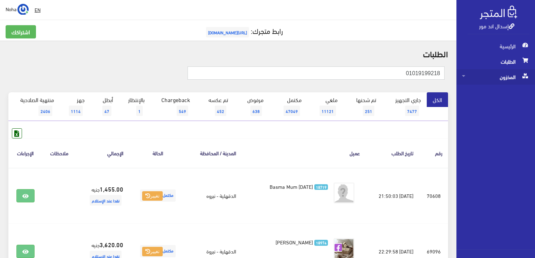
drag, startPoint x: 445, startPoint y: 77, endPoint x: 476, endPoint y: 78, distance: 31.8
click at [476, 78] on div "إسدال اند مور الرئيسية الطلبات المخزون" at bounding box center [267, 167] width 535 height 335
paste input "9487620"
type input "01094876208"
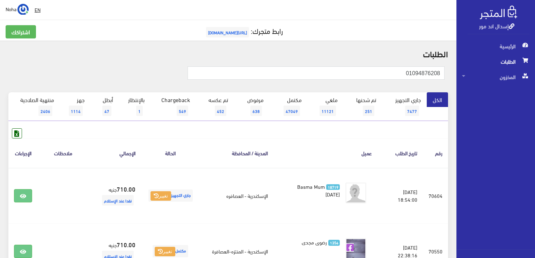
click at [309, 134] on div "رقم تاريخ الطلب عميل المدينة / المحافظة الحالة اﻹجمالي ملاحظات الإجراءات #70604" at bounding box center [228, 234] width 440 height 212
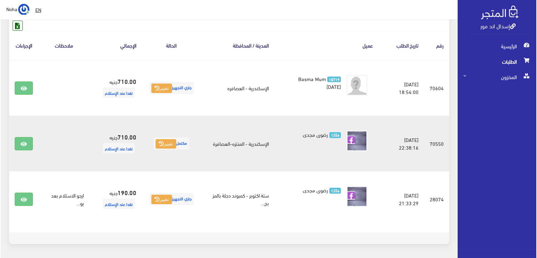
scroll to position [97, 0]
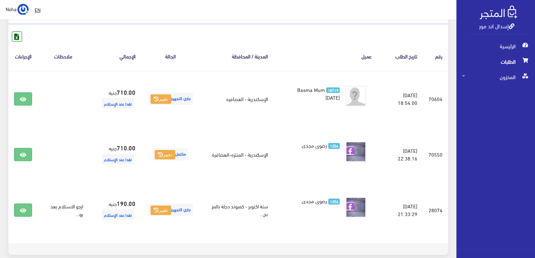
click at [287, 49] on th "عميل" at bounding box center [326, 56] width 104 height 29
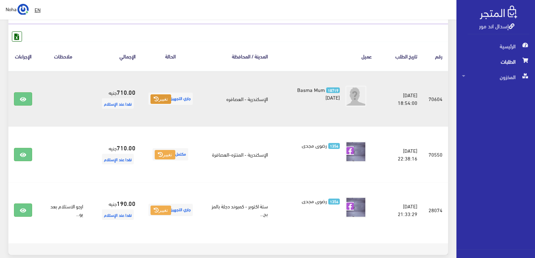
click at [157, 101] on button "تغيير" at bounding box center [161, 99] width 21 height 10
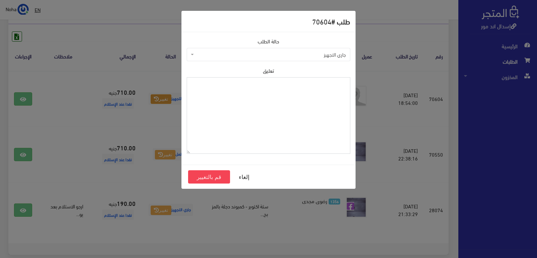
click at [256, 107] on textarea "تعليق" at bounding box center [268, 115] width 163 height 76
type textarea "جاى مرتجع"
click at [212, 174] on button "قم بالتغيير" at bounding box center [209, 176] width 42 height 13
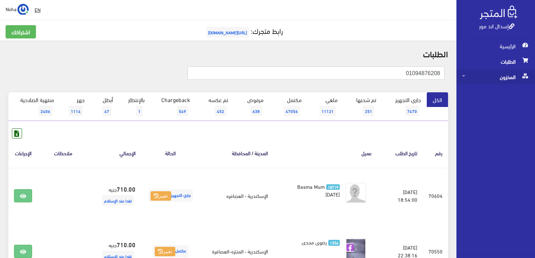
drag, startPoint x: 384, startPoint y: 68, endPoint x: 525, endPoint y: 77, distance: 141.0
click at [535, 77] on div "إسدال اند مور الرئيسية الطلبات المخزون" at bounding box center [267, 195] width 535 height 391
paste input "0103233095"
type input "01032330958"
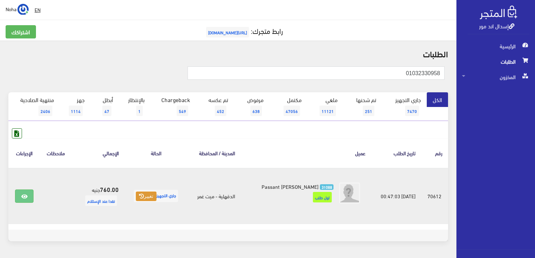
click at [143, 196] on button "تغيير" at bounding box center [146, 196] width 21 height 10
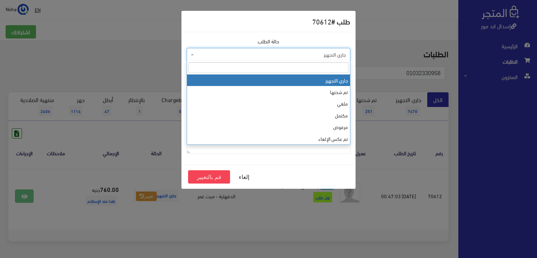
click at [232, 55] on span "جاري التجهيز" at bounding box center [270, 54] width 150 height 7
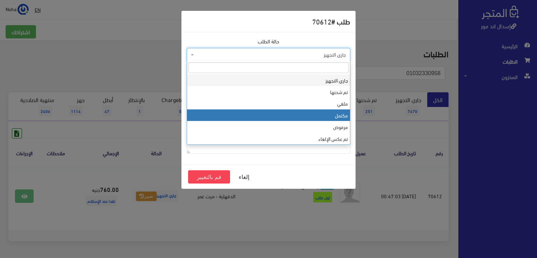
select select "4"
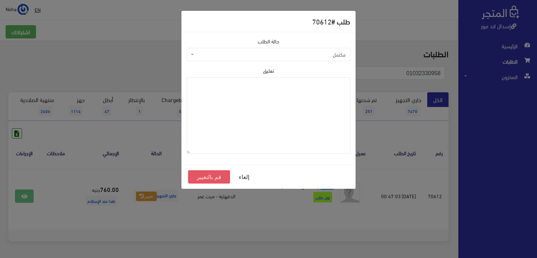
click at [208, 176] on button "قم بالتغيير" at bounding box center [209, 176] width 42 height 13
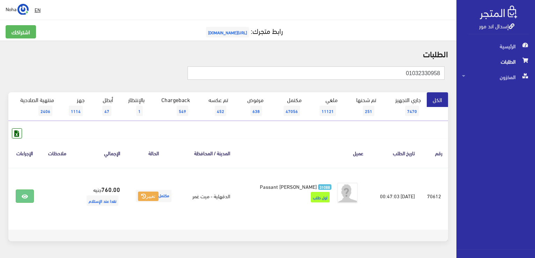
drag, startPoint x: 402, startPoint y: 72, endPoint x: 527, endPoint y: 95, distance: 127.6
click at [535, 99] on html "إسدال اند مور الرئيسية الطلبات" at bounding box center [267, 129] width 535 height 258
paste input "01061428426"
type input "01061428426"
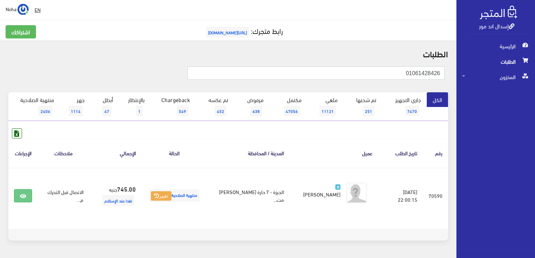
drag, startPoint x: 402, startPoint y: 72, endPoint x: 455, endPoint y: 80, distance: 54.4
click at [535, 84] on html "إسدال اند مور الرئيسية الطلبات" at bounding box center [267, 129] width 535 height 258
paste input "15841416"
type input "01158414166"
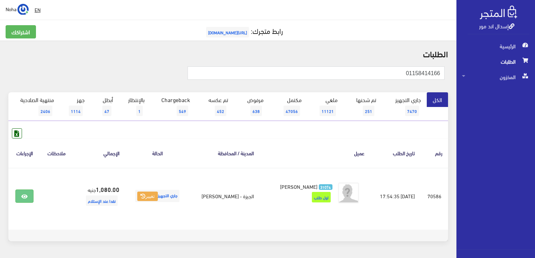
click at [295, 139] on th "عميل" at bounding box center [315, 152] width 111 height 29
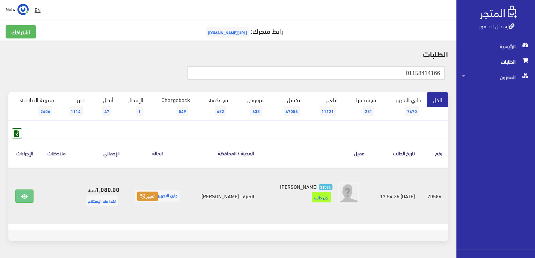
click at [151, 198] on button "تغيير" at bounding box center [147, 196] width 21 height 10
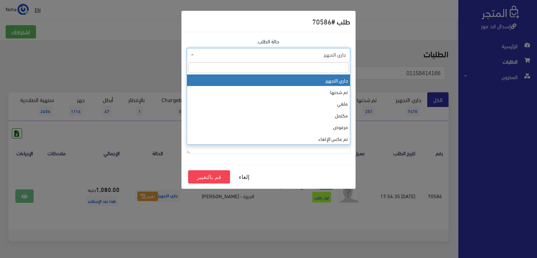
click at [242, 57] on span "جاري التجهيز" at bounding box center [270, 54] width 150 height 7
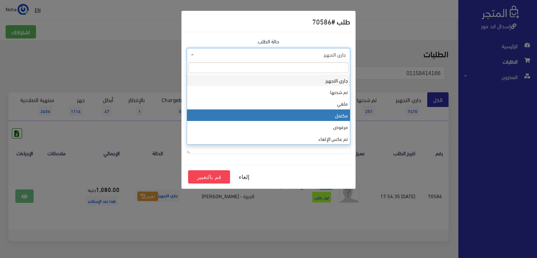
select select "4"
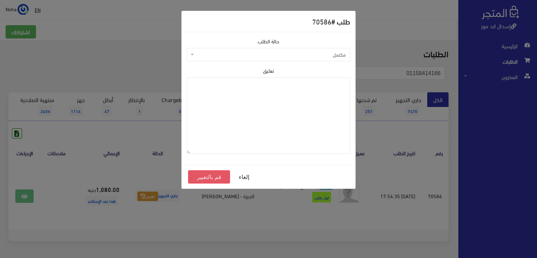
click at [201, 177] on button "قم بالتغيير" at bounding box center [209, 176] width 42 height 13
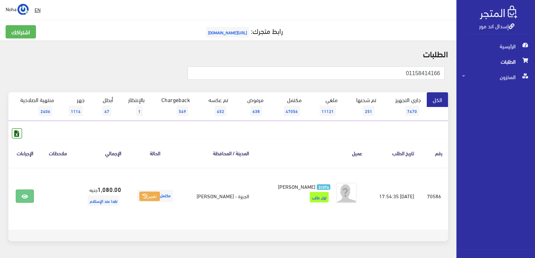
click at [302, 153] on th "عميل" at bounding box center [312, 152] width 114 height 29
drag, startPoint x: 395, startPoint y: 75, endPoint x: 475, endPoint y: 74, distance: 80.7
click at [475, 74] on div "إسدال اند مور الرئيسية الطلبات المخزون" at bounding box center [267, 140] width 535 height 280
paste input "02867799"
type input "01028677996"
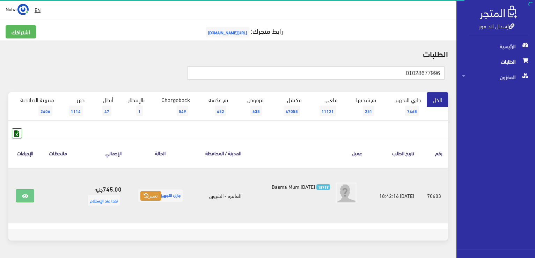
click at [155, 194] on button "تغيير" at bounding box center [150, 196] width 21 height 10
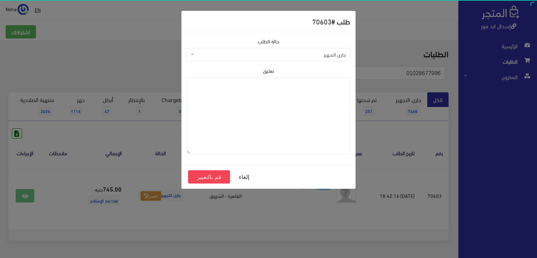
click at [242, 53] on span "جاري التجهيز" at bounding box center [270, 54] width 150 height 7
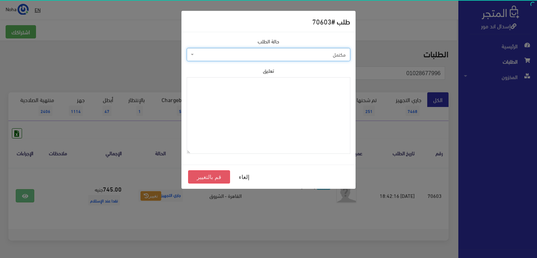
select select "4"
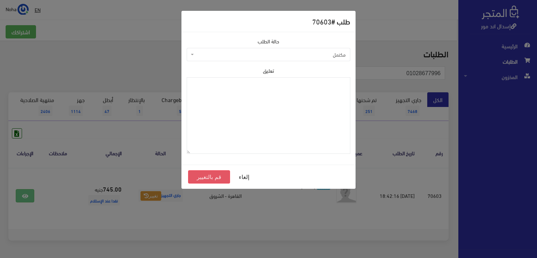
click at [213, 174] on button "قم بالتغيير" at bounding box center [209, 176] width 42 height 13
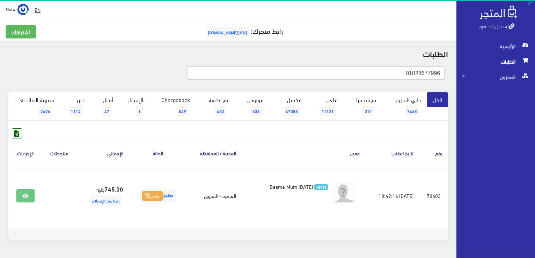
drag, startPoint x: 400, startPoint y: 74, endPoint x: 536, endPoint y: 80, distance: 136.0
click at [535, 80] on html "إسدال اند مور الرئيسية الطلبات" at bounding box center [267, 129] width 535 height 258
paste input "01157203631"
type input "01157203631"
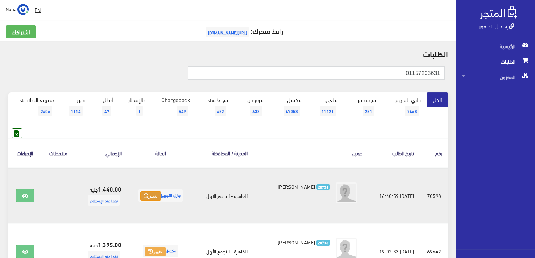
click at [147, 193] on button "تغيير" at bounding box center [150, 196] width 21 height 10
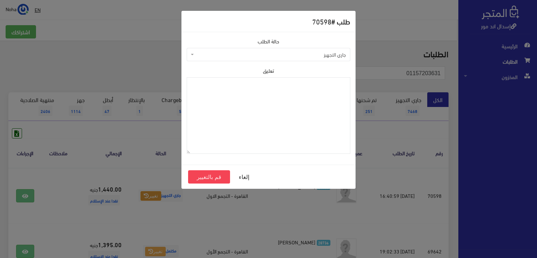
click at [226, 59] on span "جاري التجهيز" at bounding box center [268, 54] width 163 height 13
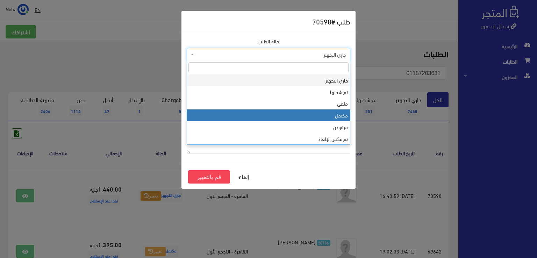
select select "4"
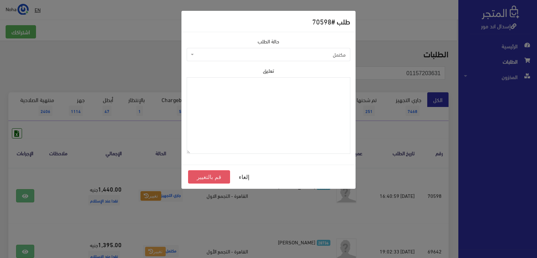
click at [218, 179] on button "قم بالتغيير" at bounding box center [209, 176] width 42 height 13
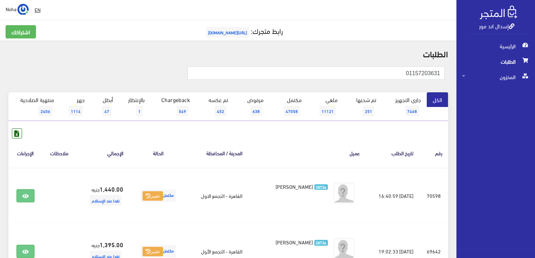
click at [361, 63] on div "01157203631" at bounding box center [228, 76] width 448 height 31
drag, startPoint x: 402, startPoint y: 76, endPoint x: 501, endPoint y: 63, distance: 100.3
click at [501, 63] on div "إسدال اند مور الرئيسية الطلبات المخزون" at bounding box center [267, 251] width 535 height 502
paste input "009266420"
type input "01009266420"
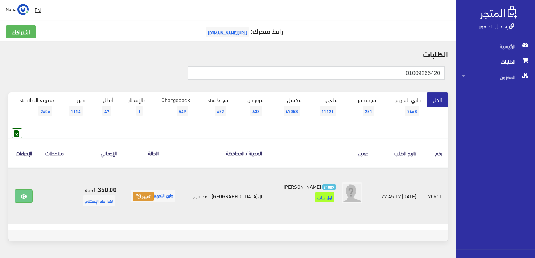
click at [154, 197] on button "تغيير" at bounding box center [143, 196] width 21 height 10
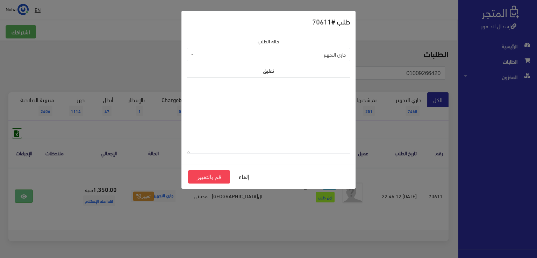
click at [247, 51] on span "جاري التجهيز" at bounding box center [270, 54] width 150 height 7
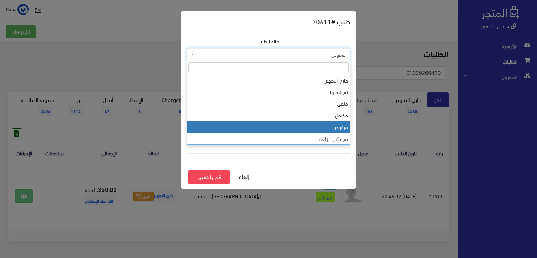
click at [251, 57] on span "مرفوض" at bounding box center [270, 54] width 150 height 7
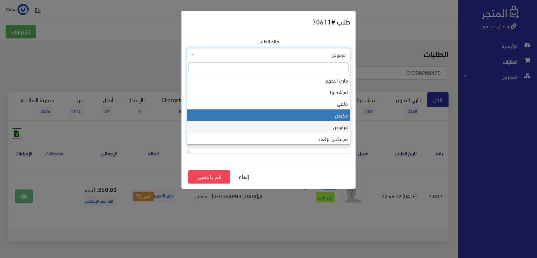
select select "4"
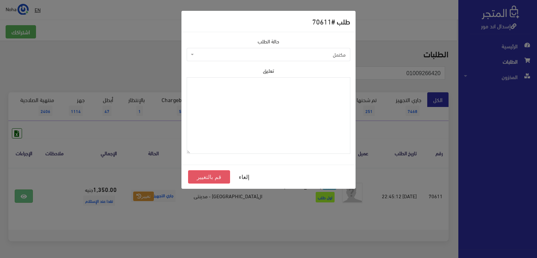
click at [217, 178] on button "قم بالتغيير" at bounding box center [209, 176] width 42 height 13
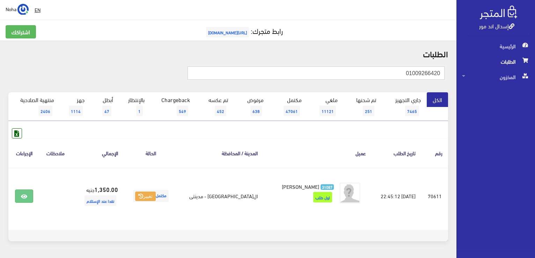
drag, startPoint x: 399, startPoint y: 71, endPoint x: 491, endPoint y: 63, distance: 92.2
click at [491, 63] on div "إسدال اند مور الرئيسية الطلبات المخزون" at bounding box center [267, 140] width 535 height 280
paste input "145550334"
type input "01145550334"
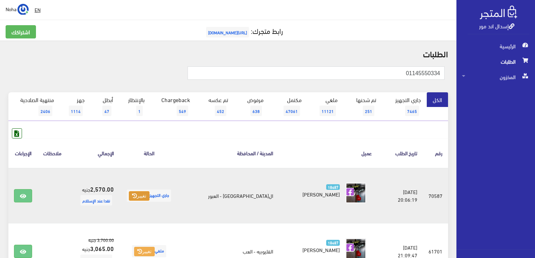
click at [137, 197] on icon at bounding box center [134, 195] width 5 height 5
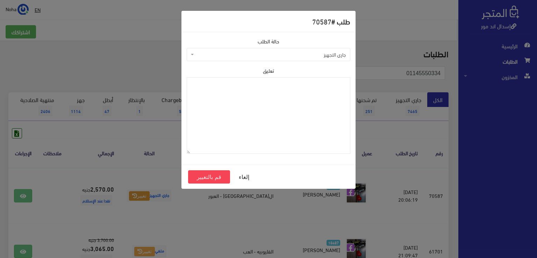
click at [243, 59] on span "جاري التجهيز" at bounding box center [268, 54] width 163 height 13
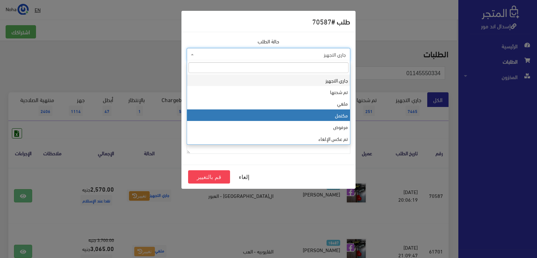
select select "4"
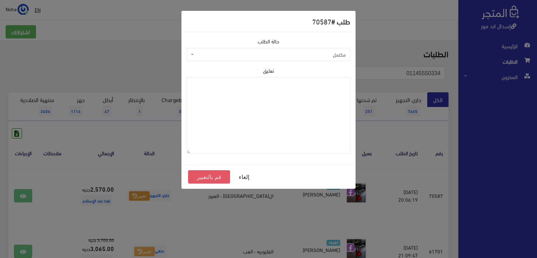
click at [218, 176] on button "قم بالتغيير" at bounding box center [209, 176] width 42 height 13
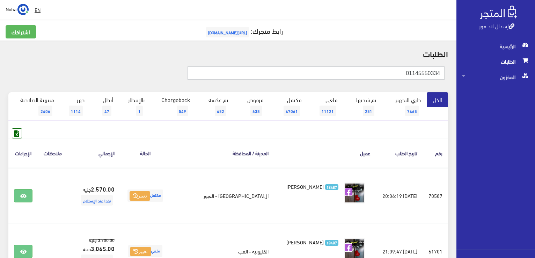
drag, startPoint x: 357, startPoint y: 72, endPoint x: 536, endPoint y: 68, distance: 178.9
click at [535, 68] on html "إسدال اند مور الرئيسية الطلبات" at bounding box center [267, 129] width 535 height 258
paste input "25424769"
type input "01125424769"
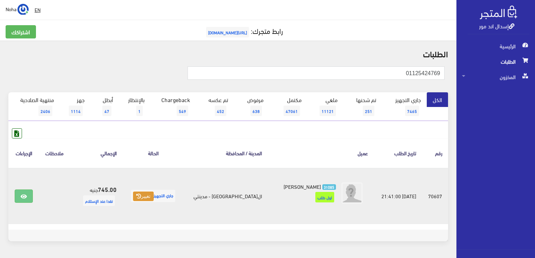
click at [154, 194] on button "تغيير" at bounding box center [143, 196] width 21 height 10
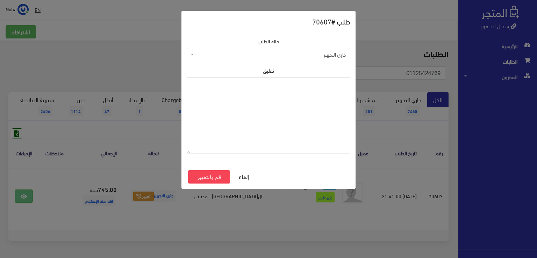
click at [232, 54] on span "جاري التجهيز" at bounding box center [270, 54] width 150 height 7
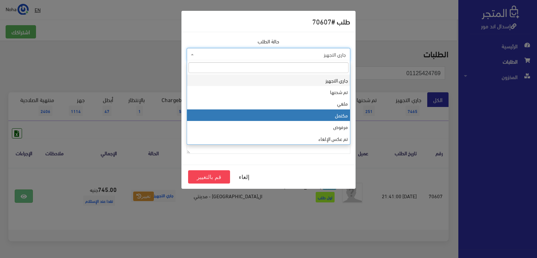
select select "4"
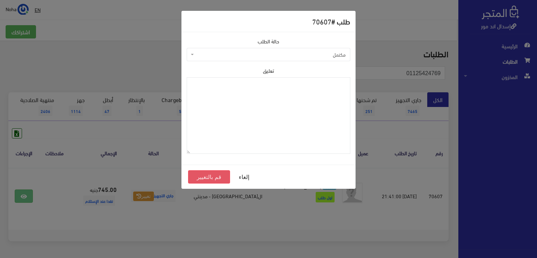
click at [211, 176] on button "قم بالتغيير" at bounding box center [209, 176] width 42 height 13
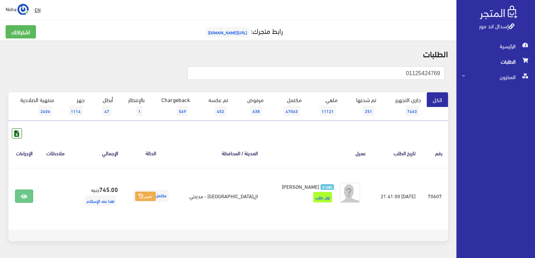
click at [368, 52] on h2 "الطلبات" at bounding box center [228, 53] width 440 height 9
drag, startPoint x: 386, startPoint y: 74, endPoint x: 536, endPoint y: 88, distance: 151.3
click at [535, 88] on html "إسدال اند مور الرئيسية الطلبات" at bounding box center [267, 129] width 535 height 258
paste input "58505301"
type input "01158505301"
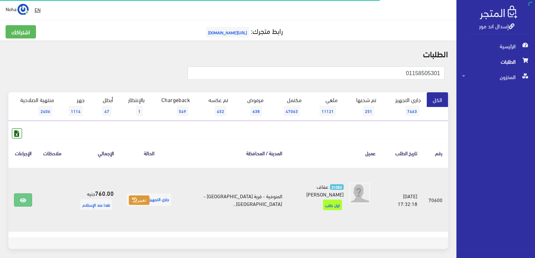
click at [142, 198] on button "تغيير" at bounding box center [139, 200] width 21 height 10
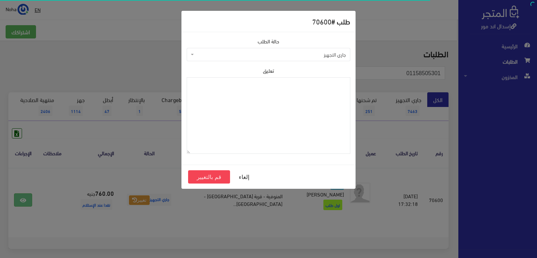
click at [232, 55] on span "جاري التجهيز" at bounding box center [270, 54] width 150 height 7
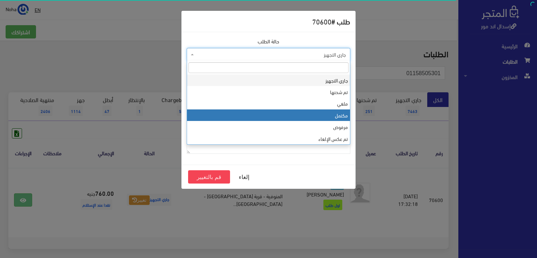
select select "4"
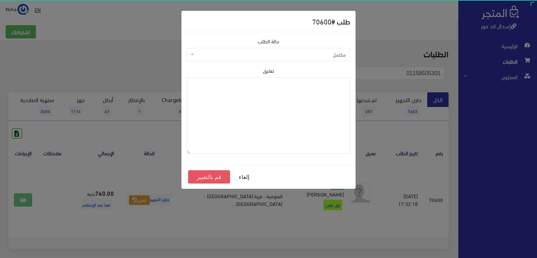
click at [201, 178] on button "قم بالتغيير" at bounding box center [209, 176] width 42 height 13
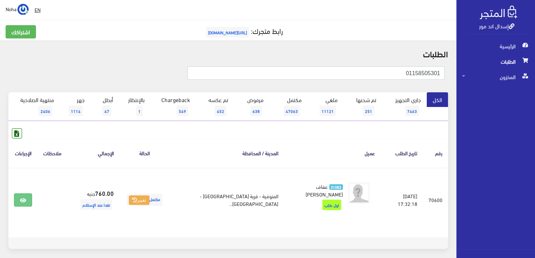
drag, startPoint x: 389, startPoint y: 70, endPoint x: 536, endPoint y: 78, distance: 146.9
click at [535, 78] on html "إسدال اند مور الرئيسية الطلبات" at bounding box center [267, 129] width 535 height 258
paste input "017673756"
type input "01017673756"
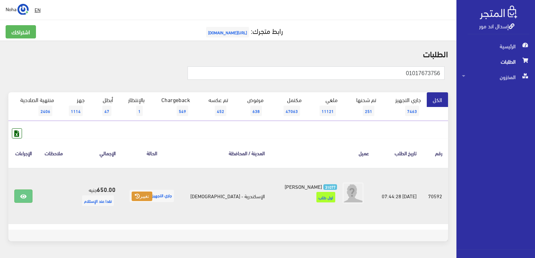
click at [152, 195] on button "تغيير" at bounding box center [142, 196] width 21 height 10
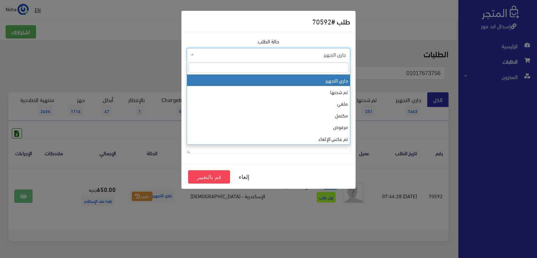
click at [240, 56] on span "جاري التجهيز" at bounding box center [270, 54] width 150 height 7
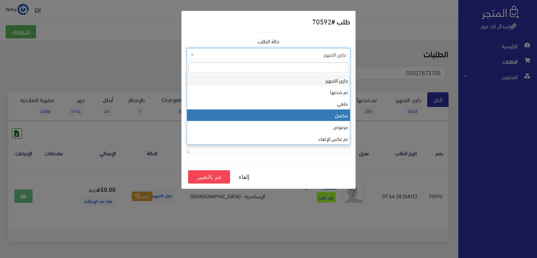
select select "4"
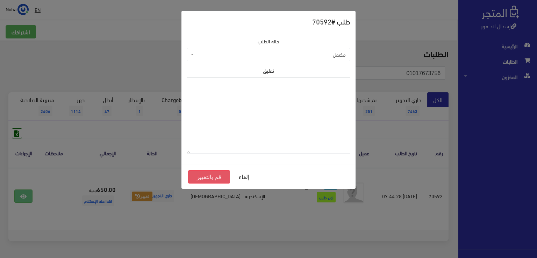
click at [207, 178] on button "قم بالتغيير" at bounding box center [209, 176] width 42 height 13
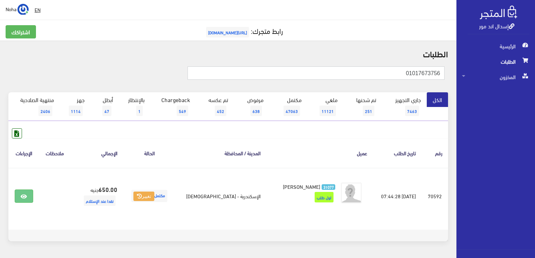
drag, startPoint x: 390, startPoint y: 75, endPoint x: 536, endPoint y: 94, distance: 147.6
click at [535, 94] on html "إسدال اند مور الرئيسية الطلبات" at bounding box center [267, 129] width 535 height 258
paste input "01090008700"
type input "01090008700"
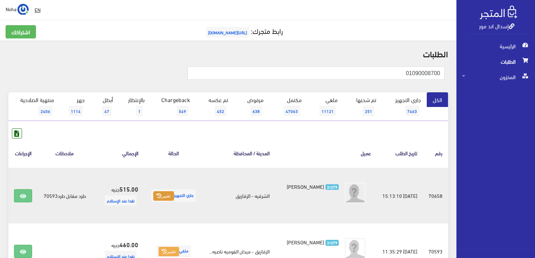
click at [161, 195] on icon at bounding box center [158, 195] width 5 height 5
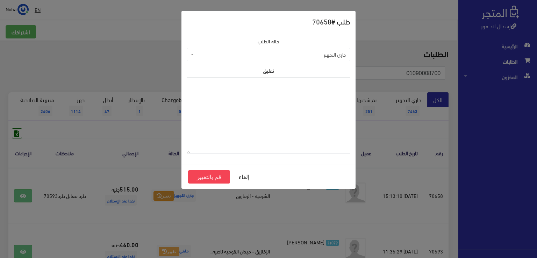
click at [261, 56] on span "جاري التجهيز" at bounding box center [270, 54] width 150 height 7
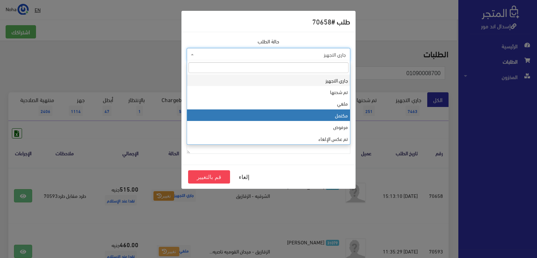
select select "4"
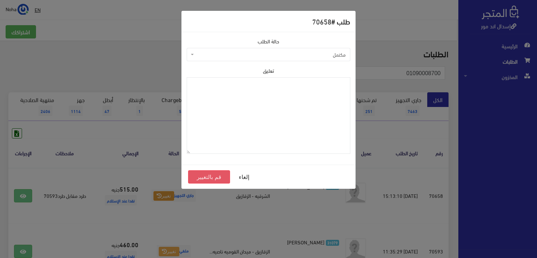
click at [217, 179] on button "قم بالتغيير" at bounding box center [209, 176] width 42 height 13
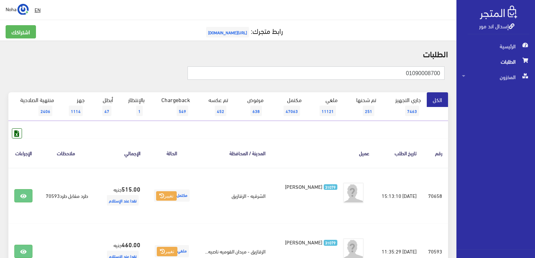
drag, startPoint x: 388, startPoint y: 76, endPoint x: 536, endPoint y: 78, distance: 147.8
click at [535, 78] on html "إسدال اند مور الرئيسية الطلبات" at bounding box center [267, 129] width 535 height 258
paste input "01028885014"
type input "01028885014"
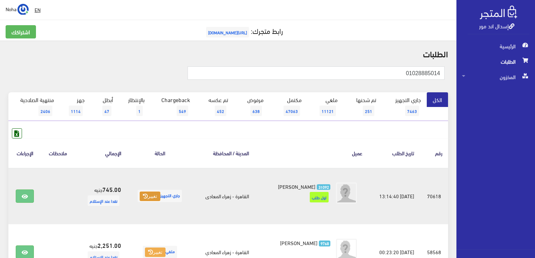
click at [152, 199] on button "تغيير" at bounding box center [150, 196] width 21 height 10
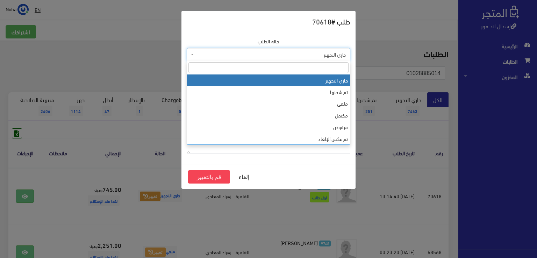
click at [233, 52] on span "جاري التجهيز" at bounding box center [270, 54] width 150 height 7
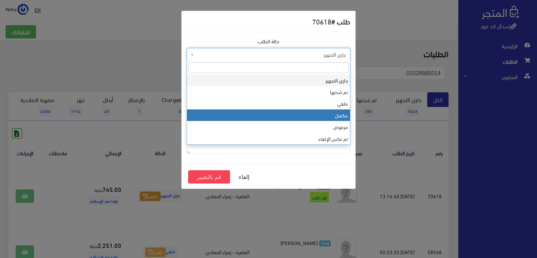
select select "4"
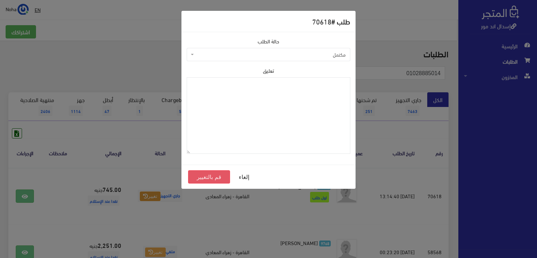
click at [214, 178] on button "قم بالتغيير" at bounding box center [209, 176] width 42 height 13
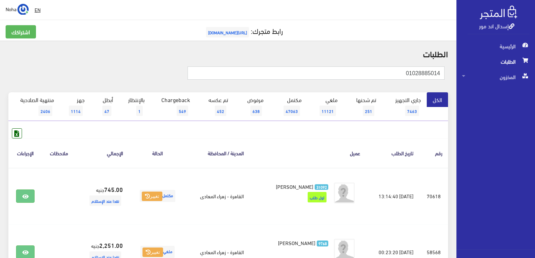
drag, startPoint x: 386, startPoint y: 72, endPoint x: 393, endPoint y: 71, distance: 7.9
click at [393, 71] on input "01028885014" at bounding box center [316, 72] width 257 height 13
drag, startPoint x: 389, startPoint y: 73, endPoint x: 536, endPoint y: 74, distance: 146.7
click at [535, 74] on html "إسدال اند مور الرئيسية الطلبات" at bounding box center [267, 129] width 535 height 258
paste input "98545447"
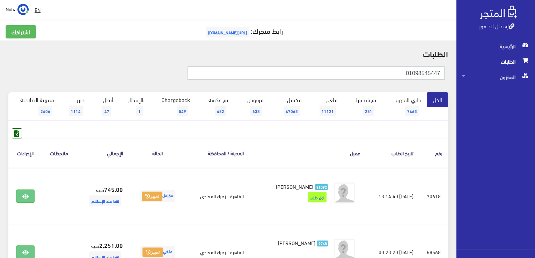
type input "01098545447"
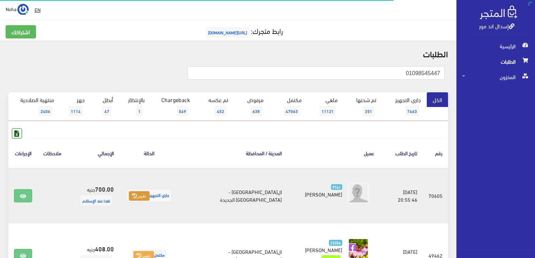
click at [148, 195] on button "تغيير" at bounding box center [139, 196] width 21 height 10
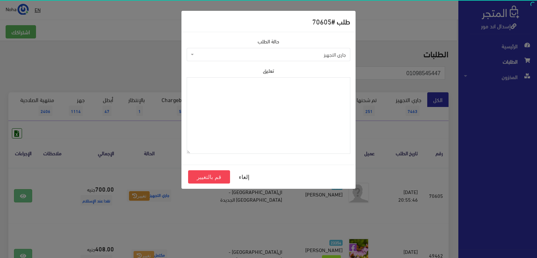
click at [208, 58] on span "جاري التجهيز" at bounding box center [268, 54] width 163 height 13
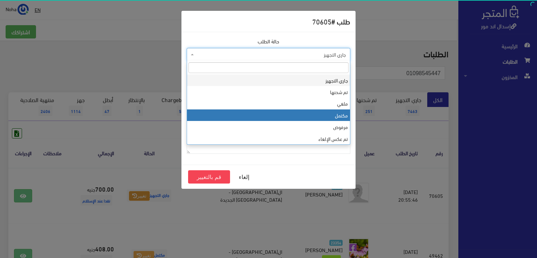
select select "4"
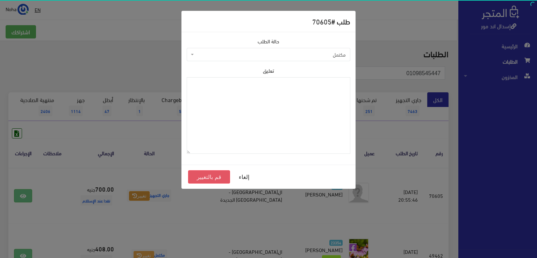
click at [208, 176] on button "قم بالتغيير" at bounding box center [209, 176] width 42 height 13
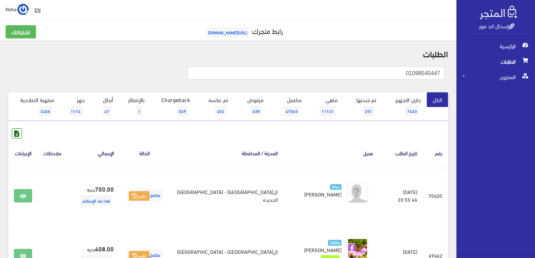
drag, startPoint x: 396, startPoint y: 71, endPoint x: 536, endPoint y: 71, distance: 139.7
click at [535, 71] on html "إسدال اند مور الرئيسية الطلبات" at bounding box center [267, 129] width 535 height 258
paste input "03291899"
type input "01003291899"
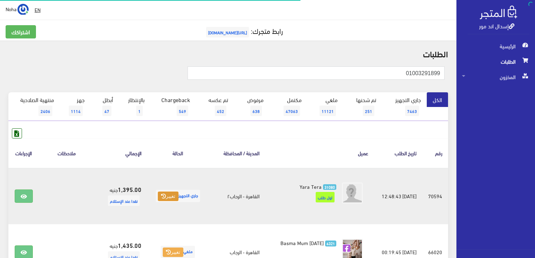
click at [158, 200] on button "تغيير" at bounding box center [168, 196] width 21 height 10
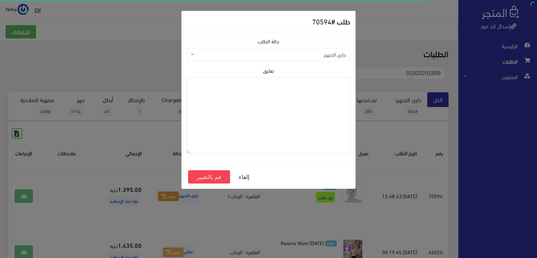
drag, startPoint x: 232, startPoint y: 55, endPoint x: 231, endPoint y: 59, distance: 4.1
click at [232, 56] on span "جاري التجهيز" at bounding box center [270, 54] width 150 height 7
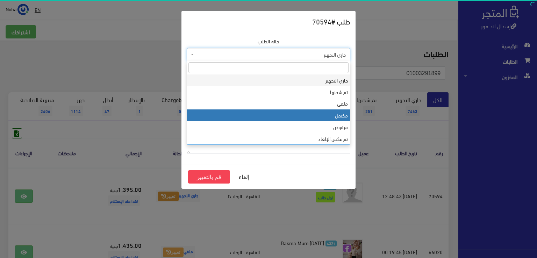
select select "4"
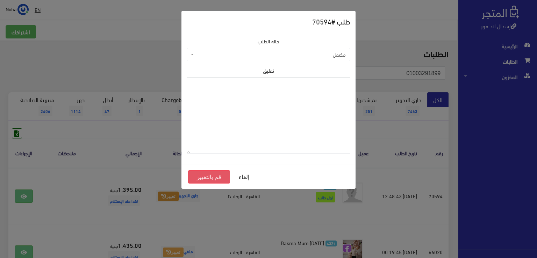
click at [205, 178] on button "قم بالتغيير" at bounding box center [209, 176] width 42 height 13
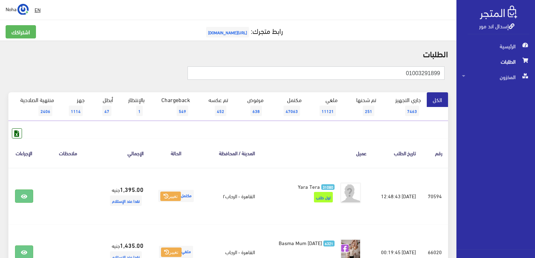
drag, startPoint x: 391, startPoint y: 77, endPoint x: 452, endPoint y: 78, distance: 61.1
click at [452, 78] on div "01003291899" at bounding box center [228, 76] width 448 height 31
paste input "92665796"
type input "01092665796"
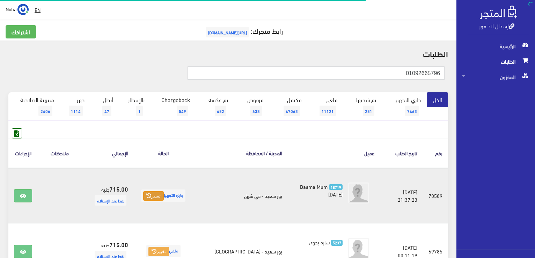
click at [154, 192] on button "تغيير" at bounding box center [153, 196] width 21 height 10
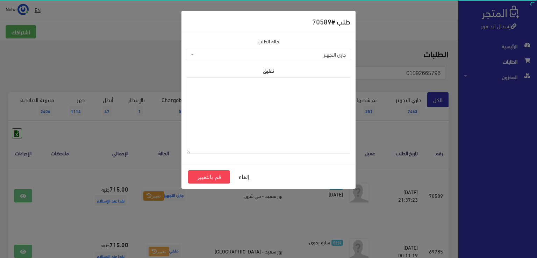
click at [215, 55] on span "جاري التجهيز" at bounding box center [270, 54] width 150 height 7
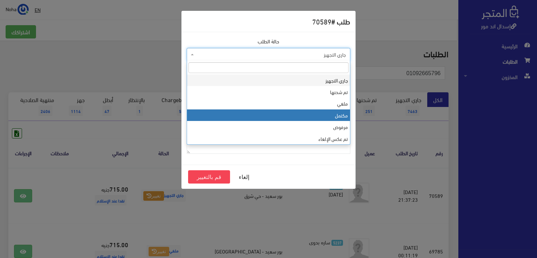
select select "4"
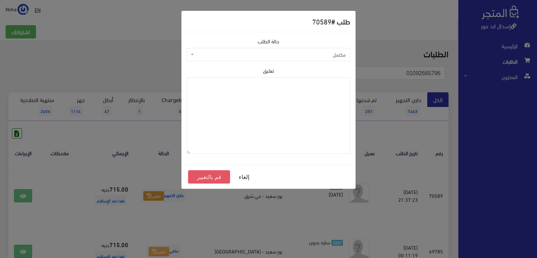
click at [215, 177] on button "قم بالتغيير" at bounding box center [209, 176] width 42 height 13
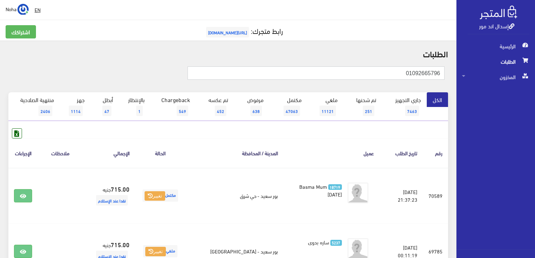
drag, startPoint x: 384, startPoint y: 73, endPoint x: 536, endPoint y: 99, distance: 154.4
click at [535, 99] on html "إسدال اند مور الرئيسية الطلبات" at bounding box center [267, 129] width 535 height 258
paste input "01070454777"
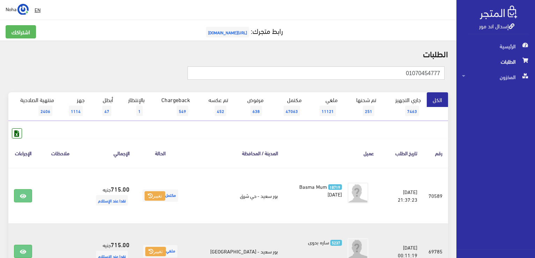
type input "01070454777"
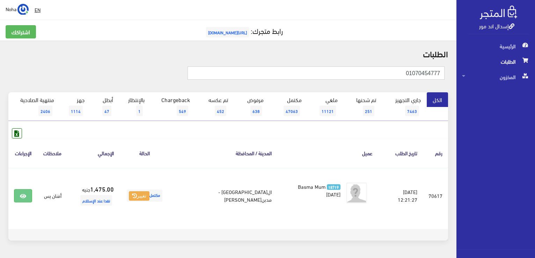
drag, startPoint x: 383, startPoint y: 74, endPoint x: 520, endPoint y: 67, distance: 137.8
click at [532, 69] on div "إسدال اند مور الرئيسية الطلبات المخزون" at bounding box center [267, 139] width 535 height 279
paste input "01020219591"
drag, startPoint x: 436, startPoint y: 73, endPoint x: 536, endPoint y: 69, distance: 100.0
click at [535, 69] on html "إسدال اند مور الرئيسية الطلبات" at bounding box center [267, 129] width 535 height 258
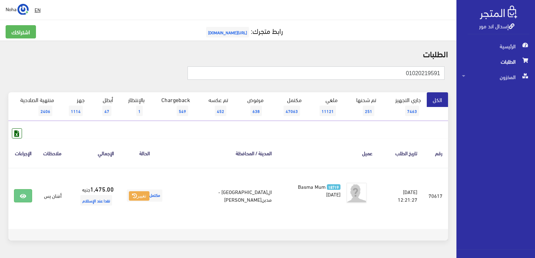
type input "01020219591"
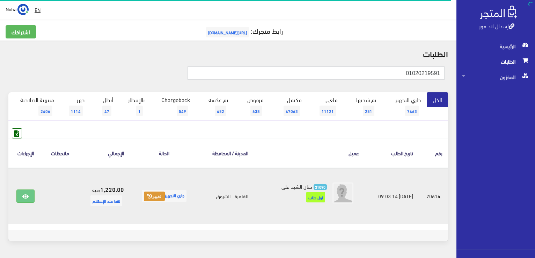
click at [150, 195] on button "تغيير" at bounding box center [154, 196] width 21 height 10
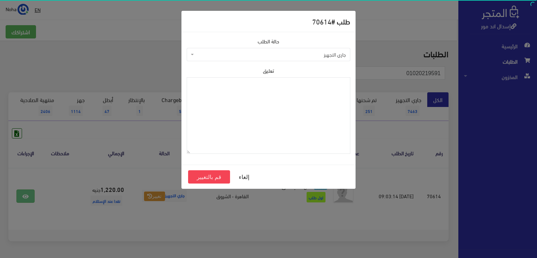
click at [241, 56] on span "جاري التجهيز" at bounding box center [270, 54] width 150 height 7
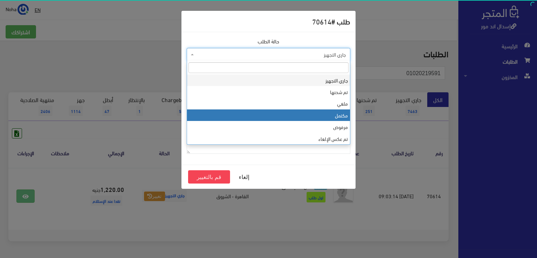
select select "4"
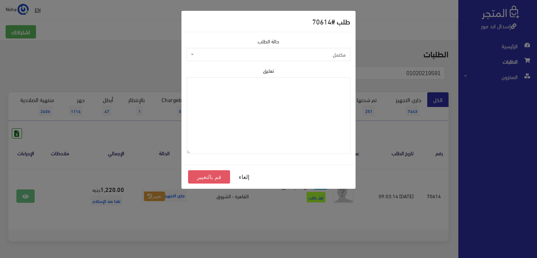
click at [212, 175] on button "قم بالتغيير" at bounding box center [209, 176] width 42 height 13
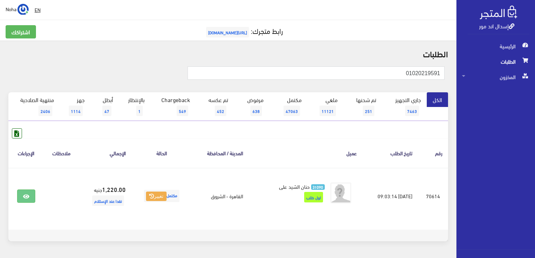
click at [321, 134] on div "رقم تاريخ الطلب عميل المدينة / المحافظة الحالة اﻹجمالي ملاحظات الإجراءات #70614" at bounding box center [228, 178] width 440 height 101
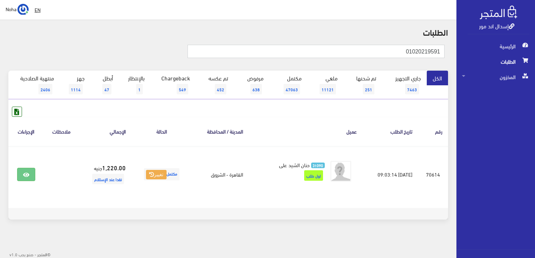
drag, startPoint x: 397, startPoint y: 46, endPoint x: 536, endPoint y: 61, distance: 139.8
click at [535, 61] on html "إسدال اند مور الرئيسية الطلبات" at bounding box center [267, 107] width 535 height 258
paste input "148938742"
type input "01148938742"
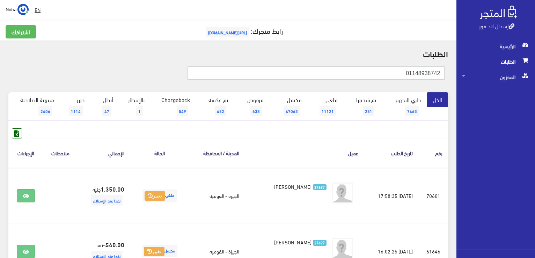
drag, startPoint x: 397, startPoint y: 71, endPoint x: 536, endPoint y: 78, distance: 139.2
click at [535, 78] on html "إسدال اند مور الرئيسية الطلبات" at bounding box center [267, 129] width 535 height 258
paste input "01062905276"
type input "01062905276"
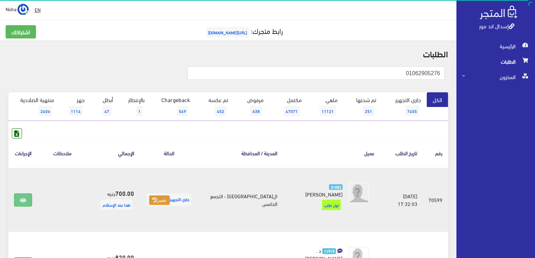
click at [163, 197] on button "تغيير" at bounding box center [159, 200] width 21 height 10
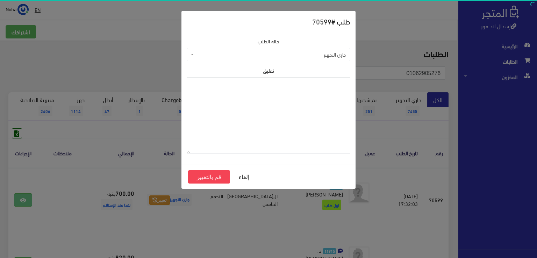
click at [274, 57] on span "جاري التجهيز" at bounding box center [270, 54] width 150 height 7
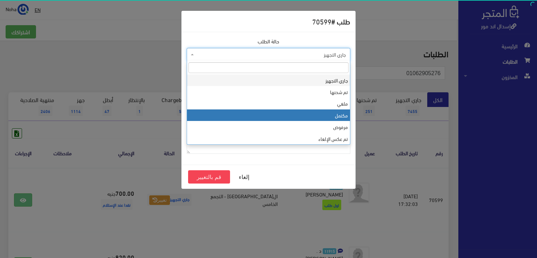
select select "4"
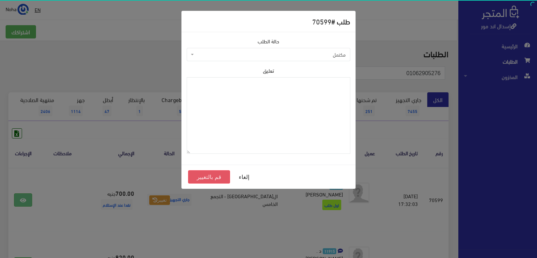
click at [200, 181] on button "قم بالتغيير" at bounding box center [209, 176] width 42 height 13
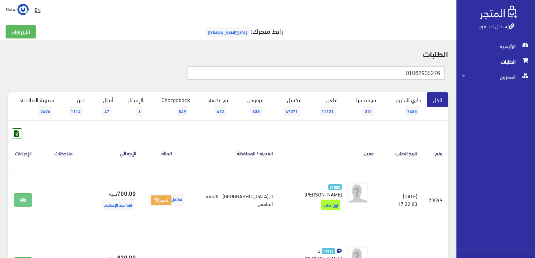
drag, startPoint x: 401, startPoint y: 72, endPoint x: 449, endPoint y: 65, distance: 48.4
click at [488, 80] on div "إسدال اند مور الرئيسية الطلبات المخزون" at bounding box center [267, 176] width 535 height 352
paste input "555080527"
type input "01555080527"
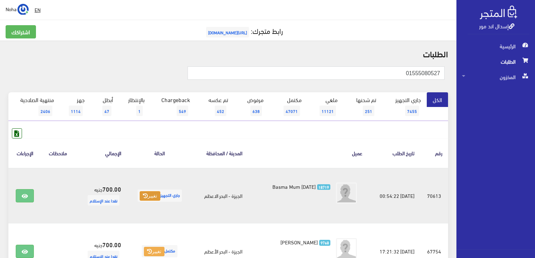
click at [143, 194] on icon at bounding box center [145, 195] width 5 height 5
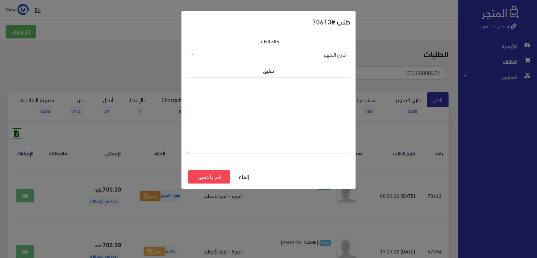
click at [255, 56] on span "جاري التجهيز" at bounding box center [270, 54] width 150 height 7
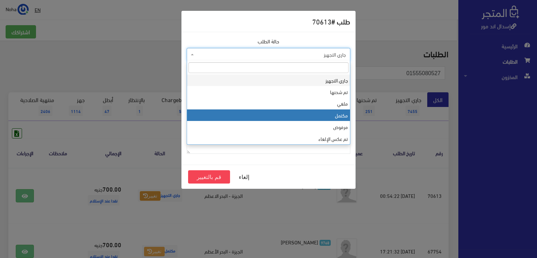
select select "4"
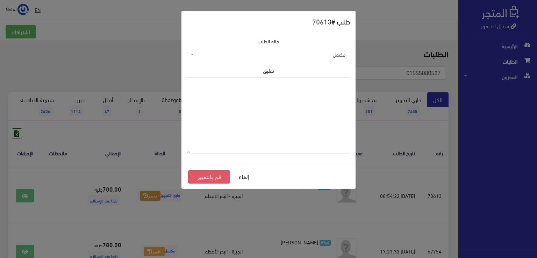
click at [211, 175] on button "قم بالتغيير" at bounding box center [209, 176] width 42 height 13
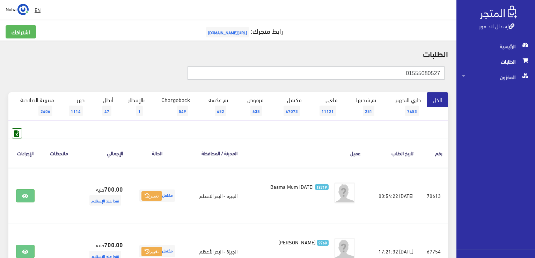
drag, startPoint x: 379, startPoint y: 71, endPoint x: 454, endPoint y: 81, distance: 76.1
click at [533, 87] on div "إسدال اند مور الرئيسية الطلبات المخزون" at bounding box center [267, 167] width 535 height 335
paste input "01140172734"
type input "01140172734"
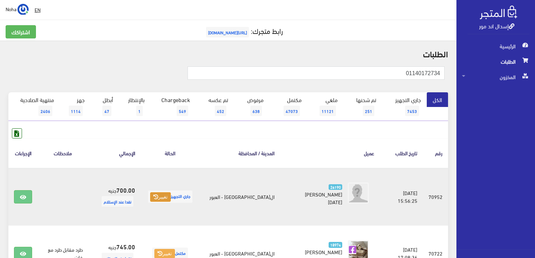
click at [158, 197] on icon at bounding box center [155, 196] width 5 height 5
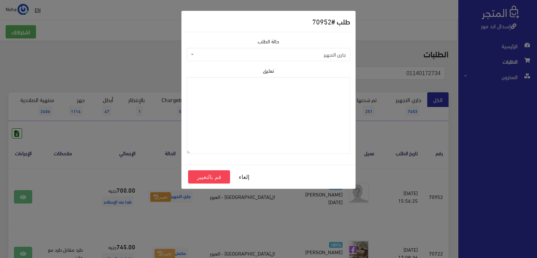
click at [256, 57] on span "جاري التجهيز" at bounding box center [270, 54] width 150 height 7
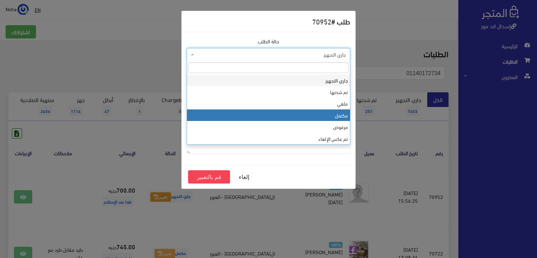
select select "4"
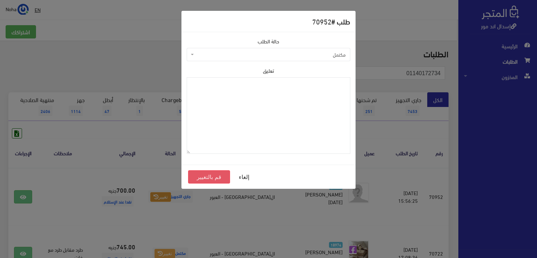
click at [210, 174] on button "قم بالتغيير" at bounding box center [209, 176] width 42 height 13
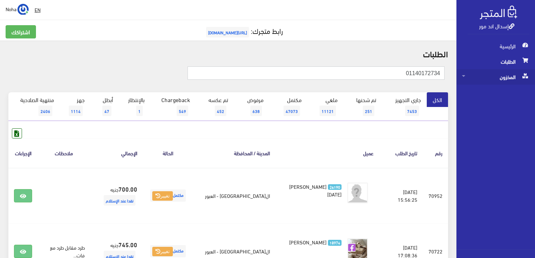
drag, startPoint x: 398, startPoint y: 71, endPoint x: 525, endPoint y: 74, distance: 127.2
click at [525, 74] on div "إسدال اند مور الرئيسية الطلبات المخزون" at bounding box center [267, 223] width 535 height 446
paste input "030241628"
type input "01030241628"
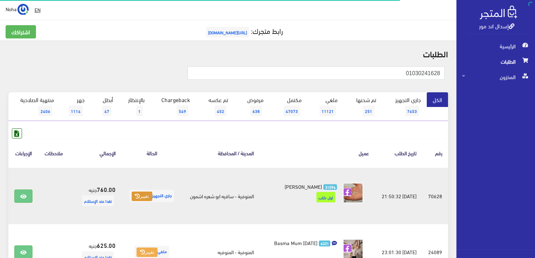
click at [139, 199] on button "تغيير" at bounding box center [142, 196] width 21 height 10
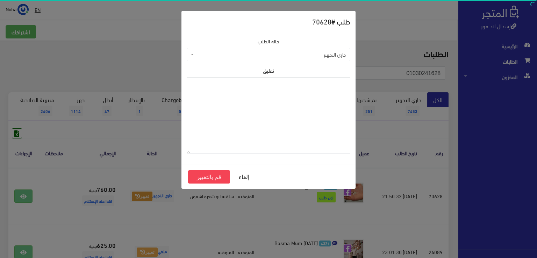
click at [234, 59] on span "جاري التجهيز" at bounding box center [268, 54] width 163 height 13
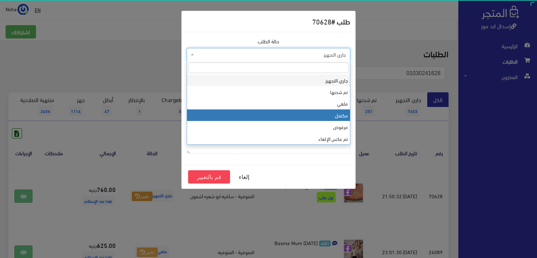
drag, startPoint x: 249, startPoint y: 115, endPoint x: 219, endPoint y: 150, distance: 45.8
select select "4"
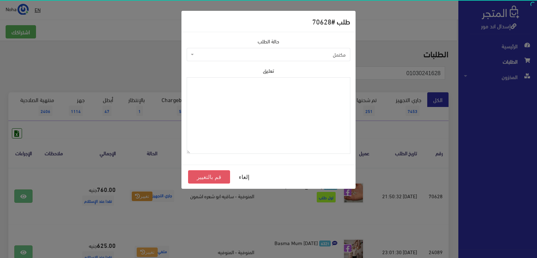
click at [197, 178] on button "قم بالتغيير" at bounding box center [209, 176] width 42 height 13
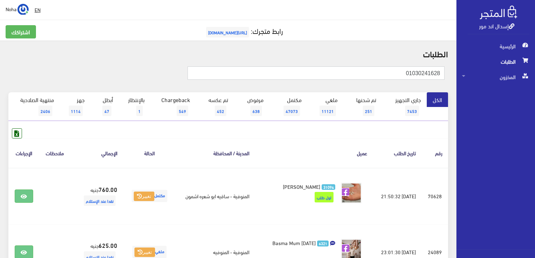
drag, startPoint x: 393, startPoint y: 72, endPoint x: 536, endPoint y: 75, distance: 142.9
click at [535, 75] on html "إسدال اند مور الرئيسية الطلبات" at bounding box center [267, 129] width 535 height 258
paste input "112456266"
type input "01112456266"
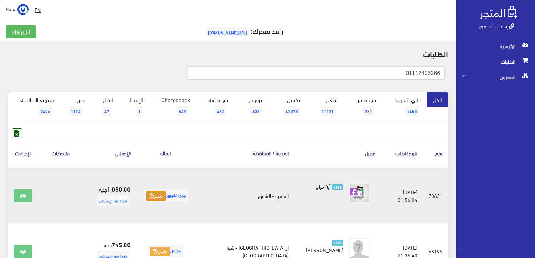
click at [154, 193] on icon at bounding box center [151, 195] width 5 height 5
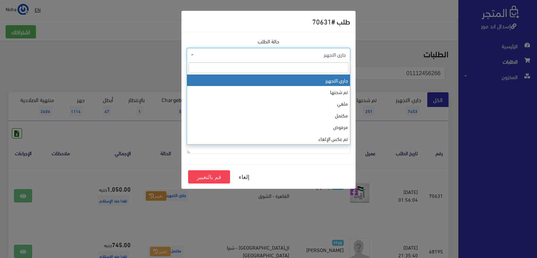
click at [232, 54] on span "جاري التجهيز" at bounding box center [270, 54] width 150 height 7
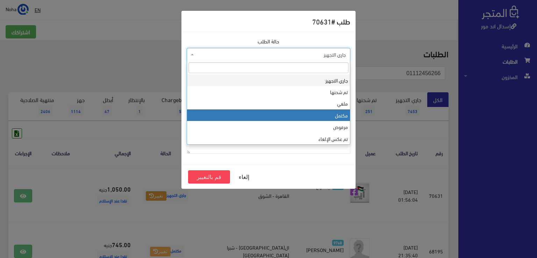
select select "4"
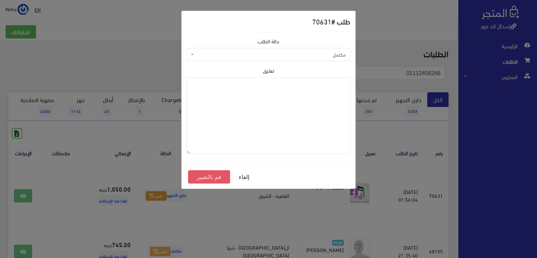
click at [216, 178] on button "قم بالتغيير" at bounding box center [209, 176] width 42 height 13
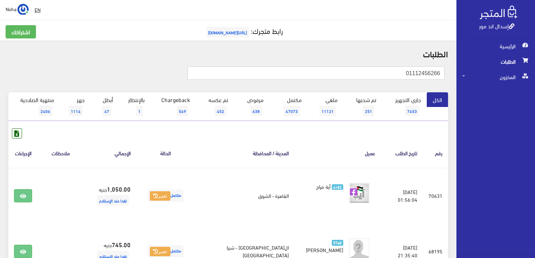
drag, startPoint x: 396, startPoint y: 71, endPoint x: 534, endPoint y: 66, distance: 137.4
paste input "01273003009"
type input "01273003009"
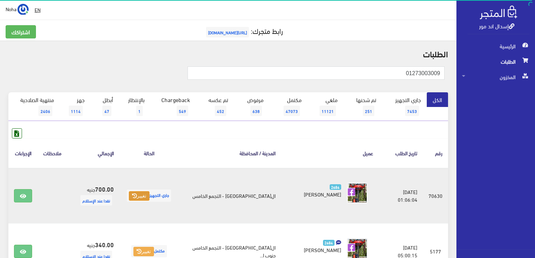
click at [136, 198] on button "تغيير" at bounding box center [139, 196] width 21 height 10
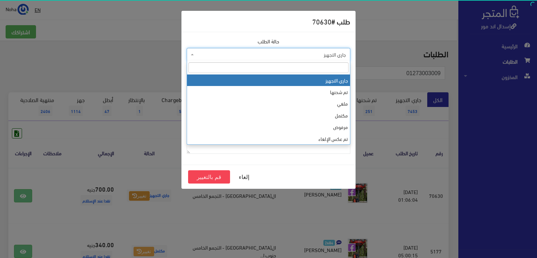
click at [242, 58] on span "جاري التجهيز" at bounding box center [268, 54] width 163 height 13
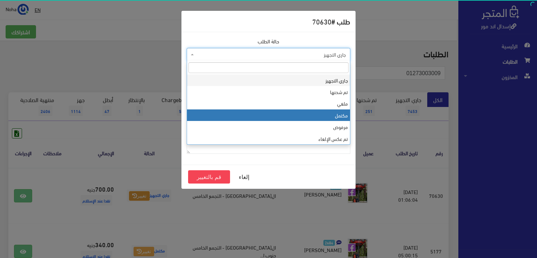
select select "4"
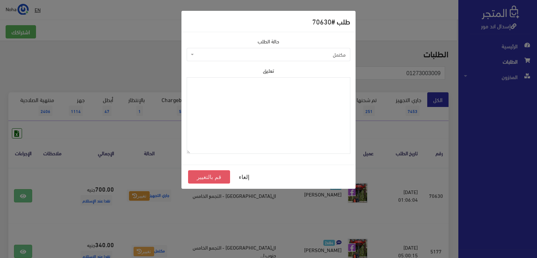
click at [202, 175] on button "قم بالتغيير" at bounding box center [209, 176] width 42 height 13
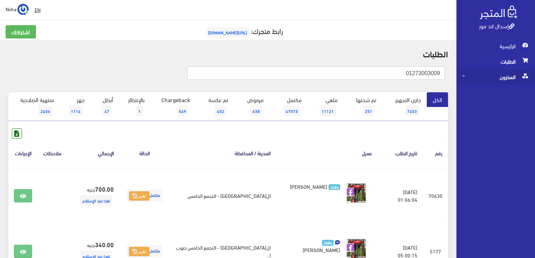
drag, startPoint x: 394, startPoint y: 75, endPoint x: 510, endPoint y: 76, distance: 116.3
click at [513, 79] on div "إسدال اند مور الرئيسية الطلبات المخزون" at bounding box center [267, 195] width 535 height 391
paste input "01004424591"
type input "01004424591"
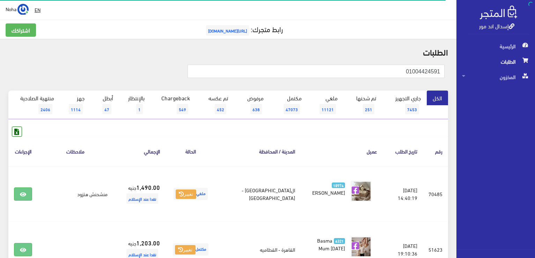
scroll to position [70, 0]
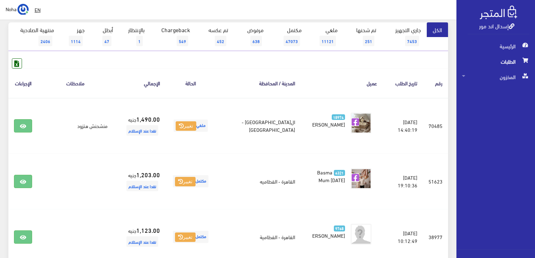
click at [313, 82] on th "عميل" at bounding box center [342, 82] width 82 height 29
click at [312, 90] on th "عميل" at bounding box center [342, 82] width 82 height 29
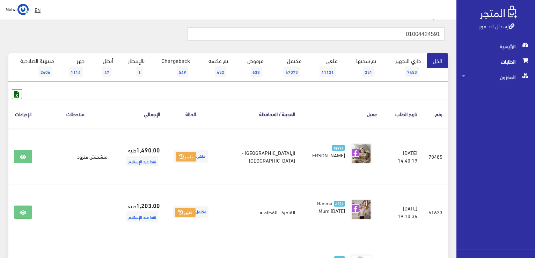
scroll to position [35, 0]
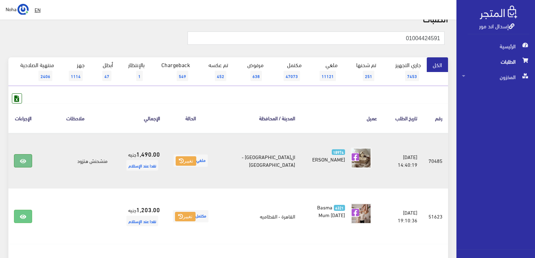
click at [30, 162] on link at bounding box center [23, 160] width 18 height 13
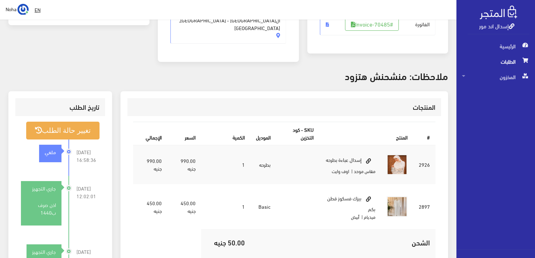
scroll to position [175, 0]
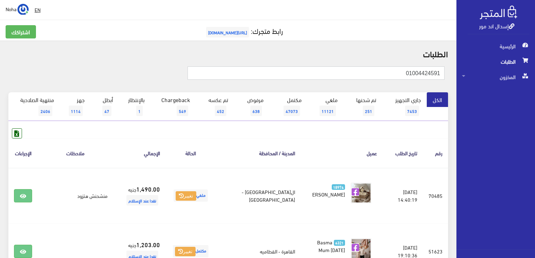
drag, startPoint x: 394, startPoint y: 74, endPoint x: 536, endPoint y: 70, distance: 142.2
click at [535, 70] on html "إسدال اند مور الرئيسية الطلبات" at bounding box center [267, 129] width 535 height 258
paste input "01061755103"
drag, startPoint x: 437, startPoint y: 73, endPoint x: 505, endPoint y: 62, distance: 69.0
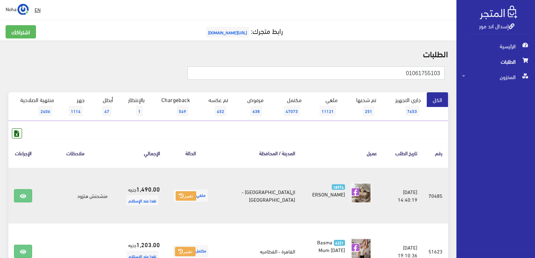
type input "01061755103"
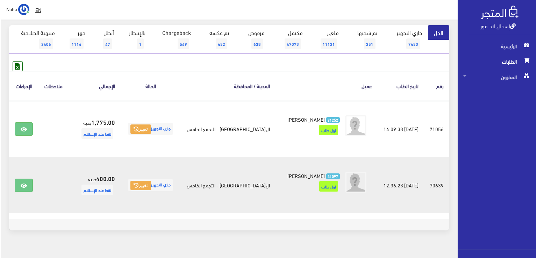
scroll to position [70, 0]
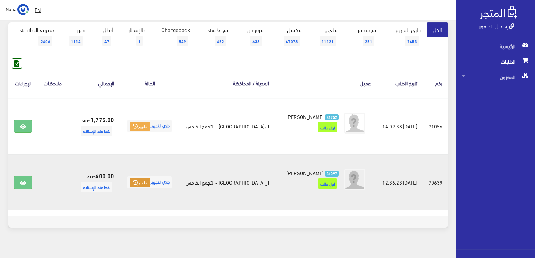
click at [146, 183] on button "تغيير" at bounding box center [140, 183] width 21 height 10
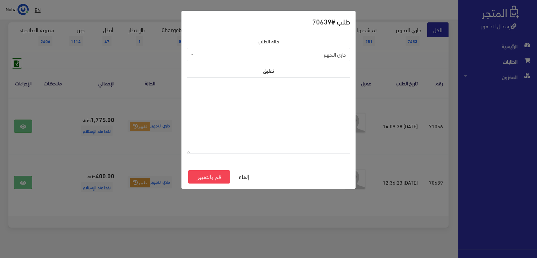
click at [224, 55] on span "جاري التجهيز" at bounding box center [270, 54] width 150 height 7
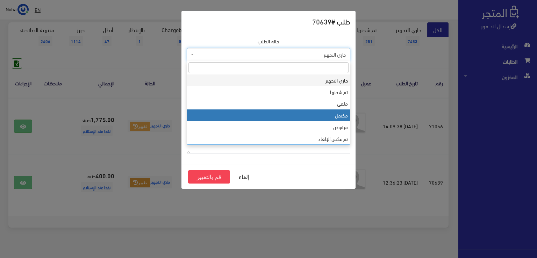
select select "4"
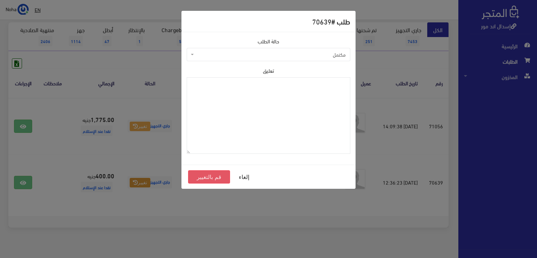
click at [216, 176] on button "قم بالتغيير" at bounding box center [209, 176] width 42 height 13
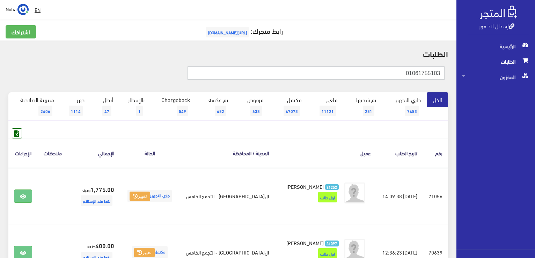
drag, startPoint x: 378, startPoint y: 74, endPoint x: 446, endPoint y: 96, distance: 71.6
click at [531, 120] on div "إسدال اند مور الرئيسية الطلبات المخزون" at bounding box center [267, 168] width 535 height 336
paste input "01030604305"
type input "01030604305"
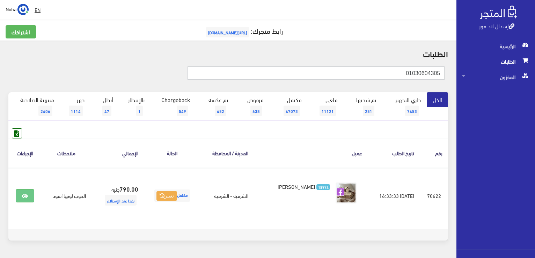
drag, startPoint x: 398, startPoint y: 72, endPoint x: 497, endPoint y: 66, distance: 99.7
click at [535, 76] on html "إسدال اند مور الرئيسية الطلبات" at bounding box center [267, 129] width 535 height 258
paste input "01122678208"
type input "01122678208"
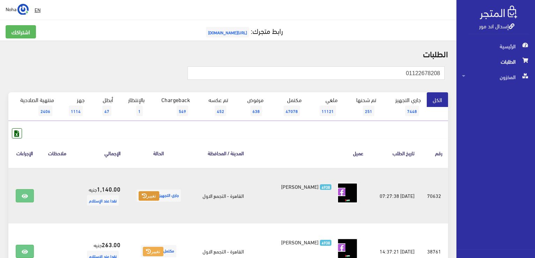
click at [150, 198] on button "تغيير" at bounding box center [149, 196] width 21 height 10
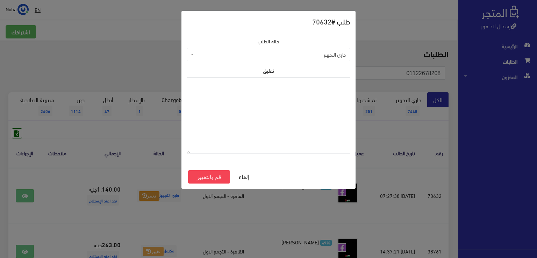
click at [251, 50] on span "جاري التجهيز" at bounding box center [268, 54] width 163 height 13
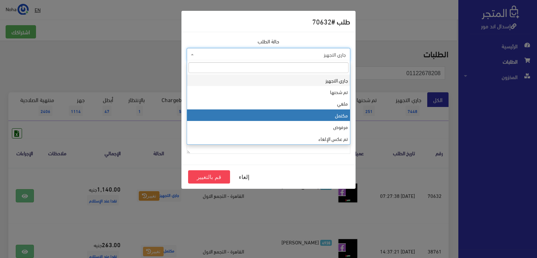
select select "4"
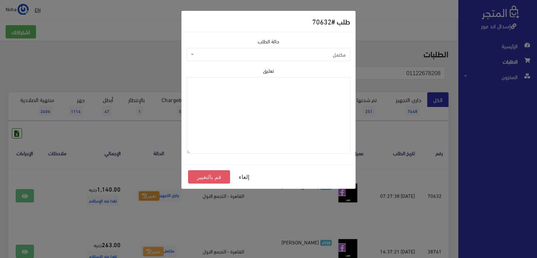
click at [198, 175] on button "قم بالتغيير" at bounding box center [209, 176] width 42 height 13
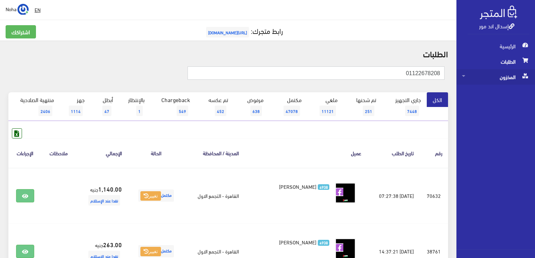
drag, startPoint x: 397, startPoint y: 74, endPoint x: 507, endPoint y: 77, distance: 110.1
click at [535, 80] on html "إسدال اند مور الرئيسية الطلبات" at bounding box center [267, 129] width 535 height 258
paste input ".00 01010071210ﻱ"
type input ".00 01010071210ﻱ"
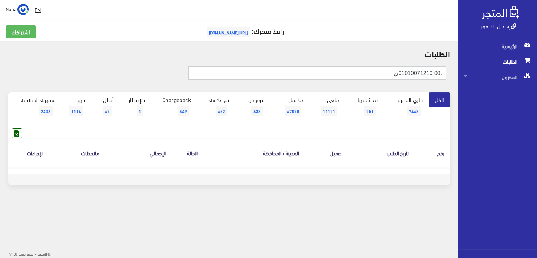
drag, startPoint x: 433, startPoint y: 71, endPoint x: 535, endPoint y: 85, distance: 102.6
click at [536, 85] on div "إسدال اند مور الرئيسية الطلبات المخزون" at bounding box center [268, 112] width 537 height 224
drag, startPoint x: 407, startPoint y: 73, endPoint x: 365, endPoint y: 73, distance: 42.6
click at [365, 73] on input "01010071210ﻱ" at bounding box center [317, 72] width 258 height 13
type input "01010071210"
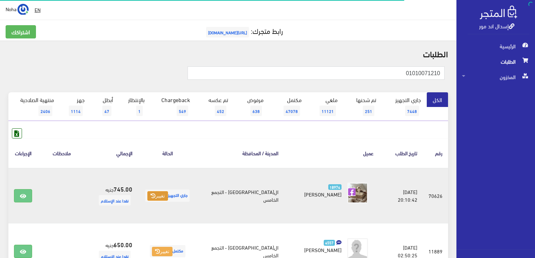
click at [163, 197] on button "تغيير" at bounding box center [157, 196] width 21 height 10
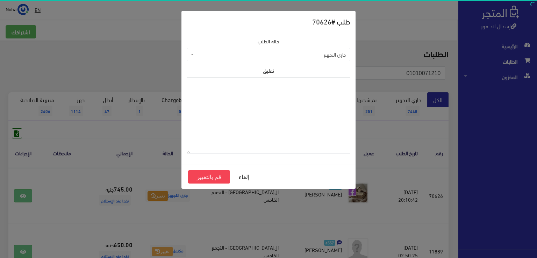
click at [242, 56] on span "جاري التجهيز" at bounding box center [270, 54] width 150 height 7
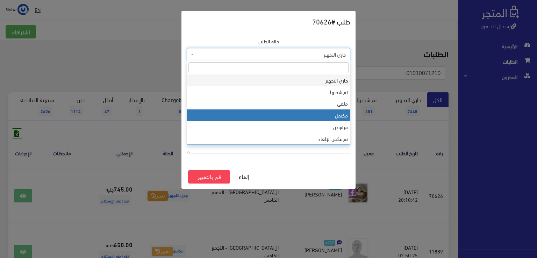
select select "4"
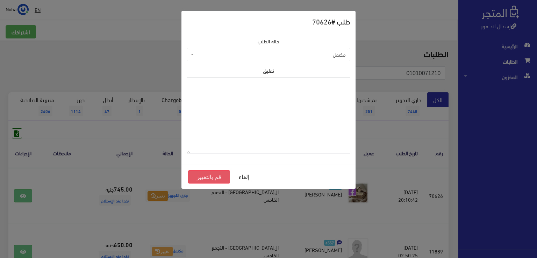
click at [203, 178] on button "قم بالتغيير" at bounding box center [209, 176] width 42 height 13
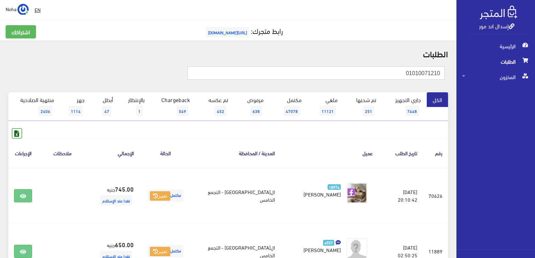
drag, startPoint x: 394, startPoint y: 69, endPoint x: 449, endPoint y: 67, distance: 55.2
click at [532, 77] on div "إسدال اند مور الرئيسية الطلبات المخزون" at bounding box center [267, 223] width 535 height 446
paste input "01008000463"
type input "01008000463"
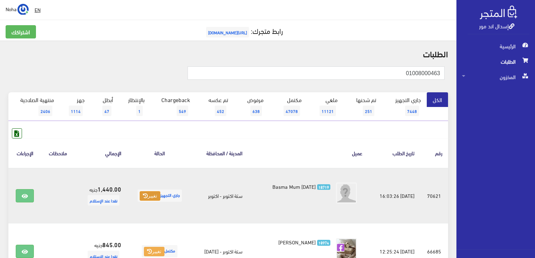
click at [145, 191] on button "تغيير" at bounding box center [150, 196] width 21 height 10
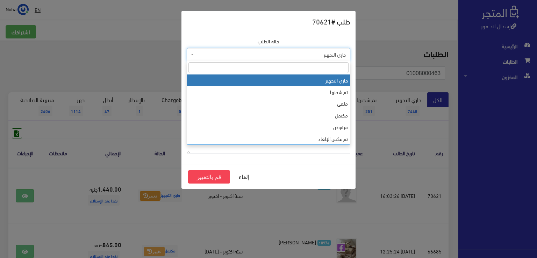
click at [247, 54] on span "جاري التجهيز" at bounding box center [270, 54] width 150 height 7
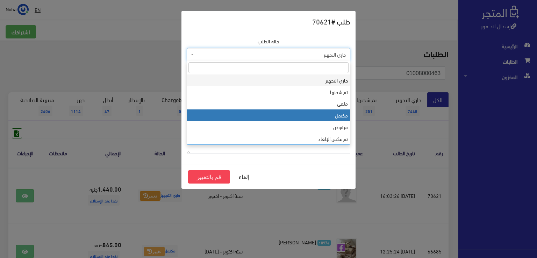
select select "4"
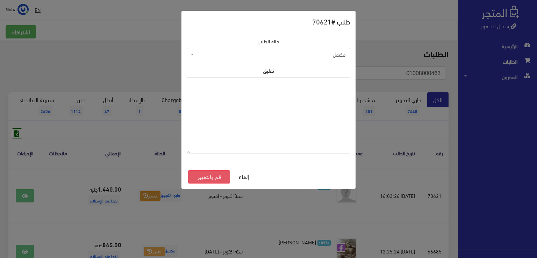
click at [209, 176] on button "قم بالتغيير" at bounding box center [209, 176] width 42 height 13
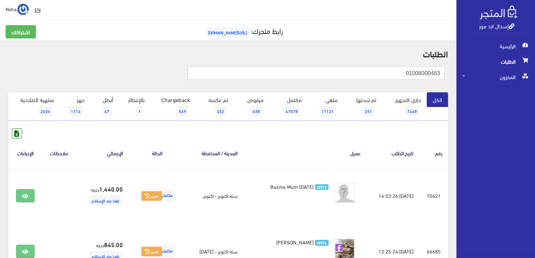
drag, startPoint x: 376, startPoint y: 76, endPoint x: 536, endPoint y: 78, distance: 160.3
click at [535, 78] on html "إسدال اند مور الرئيسية الطلبات" at bounding box center [267, 129] width 535 height 258
paste input "01002274322"
drag, startPoint x: 436, startPoint y: 72, endPoint x: 493, endPoint y: 79, distance: 57.4
click at [493, 79] on div "إسدال اند مور الرئيسية الطلبات المخزون" at bounding box center [267, 167] width 535 height 335
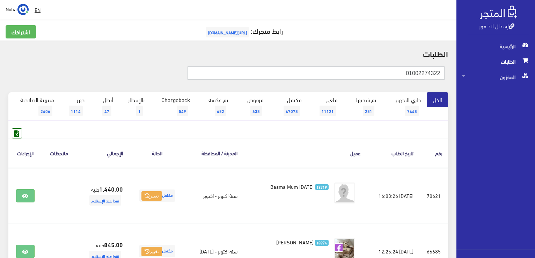
type input "01002274322"
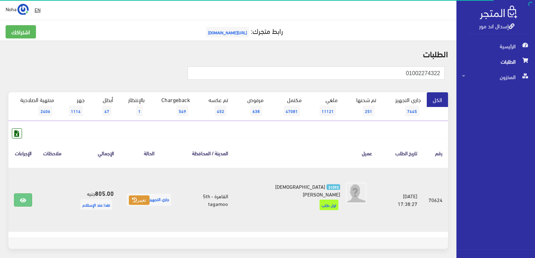
click at [139, 196] on button "تغيير" at bounding box center [139, 200] width 21 height 10
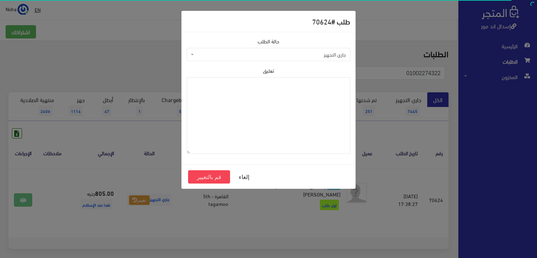
click at [218, 48] on span "جاري التجهيز" at bounding box center [268, 54] width 163 height 13
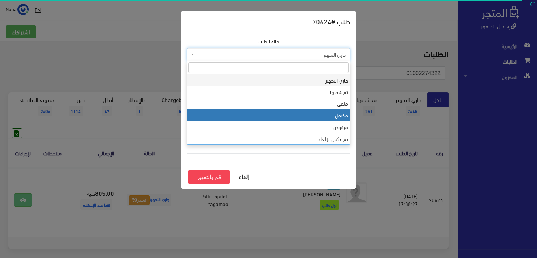
drag, startPoint x: 224, startPoint y: 116, endPoint x: 220, endPoint y: 124, distance: 9.1
select select "4"
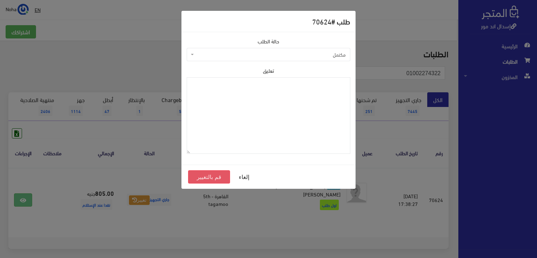
click at [214, 173] on button "قم بالتغيير" at bounding box center [209, 176] width 42 height 13
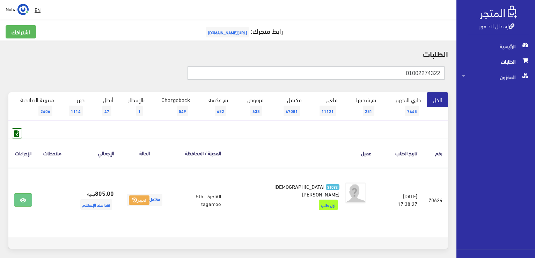
drag, startPoint x: 389, startPoint y: 76, endPoint x: 527, endPoint y: 67, distance: 138.3
click at [535, 67] on html "إسدال اند مور الرئيسية الطلبات" at bounding box center [267, 129] width 535 height 258
paste input "65373640"
type input "01065373640"
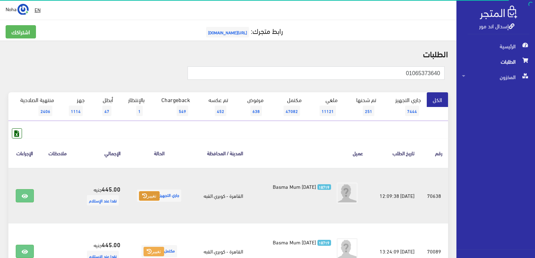
click at [150, 196] on button "تغيير" at bounding box center [149, 196] width 21 height 10
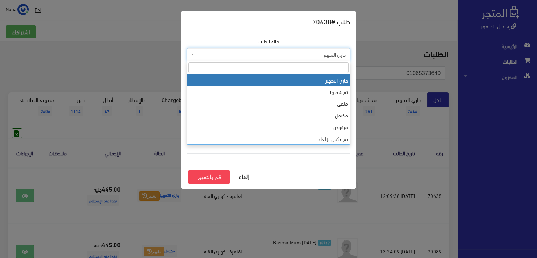
click at [230, 54] on span "جاري التجهيز" at bounding box center [270, 54] width 150 height 7
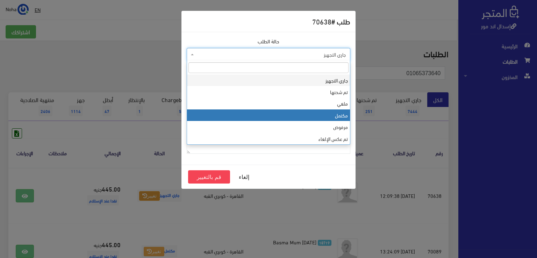
select select "4"
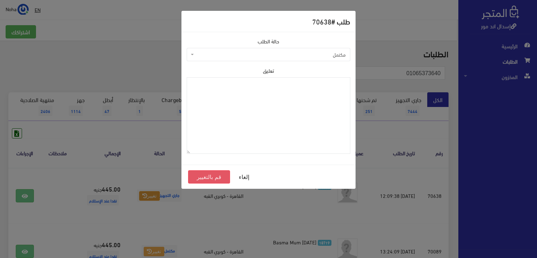
drag, startPoint x: 189, startPoint y: 178, endPoint x: 187, endPoint y: 170, distance: 8.4
click at [189, 178] on button "قم بالتغيير" at bounding box center [209, 176] width 42 height 13
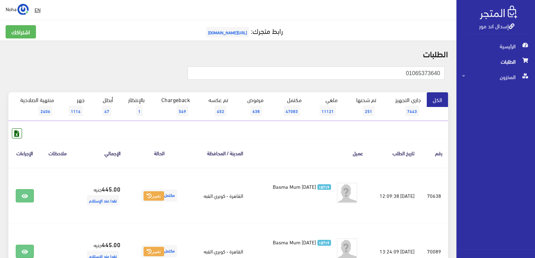
click at [319, 56] on h2 "الطلبات" at bounding box center [228, 53] width 440 height 9
drag, startPoint x: 394, startPoint y: 75, endPoint x: 536, endPoint y: 91, distance: 143.1
click at [535, 91] on html "إسدال اند مور الرئيسية الطلبات" at bounding box center [267, 129] width 535 height 258
paste input "01001346002"
type input "01001346002"
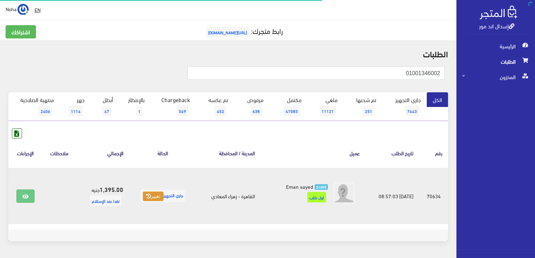
click at [158, 195] on button "تغيير" at bounding box center [153, 196] width 21 height 10
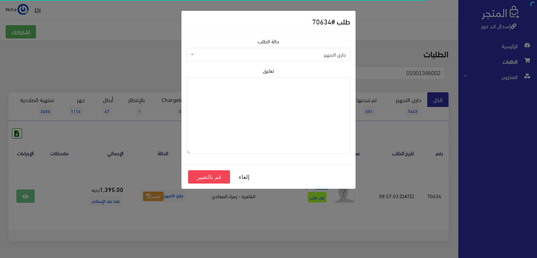
click at [239, 58] on span "جاري التجهيز" at bounding box center [270, 54] width 150 height 7
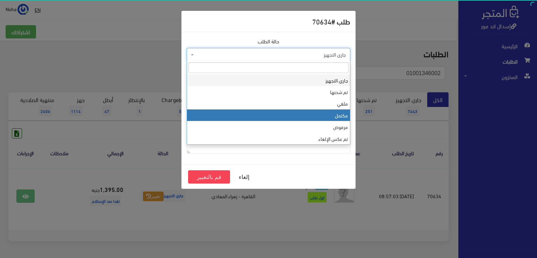
drag, startPoint x: 243, startPoint y: 117, endPoint x: 238, endPoint y: 130, distance: 13.4
select select "4"
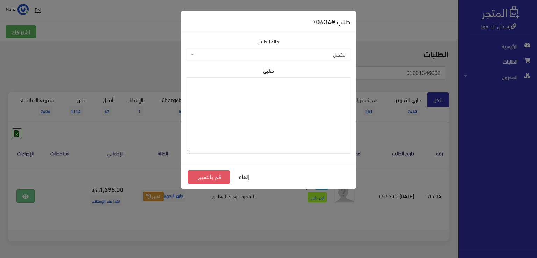
click at [198, 179] on button "قم بالتغيير" at bounding box center [209, 176] width 42 height 13
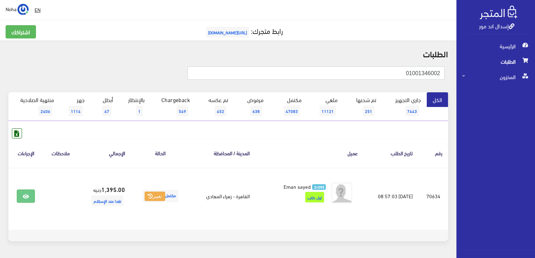
drag, startPoint x: 391, startPoint y: 73, endPoint x: 408, endPoint y: 82, distance: 19.2
click at [533, 102] on div "إسدال اند مور الرئيسية الطلبات المخزون" at bounding box center [267, 140] width 535 height 280
drag, startPoint x: 395, startPoint y: 73, endPoint x: 414, endPoint y: 65, distance: 21.0
click at [533, 71] on div "إسدال اند مور الرئيسية الطلبات المخزون" at bounding box center [267, 140] width 535 height 280
paste input "01068566618"
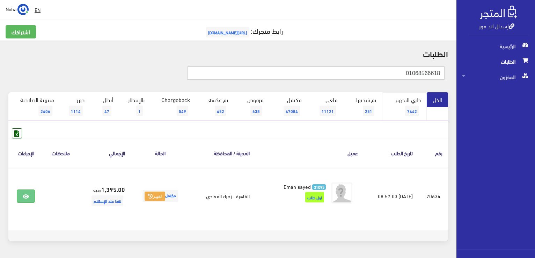
type input "01068566618"
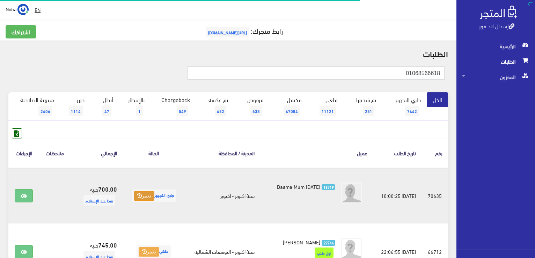
click at [143, 197] on button "تغيير" at bounding box center [144, 196] width 21 height 10
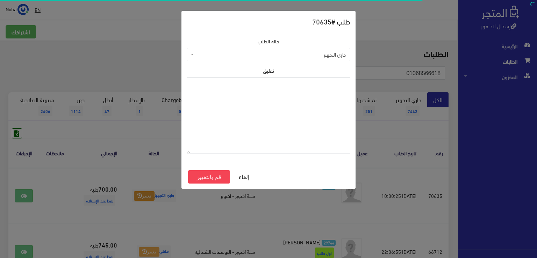
click at [214, 52] on span "جاري التجهيز" at bounding box center [270, 54] width 150 height 7
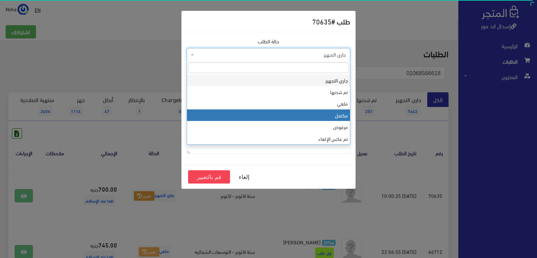
select select "4"
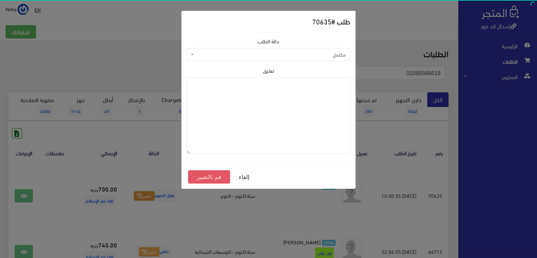
drag, startPoint x: 210, startPoint y: 173, endPoint x: 210, endPoint y: 177, distance: 4.2
click at [211, 177] on button "قم بالتغيير" at bounding box center [209, 176] width 42 height 13
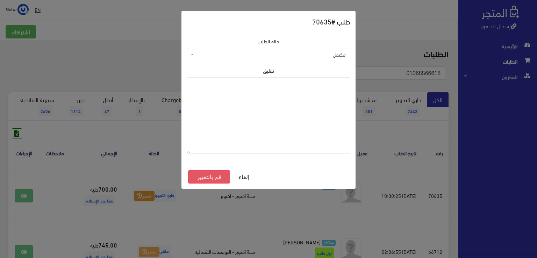
click at [210, 177] on button "قم بالتغيير" at bounding box center [209, 176] width 42 height 13
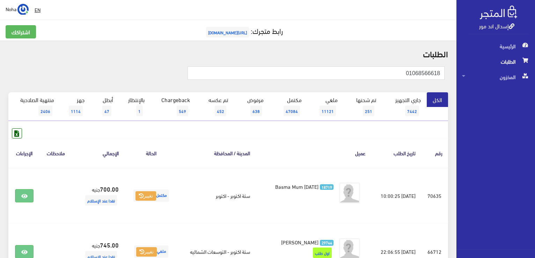
click at [312, 130] on div "رقم تاريخ الطلب عميل المدينة / المحافظة الحالة اﻹجمالي ملاحظات الإجراءات #70635" at bounding box center [228, 206] width 440 height 157
drag, startPoint x: 398, startPoint y: 73, endPoint x: 536, endPoint y: 72, distance: 138.7
click at [535, 72] on html "إسدال اند مور الرئيسية الطلبات" at bounding box center [267, 129] width 535 height 258
type input "01004419210"
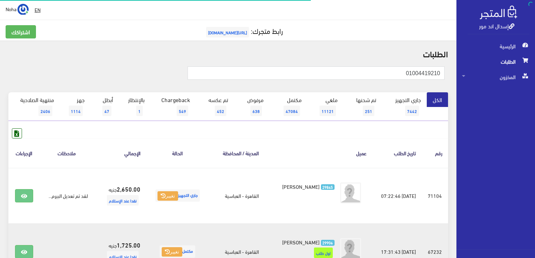
scroll to position [105, 0]
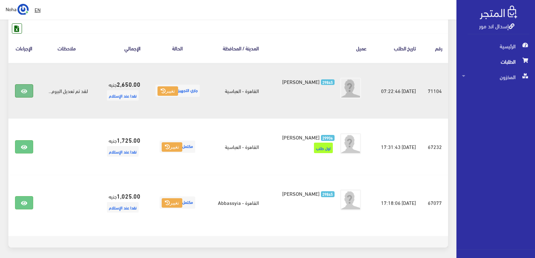
click at [24, 93] on icon at bounding box center [24, 91] width 6 height 6
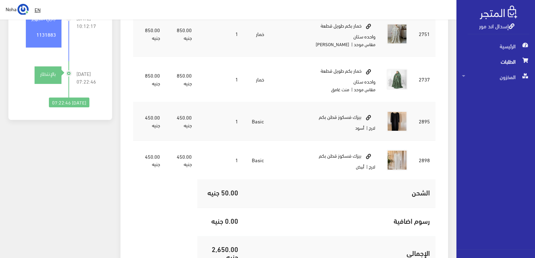
scroll to position [314, 0]
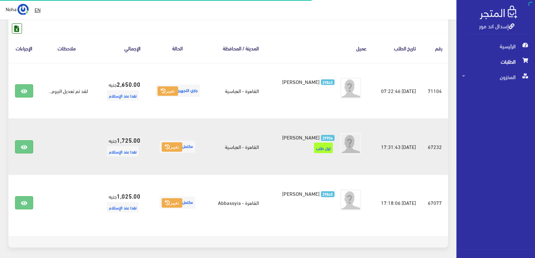
scroll to position [105, 0]
click at [26, 149] on icon at bounding box center [24, 147] width 6 height 6
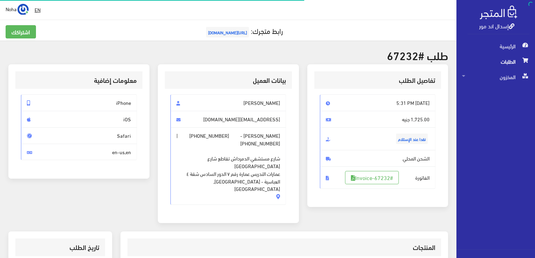
scroll to position [175, 0]
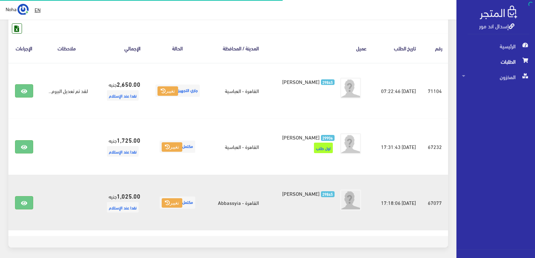
scroll to position [105, 0]
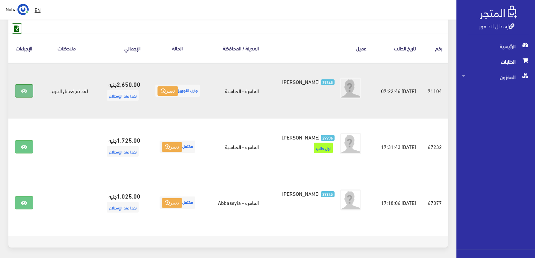
click at [22, 89] on icon at bounding box center [24, 91] width 6 height 6
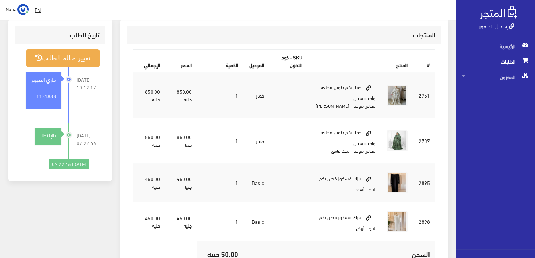
scroll to position [245, 0]
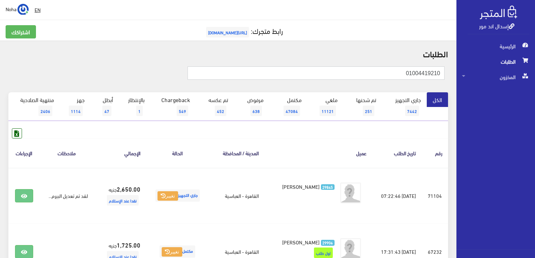
drag, startPoint x: 389, startPoint y: 70, endPoint x: 536, endPoint y: 70, distance: 147.1
click at [535, 70] on html "إسدال اند مور الرئيسية الطلبات" at bounding box center [267, 129] width 535 height 258
paste input "01000649233"
type input "01000649233"
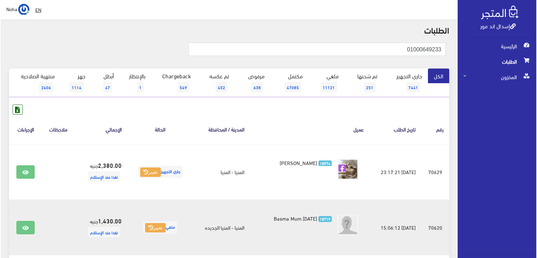
scroll to position [35, 0]
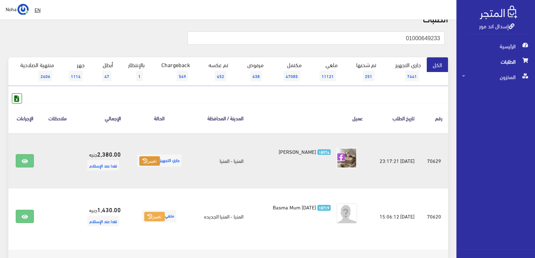
click at [143, 158] on icon at bounding box center [145, 160] width 5 height 5
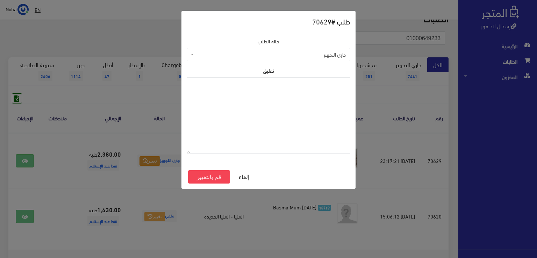
click at [208, 53] on span "جاري التجهيز" at bounding box center [270, 54] width 150 height 7
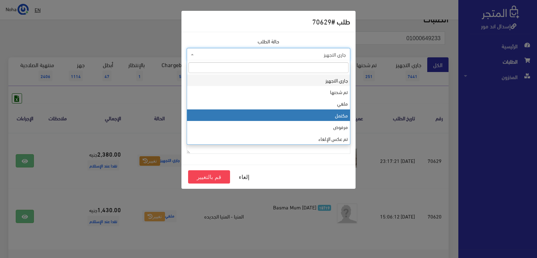
select select "4"
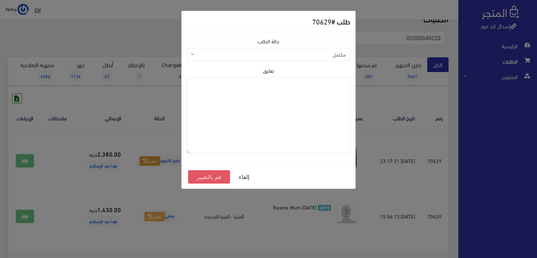
click at [220, 175] on button "قم بالتغيير" at bounding box center [209, 176] width 42 height 13
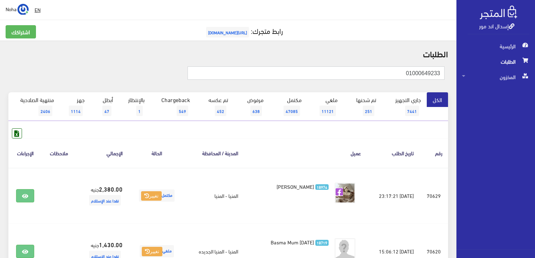
drag, startPoint x: 381, startPoint y: 70, endPoint x: 536, endPoint y: 76, distance: 155.2
click at [535, 76] on html "إسدال اند مور الرئيسية الطلبات" at bounding box center [267, 129] width 535 height 258
paste input "110241200"
type input "01110241200"
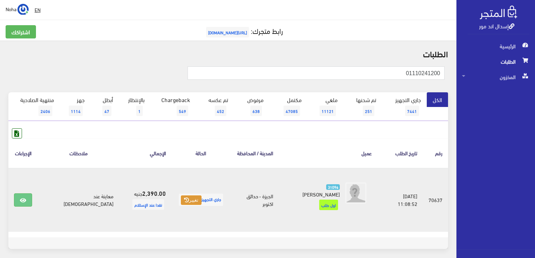
click at [181, 196] on button "تغيير" at bounding box center [191, 200] width 21 height 10
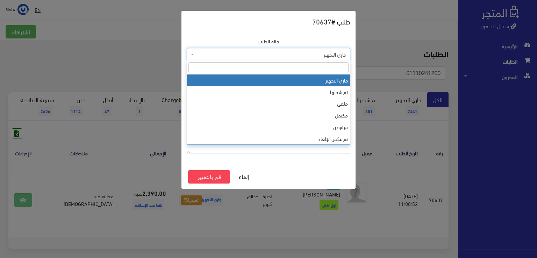
click at [217, 56] on span "جاري التجهيز" at bounding box center [270, 54] width 150 height 7
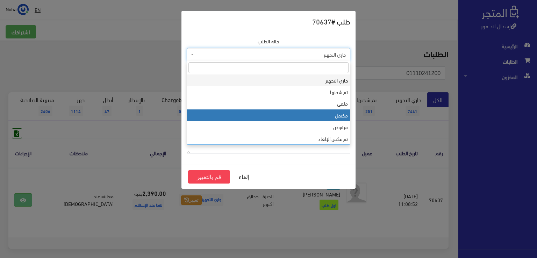
select select "4"
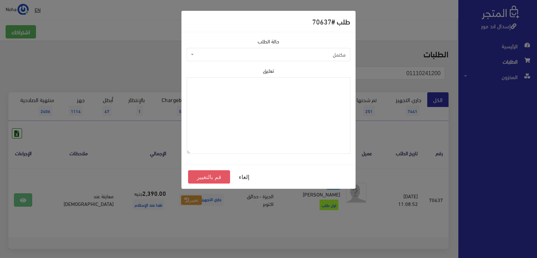
click at [215, 178] on button "قم بالتغيير" at bounding box center [209, 176] width 42 height 13
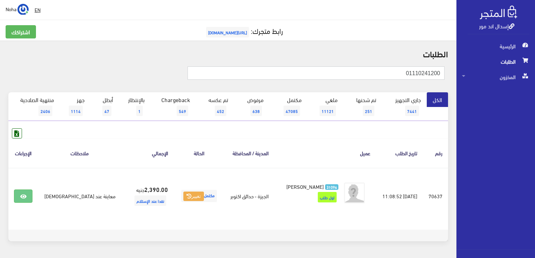
drag, startPoint x: 483, startPoint y: 72, endPoint x: 458, endPoint y: 67, distance: 26.3
click at [484, 72] on div "إسدال اند مور الرئيسية الطلبات المخزون" at bounding box center [267, 140] width 535 height 280
paste input "01065472244"
type input "01065472244"
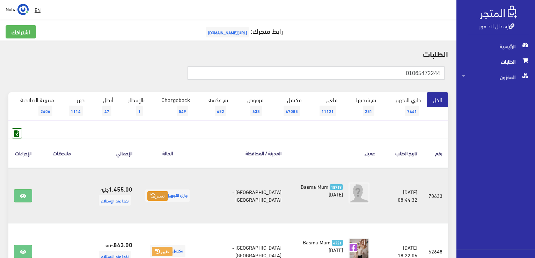
click at [166, 196] on button "تغيير" at bounding box center [157, 196] width 21 height 10
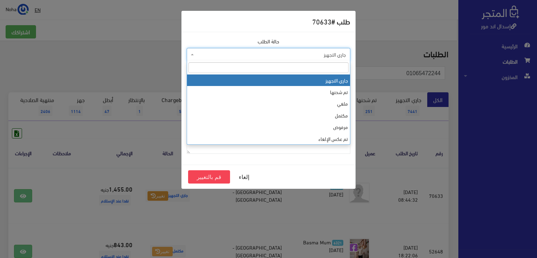
click at [243, 49] on span "جاري التجهيز" at bounding box center [268, 54] width 163 height 13
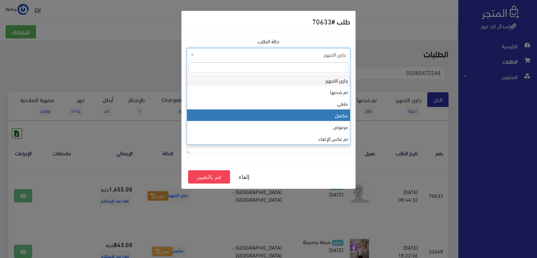
select select "4"
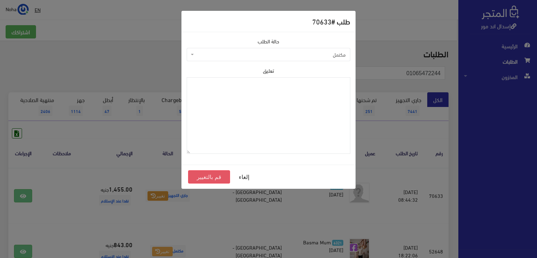
click at [203, 173] on button "قم بالتغيير" at bounding box center [209, 176] width 42 height 13
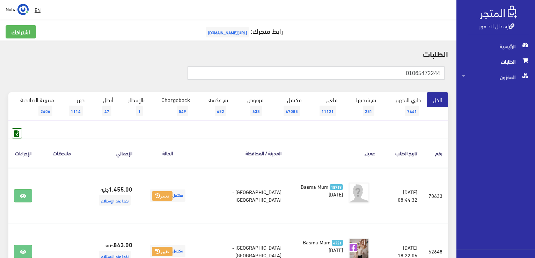
click at [287, 147] on th "عميل" at bounding box center [334, 152] width 94 height 29
drag, startPoint x: 366, startPoint y: 70, endPoint x: 536, endPoint y: 63, distance: 170.2
click at [535, 63] on html "إسدال اند مور الرئيسية الطلبات" at bounding box center [267, 129] width 535 height 258
paste input "125615715"
type input "01125615715"
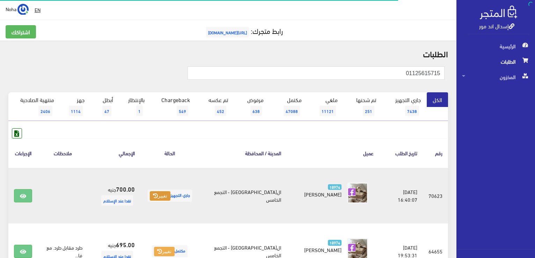
click at [168, 196] on button "تغيير" at bounding box center [160, 196] width 21 height 10
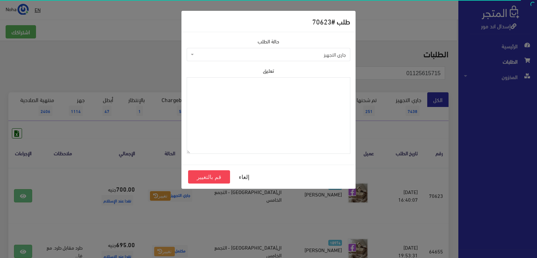
click at [222, 53] on span "جاري التجهيز" at bounding box center [270, 54] width 150 height 7
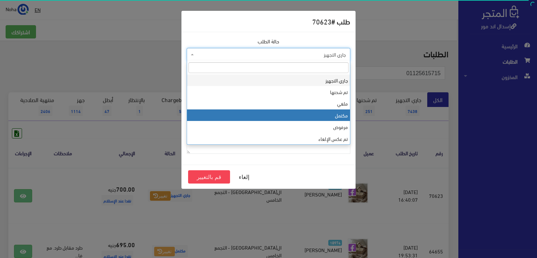
select select "4"
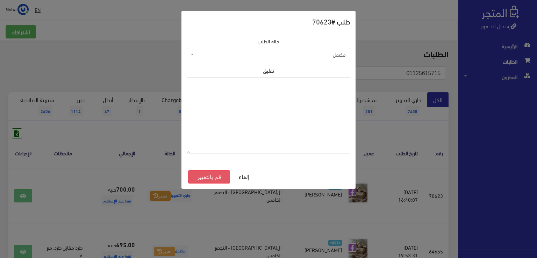
click at [217, 175] on button "قم بالتغيير" at bounding box center [209, 176] width 42 height 13
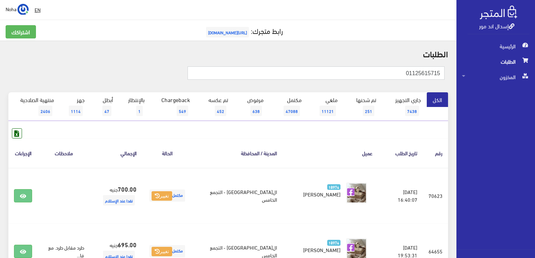
drag, startPoint x: 387, startPoint y: 73, endPoint x: 462, endPoint y: 91, distance: 77.2
click at [535, 90] on html "إسدال اند مور الرئيسية الطلبات" at bounding box center [267, 129] width 535 height 258
paste input "54377760"
type input "01154377760"
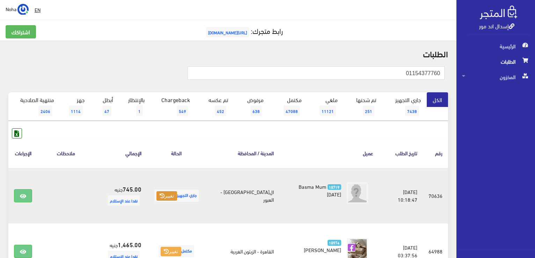
click at [177, 195] on button "تغيير" at bounding box center [166, 196] width 21 height 10
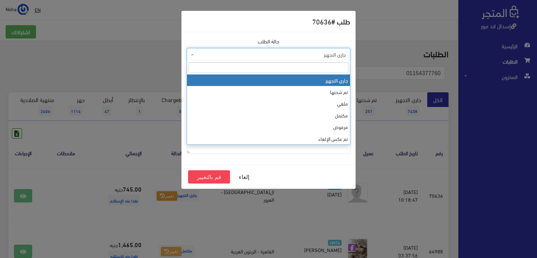
drag, startPoint x: 263, startPoint y: 53, endPoint x: 259, endPoint y: 59, distance: 6.5
click at [263, 53] on span "جاري التجهيز" at bounding box center [270, 54] width 150 height 7
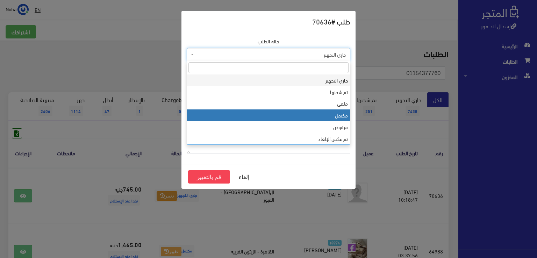
select select "4"
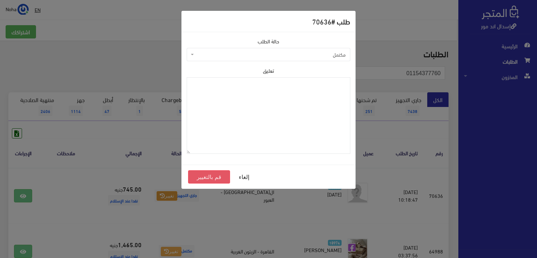
click at [223, 175] on button "قم بالتغيير" at bounding box center [209, 176] width 42 height 13
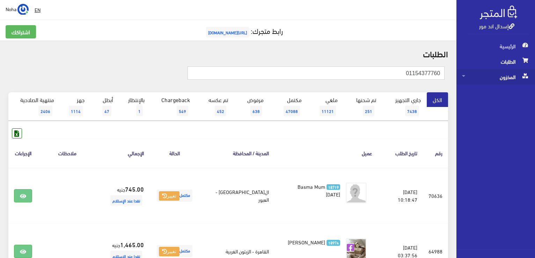
drag, startPoint x: 400, startPoint y: 74, endPoint x: 530, endPoint y: 80, distance: 130.4
click at [530, 80] on div "إسدال اند مور الرئيسية الطلبات المخزون" at bounding box center [267, 251] width 535 height 502
paste input "01066721349"
type input "01066721349"
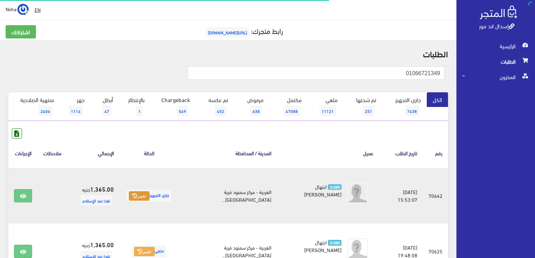
click at [140, 192] on button "تغيير" at bounding box center [139, 196] width 21 height 10
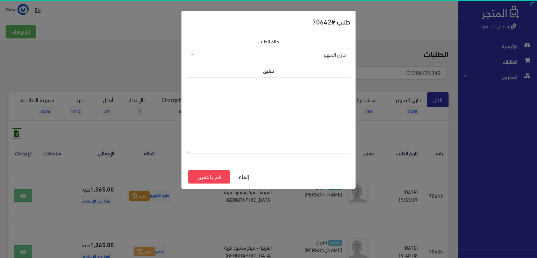
click at [209, 53] on span "جاري التجهيز" at bounding box center [270, 54] width 150 height 7
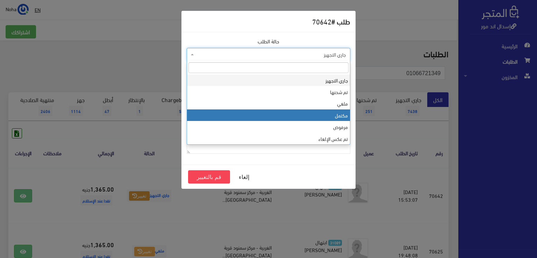
select select "4"
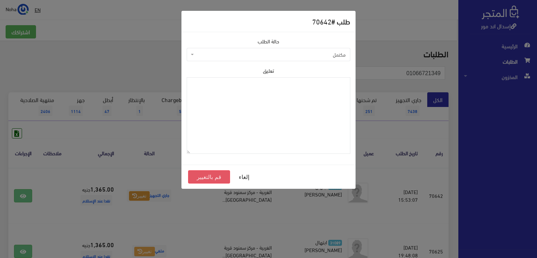
click at [207, 174] on button "قم بالتغيير" at bounding box center [209, 176] width 42 height 13
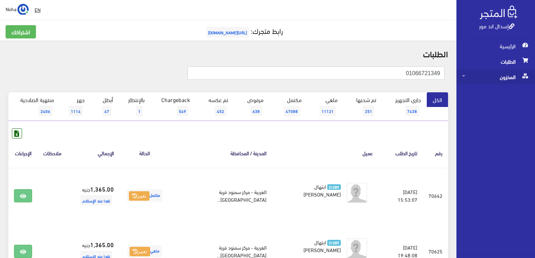
drag, startPoint x: 383, startPoint y: 75, endPoint x: 533, endPoint y: 70, distance: 150.7
click at [535, 70] on html "إسدال اند مور الرئيسية الطلبات" at bounding box center [267, 129] width 535 height 258
paste input "01003108998"
drag, startPoint x: 435, startPoint y: 73, endPoint x: 471, endPoint y: 73, distance: 35.6
click at [471, 73] on div "إسدال اند مور الرئيسية الطلبات المخزون" at bounding box center [267, 167] width 535 height 335
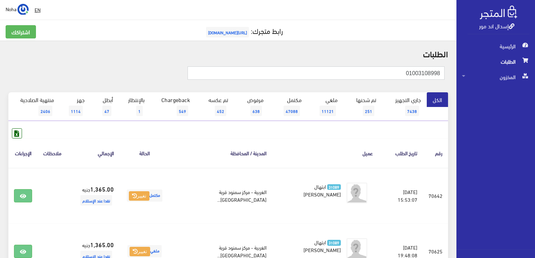
type input "01003108998"
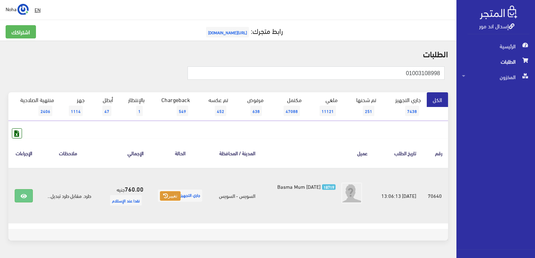
click at [170, 195] on button "تغيير" at bounding box center [170, 196] width 21 height 10
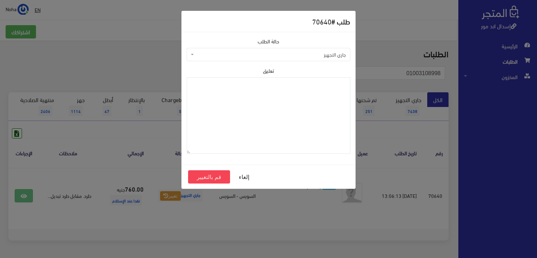
click at [236, 53] on span "جاري التجهيز" at bounding box center [270, 54] width 150 height 7
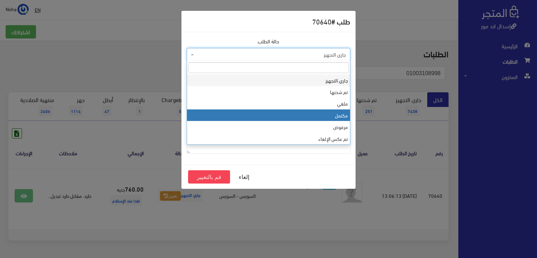
select select "4"
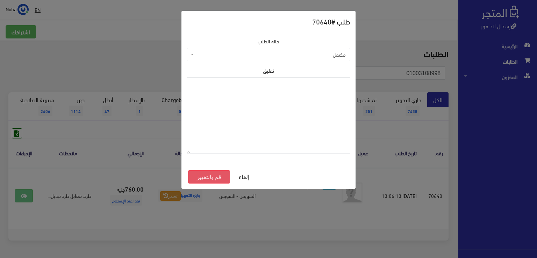
click at [212, 178] on button "قم بالتغيير" at bounding box center [209, 176] width 42 height 13
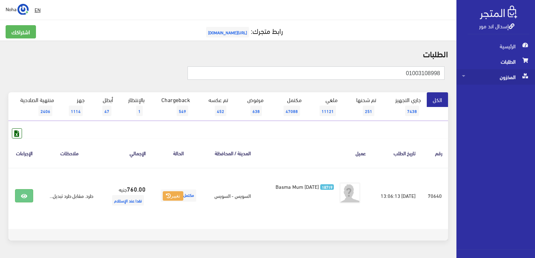
drag, startPoint x: 387, startPoint y: 72, endPoint x: 520, endPoint y: 76, distance: 133.2
click at [535, 74] on html "إسدال اند مور الرئيسية الطلبات" at bounding box center [267, 129] width 535 height 258
paste input "01008935735"
type input "01008935735"
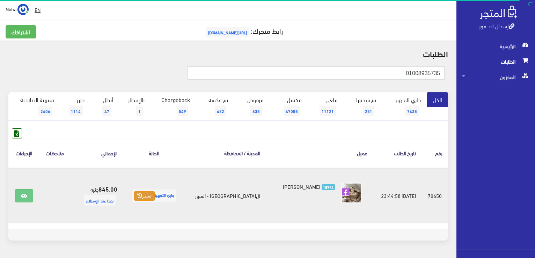
click at [151, 197] on button "تغيير" at bounding box center [144, 196] width 21 height 10
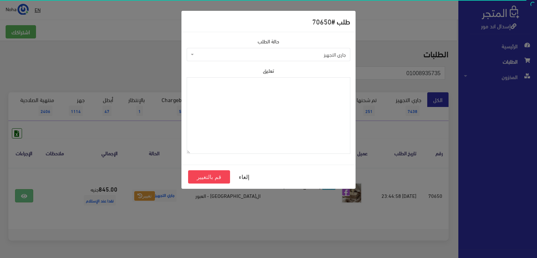
click at [221, 58] on span "جاري التجهيز" at bounding box center [270, 54] width 150 height 7
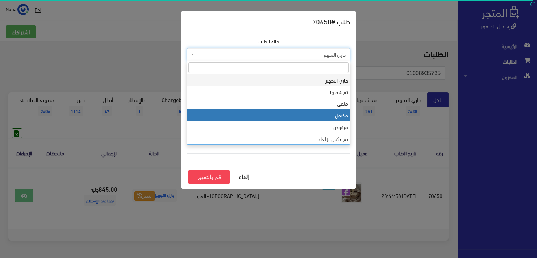
select select "4"
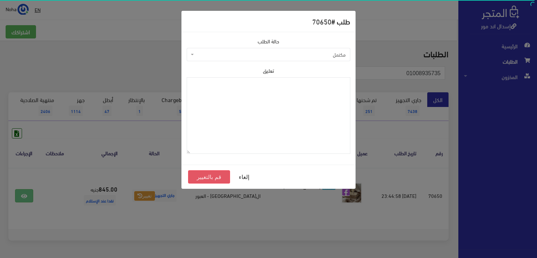
click at [202, 177] on button "قم بالتغيير" at bounding box center [209, 176] width 42 height 13
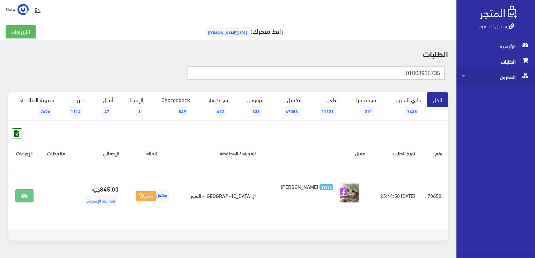
drag, startPoint x: 398, startPoint y: 74, endPoint x: 504, endPoint y: 77, distance: 106.2
click at [505, 77] on div "إسدال اند مور الرئيسية الطلبات المخزون" at bounding box center [267, 139] width 535 height 279
paste input "0105040601"
type input "01050406015"
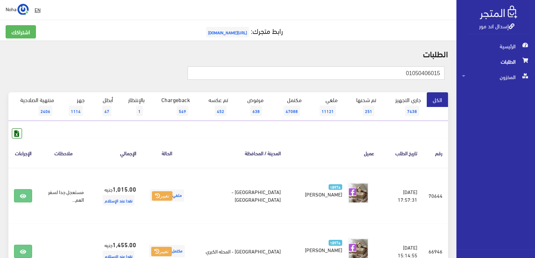
drag, startPoint x: 392, startPoint y: 75, endPoint x: 536, endPoint y: 80, distance: 144.7
click at [535, 80] on html "إسدال اند مور الرئيسية الطلبات" at bounding box center [267, 129] width 535 height 258
paste input "201737017"
type input "01201737017"
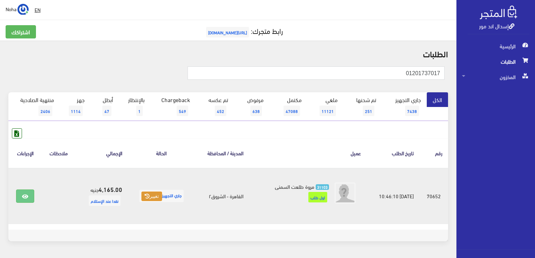
click at [146, 198] on button "تغيير" at bounding box center [151, 196] width 21 height 10
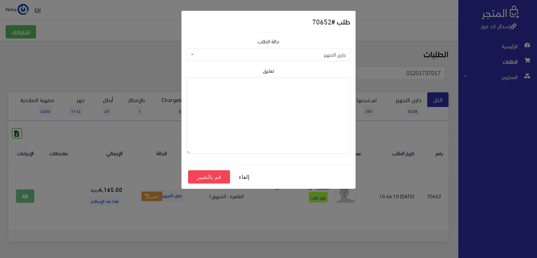
click at [245, 56] on span "جاري التجهيز" at bounding box center [270, 54] width 150 height 7
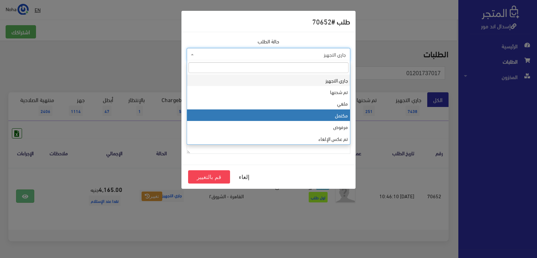
select select "4"
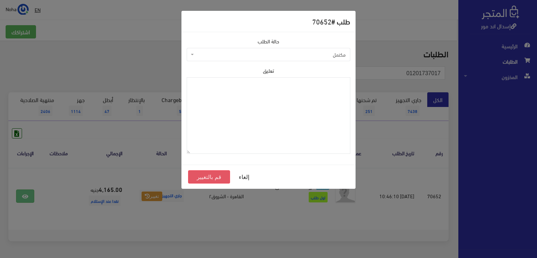
click at [210, 175] on button "قم بالتغيير" at bounding box center [209, 176] width 42 height 13
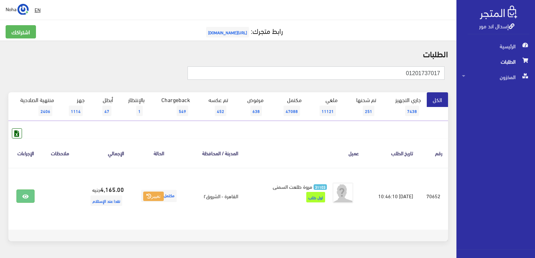
drag, startPoint x: 401, startPoint y: 73, endPoint x: 536, endPoint y: 74, distance: 135.2
click at [535, 74] on html "إسدال اند مور الرئيسية الطلبات" at bounding box center [267, 129] width 535 height 258
paste input "010037224"
type input "01010037224"
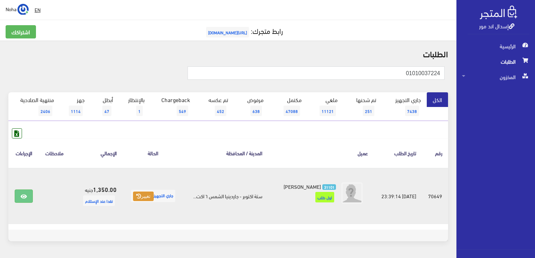
click at [145, 193] on button "تغيير" at bounding box center [143, 196] width 21 height 10
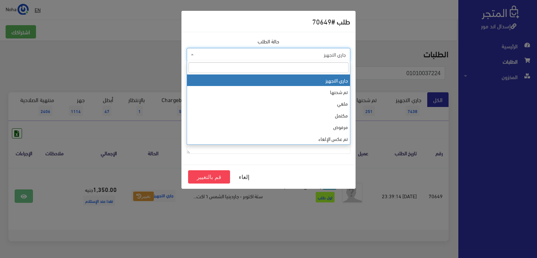
drag, startPoint x: 323, startPoint y: 56, endPoint x: 318, endPoint y: 59, distance: 5.8
click at [322, 56] on span "جاري التجهيز" at bounding box center [270, 54] width 150 height 7
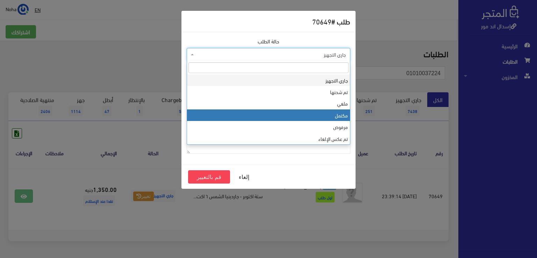
select select "4"
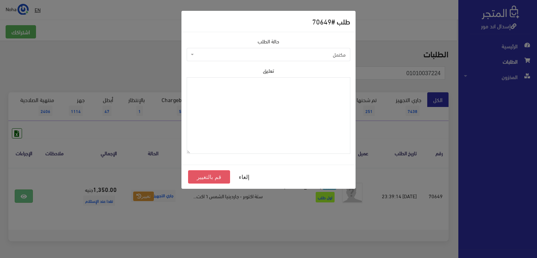
click at [211, 176] on button "قم بالتغيير" at bounding box center [209, 176] width 42 height 13
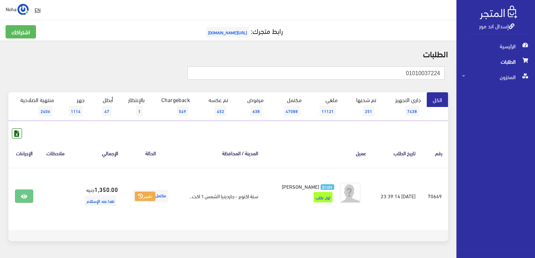
drag, startPoint x: 402, startPoint y: 74, endPoint x: 536, endPoint y: 77, distance: 133.8
click at [535, 77] on html "إسدال اند مور الرئيسية الطلبات" at bounding box center [267, 129] width 535 height 258
paste input "110655516"
type input "01110655516"
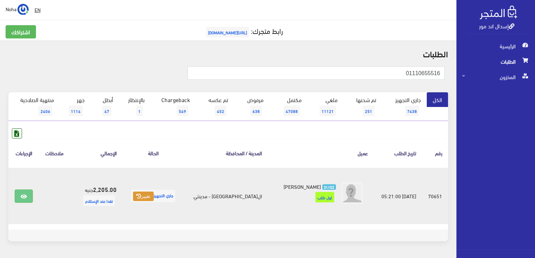
click at [151, 197] on button "تغيير" at bounding box center [143, 196] width 21 height 10
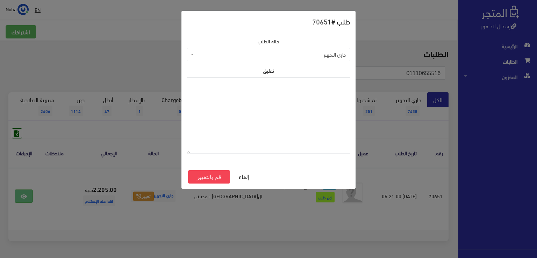
click at [224, 56] on span "جاري التجهيز" at bounding box center [270, 54] width 150 height 7
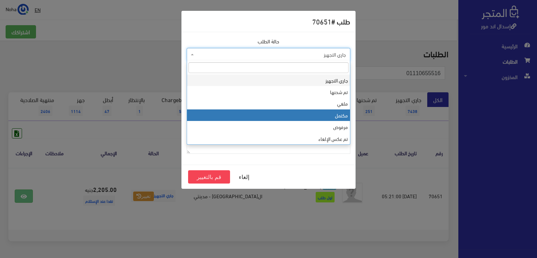
select select "4"
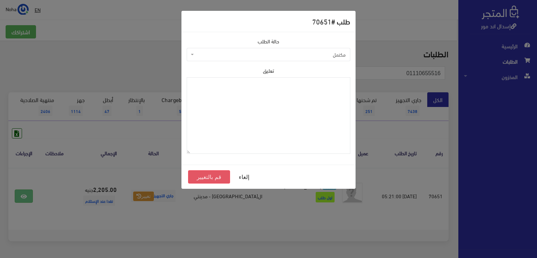
click at [198, 176] on button "قم بالتغيير" at bounding box center [209, 176] width 42 height 13
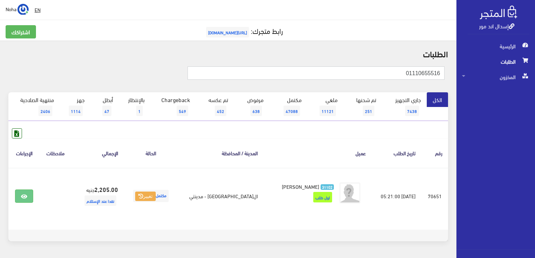
drag, startPoint x: 373, startPoint y: 73, endPoint x: 536, endPoint y: 49, distance: 164.6
click at [535, 49] on html "إسدال اند مور الرئيسية الطلبات" at bounding box center [267, 129] width 535 height 258
paste input "090008700"
type input "01090008700"
